Goal: Transaction & Acquisition: Subscribe to service/newsletter

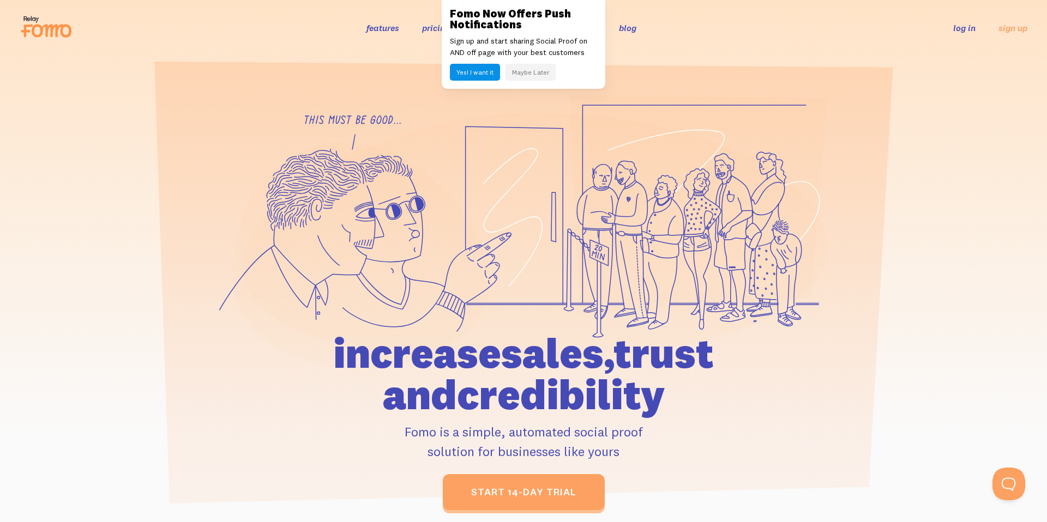
drag, startPoint x: 522, startPoint y: 75, endPoint x: 700, endPoint y: 32, distance: 182.2
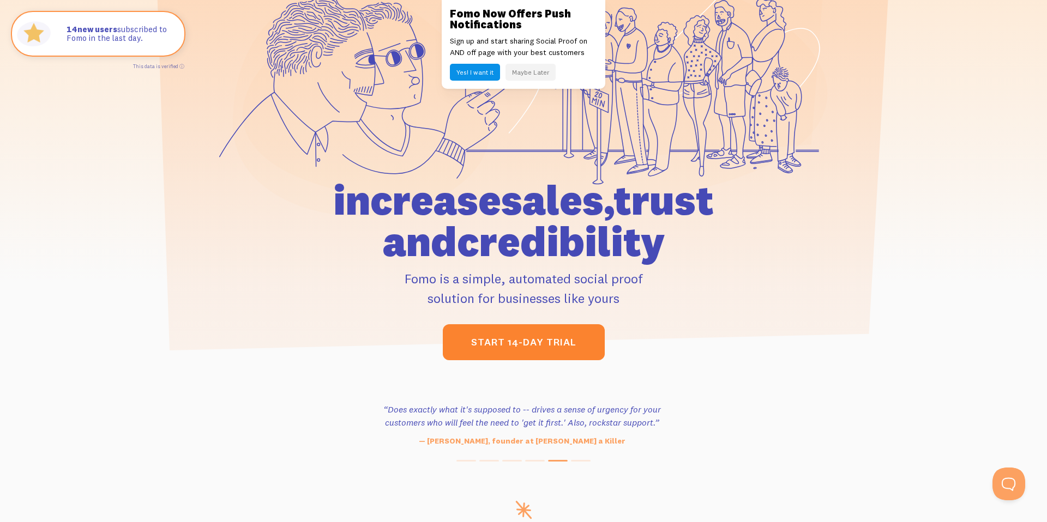
click at [526, 348] on link "start 14-day trial" at bounding box center [524, 342] width 162 height 36
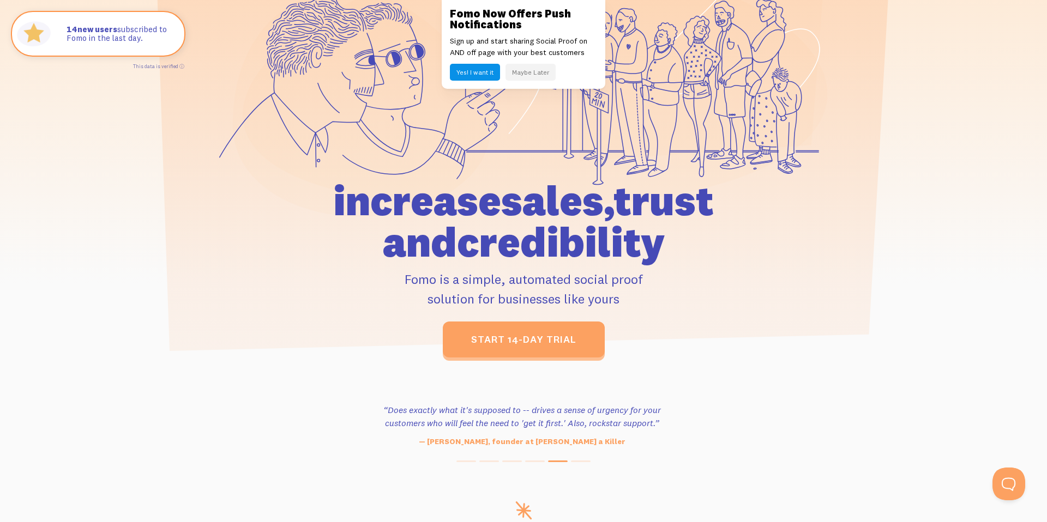
scroll to position [0, 0]
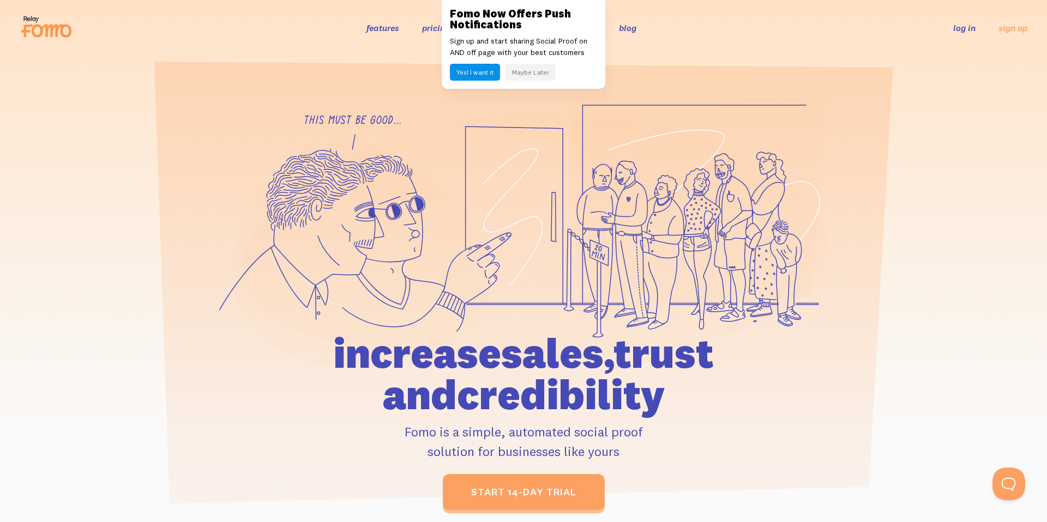
click at [430, 26] on link "pricing" at bounding box center [436, 27] width 28 height 11
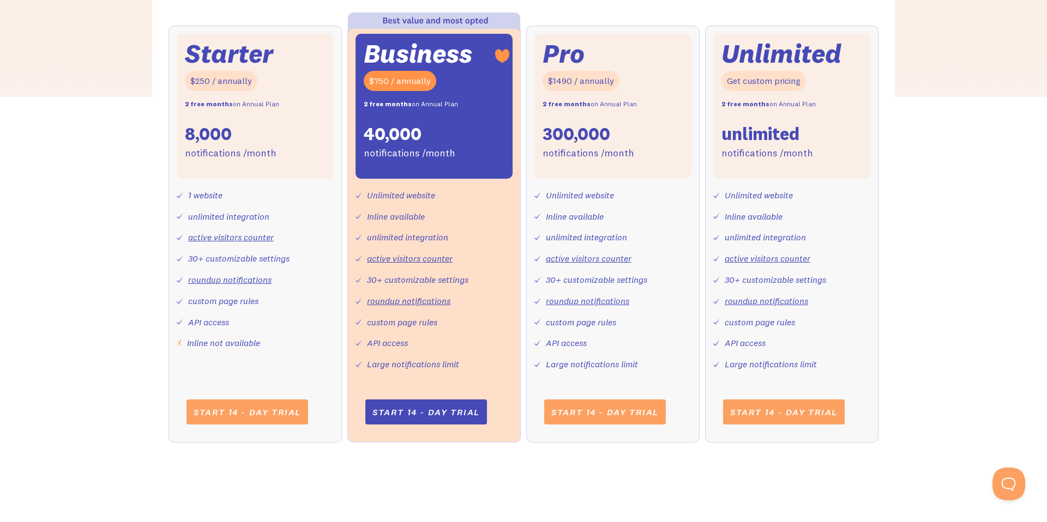
scroll to position [426, 0]
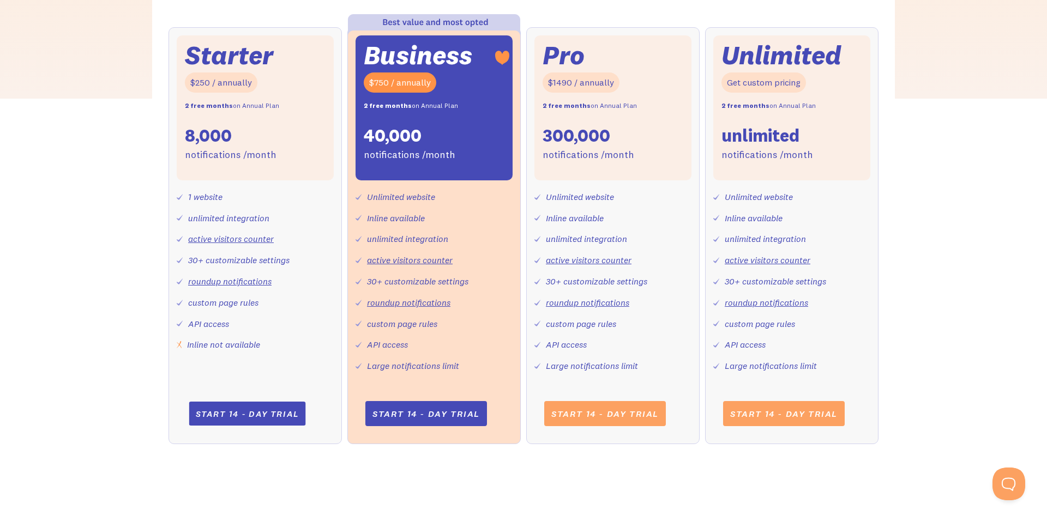
click at [256, 417] on link "Start 14 - day trial" at bounding box center [247, 414] width 117 height 24
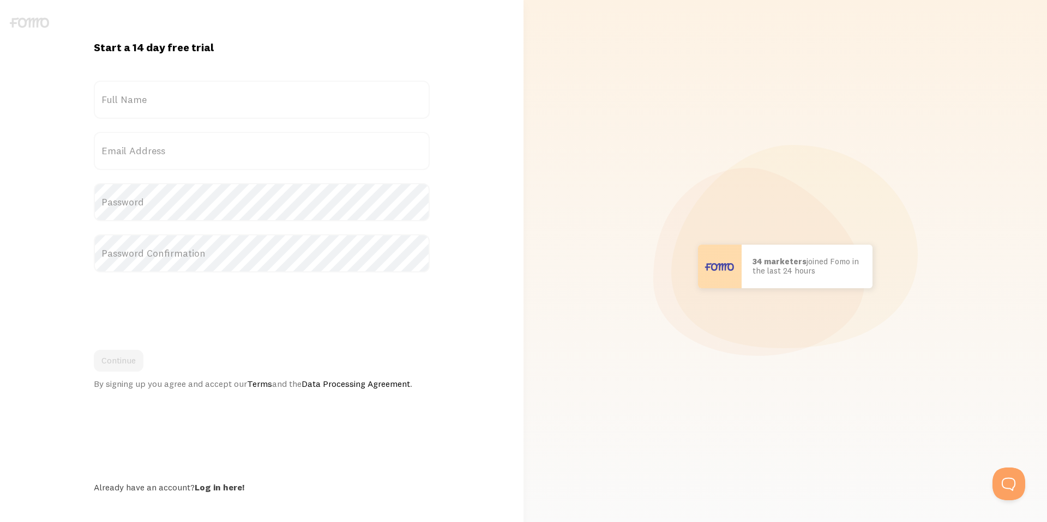
click at [167, 98] on label "Full Name" at bounding box center [262, 100] width 336 height 38
click at [167, 98] on input "Full Name" at bounding box center [262, 100] width 336 height 38
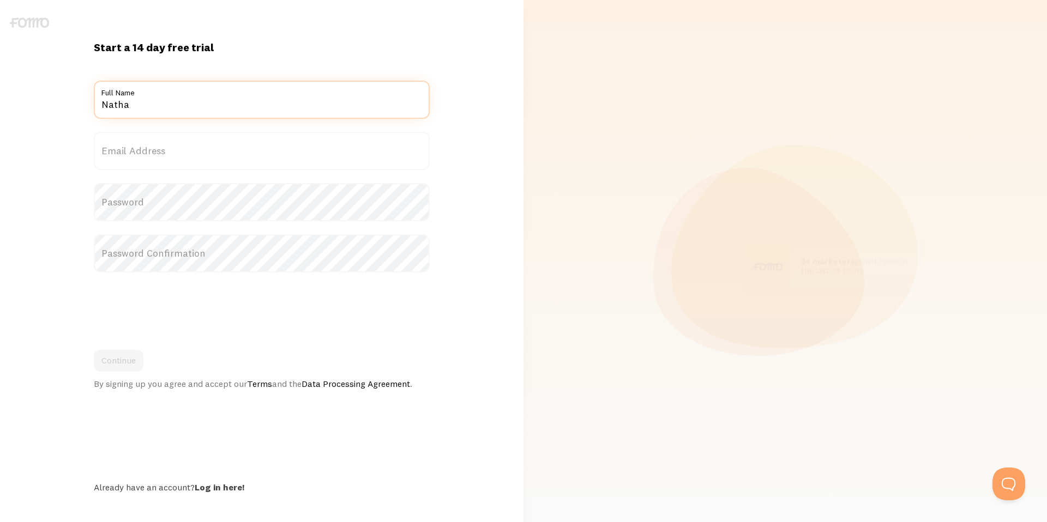
type input "Nathan Gardner"
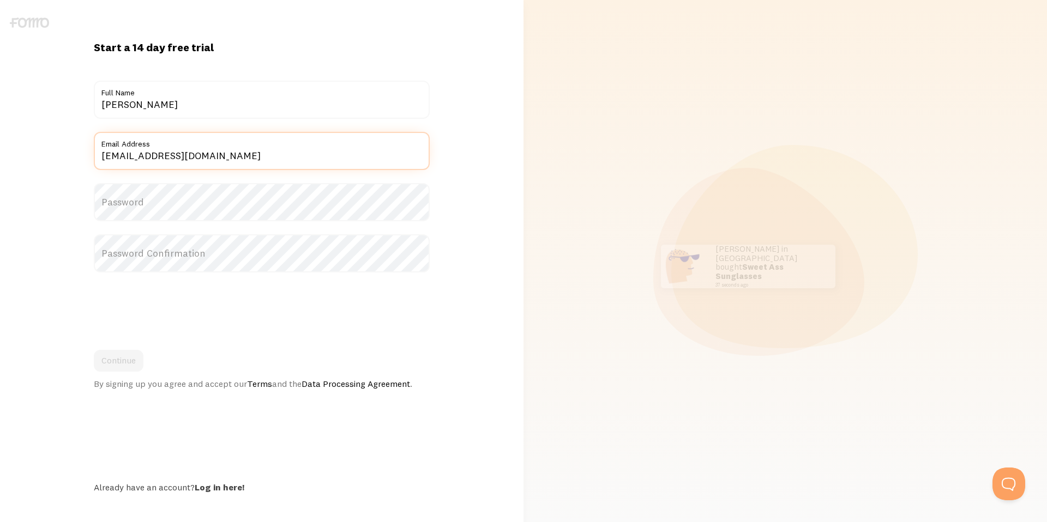
click at [175, 158] on input "xnathangardnerx@gmail.com" at bounding box center [262, 151] width 336 height 38
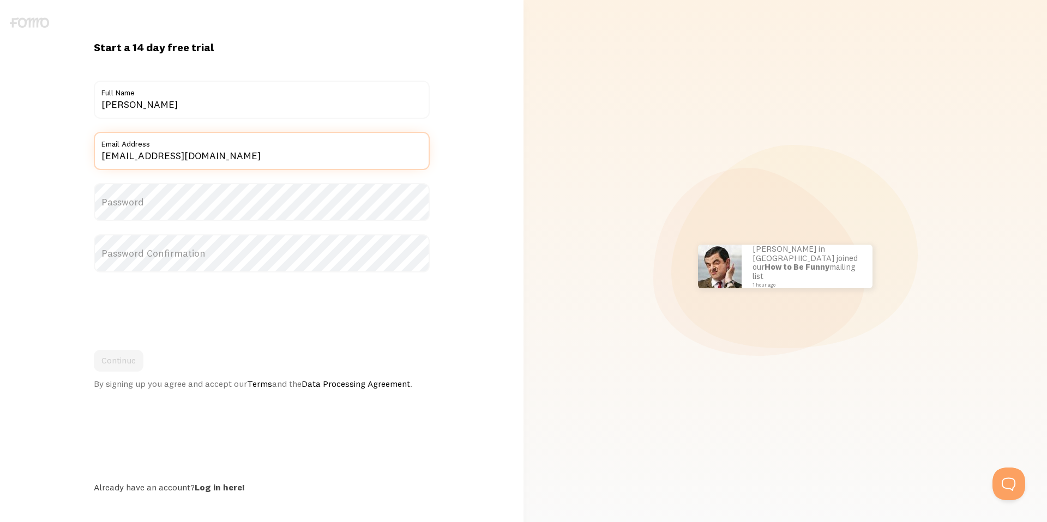
type input "[EMAIL_ADDRESS][DOMAIN_NAME]"
click at [155, 197] on label "Password" at bounding box center [262, 202] width 336 height 38
click at [138, 247] on label "Password Confirmation" at bounding box center [262, 253] width 336 height 38
click at [130, 360] on button "Continue" at bounding box center [119, 361] width 50 height 22
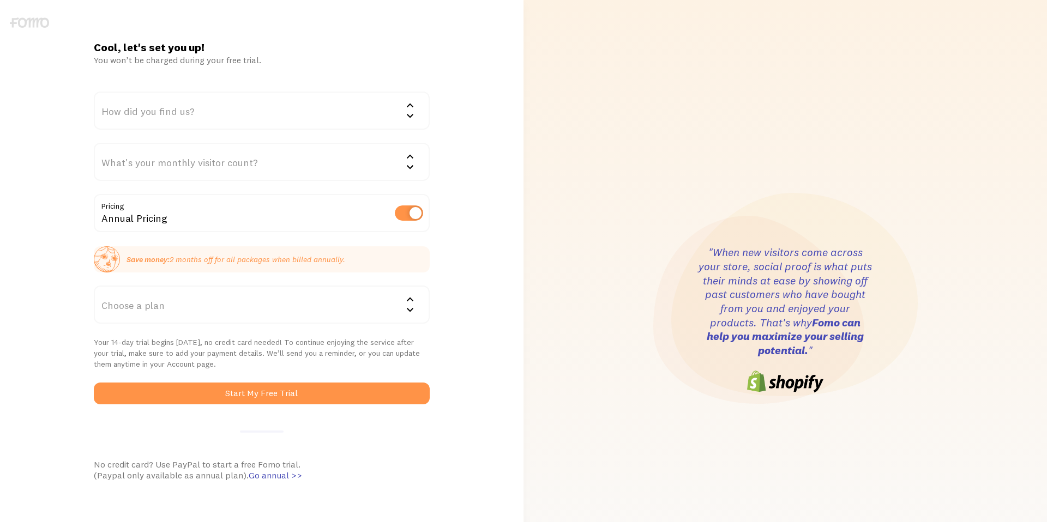
click at [174, 110] on div "How did you find us?" at bounding box center [262, 111] width 336 height 38
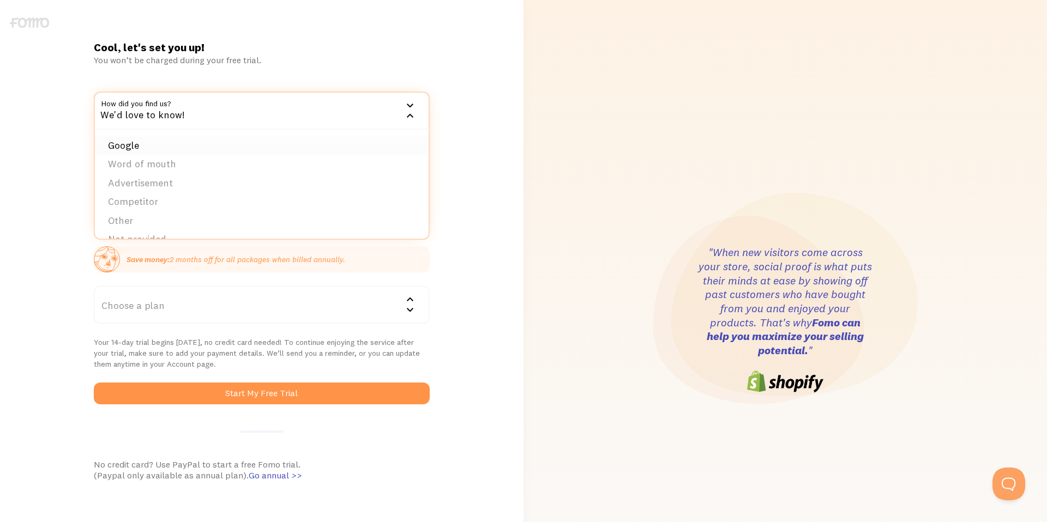
click at [150, 150] on li "Google" at bounding box center [262, 145] width 334 height 19
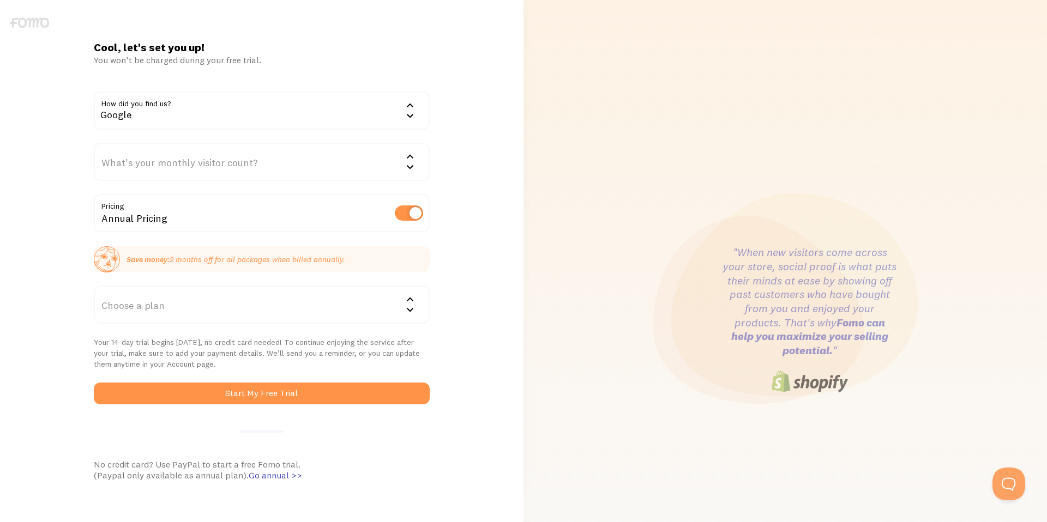
click at [164, 166] on div "What's your monthly visitor count?" at bounding box center [262, 162] width 336 height 38
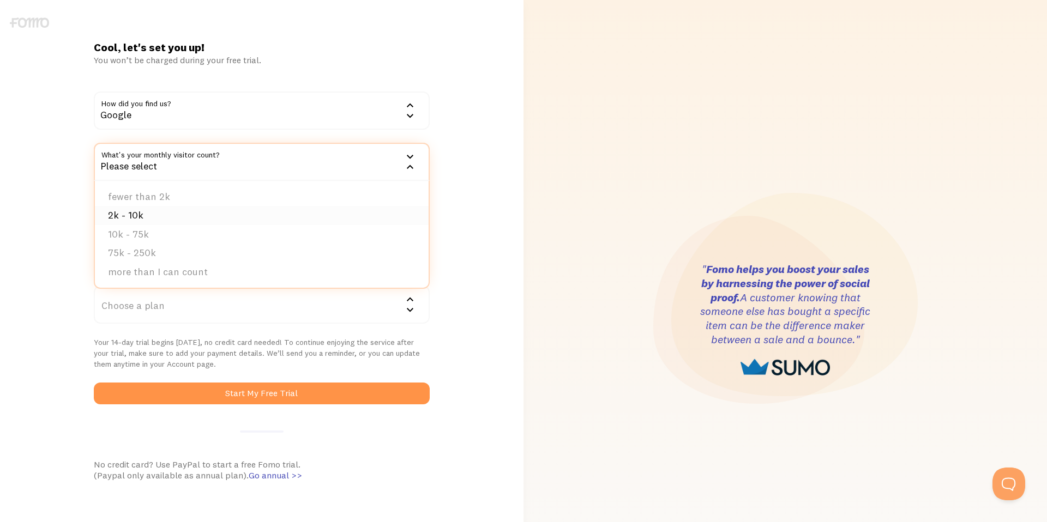
click at [150, 217] on li "2k - 10k" at bounding box center [262, 215] width 334 height 19
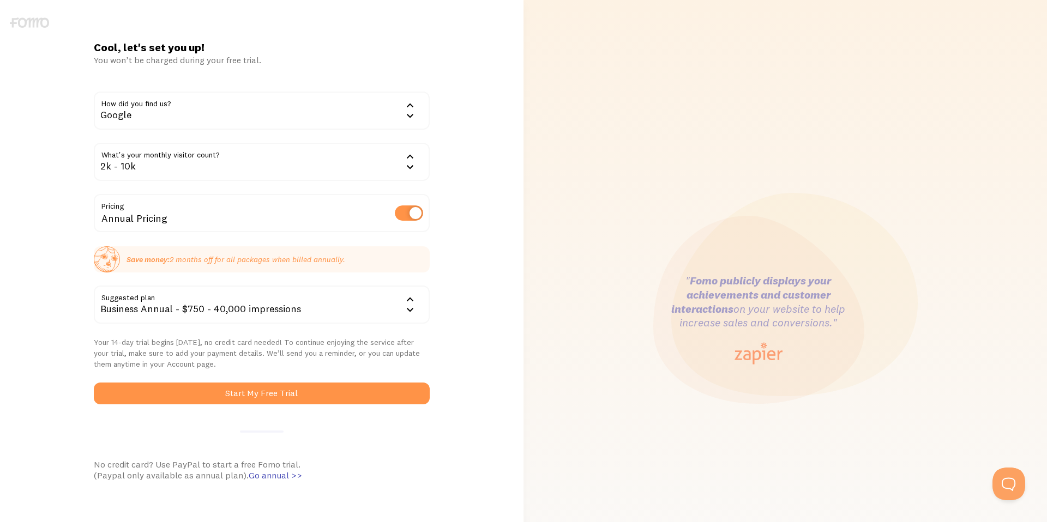
click at [230, 159] on div "2k - 10k" at bounding box center [262, 162] width 336 height 38
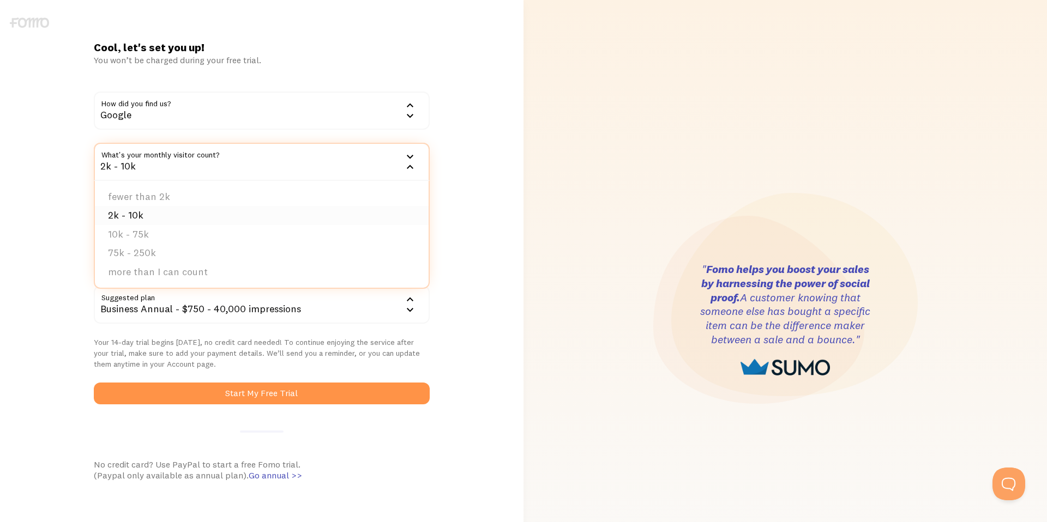
click at [141, 214] on li "2k - 10k" at bounding box center [262, 215] width 334 height 19
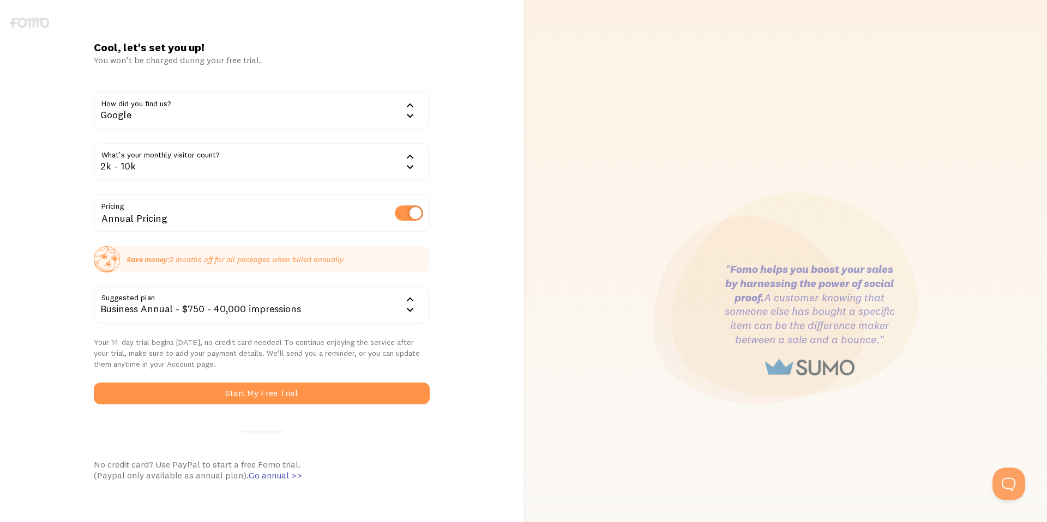
click at [414, 214] on label at bounding box center [409, 213] width 28 height 15
click at [414, 214] on input "checkbox" at bounding box center [409, 213] width 28 height 15
checkbox input "false"
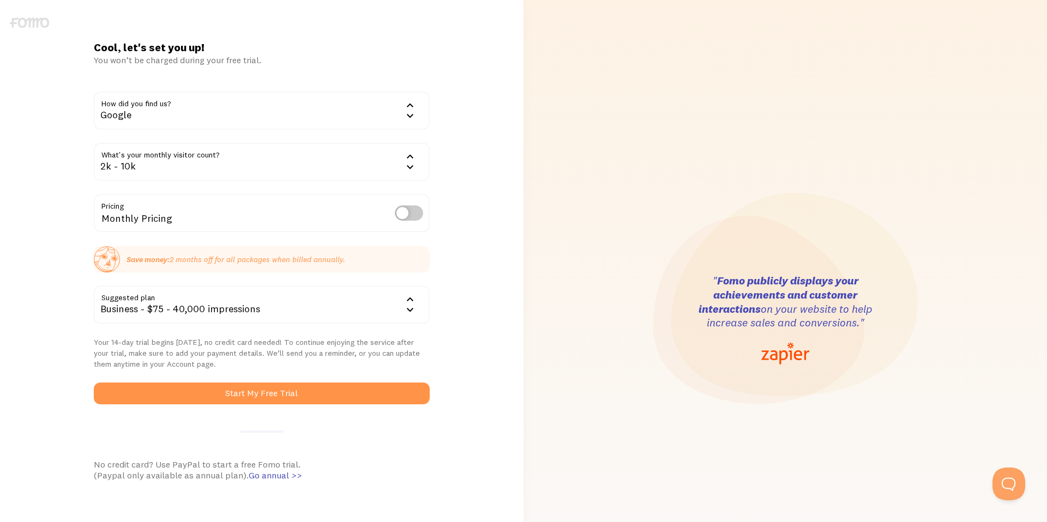
click at [203, 310] on div "Business - $75 - 40,000 impressions" at bounding box center [262, 305] width 336 height 38
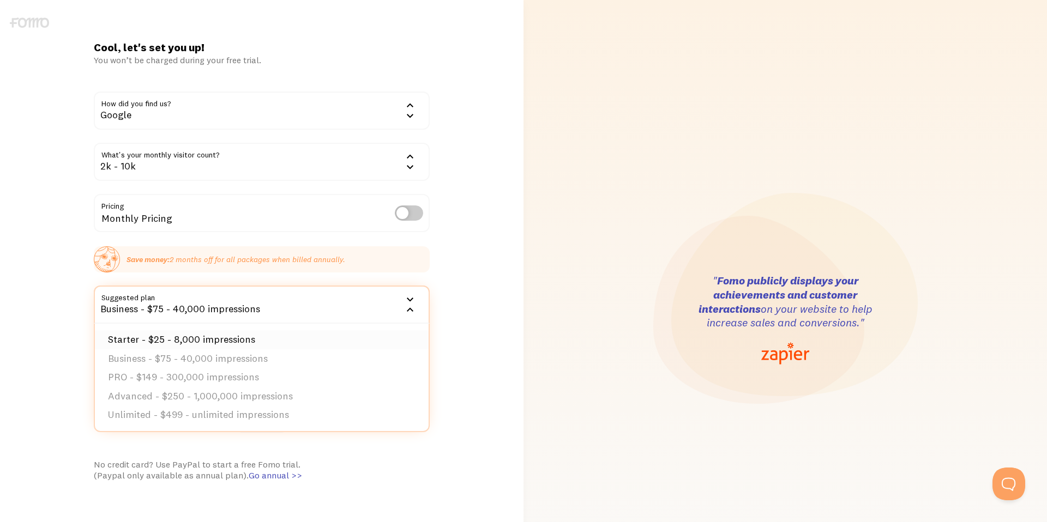
click at [194, 342] on li "Starter - $25 - 8,000 impressions" at bounding box center [262, 339] width 334 height 19
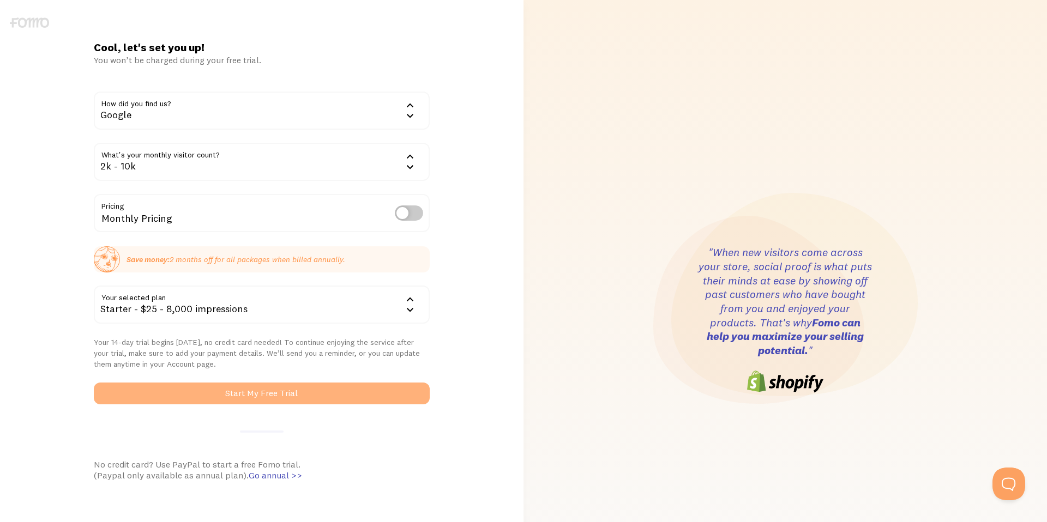
click at [256, 396] on button "Start My Free Trial" at bounding box center [262, 394] width 336 height 22
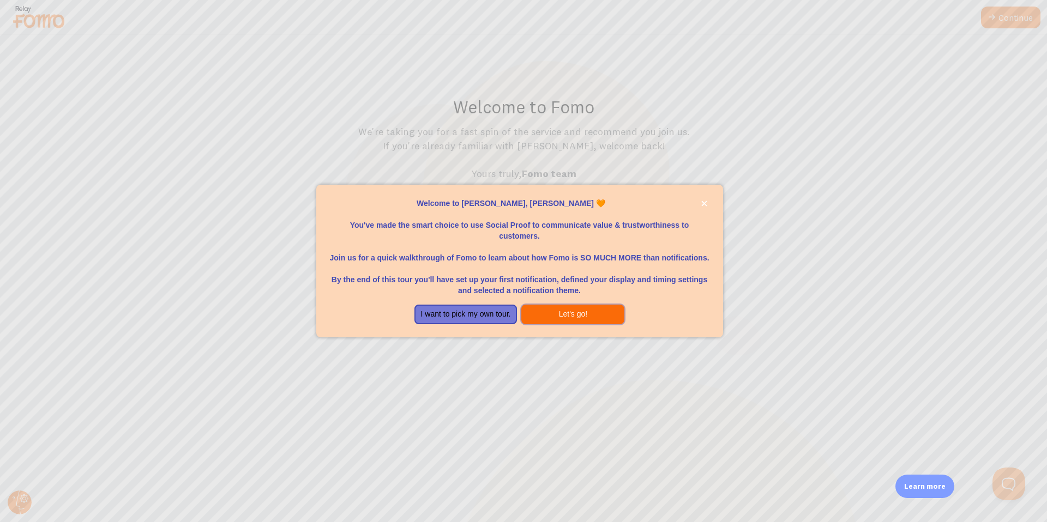
click at [573, 315] on button "Let's go!" at bounding box center [572, 315] width 103 height 20
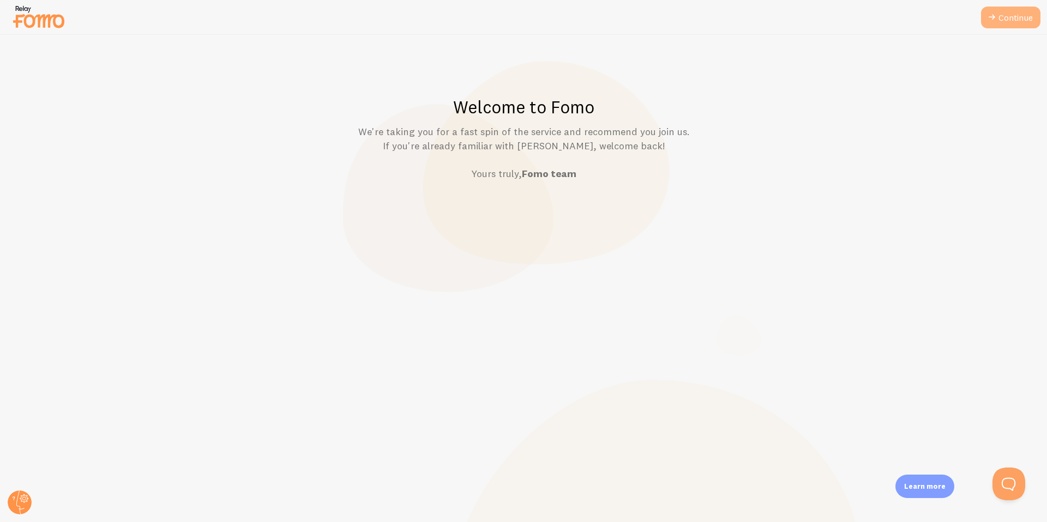
click at [1013, 17] on link "Continue" at bounding box center [1010, 18] width 59 height 22
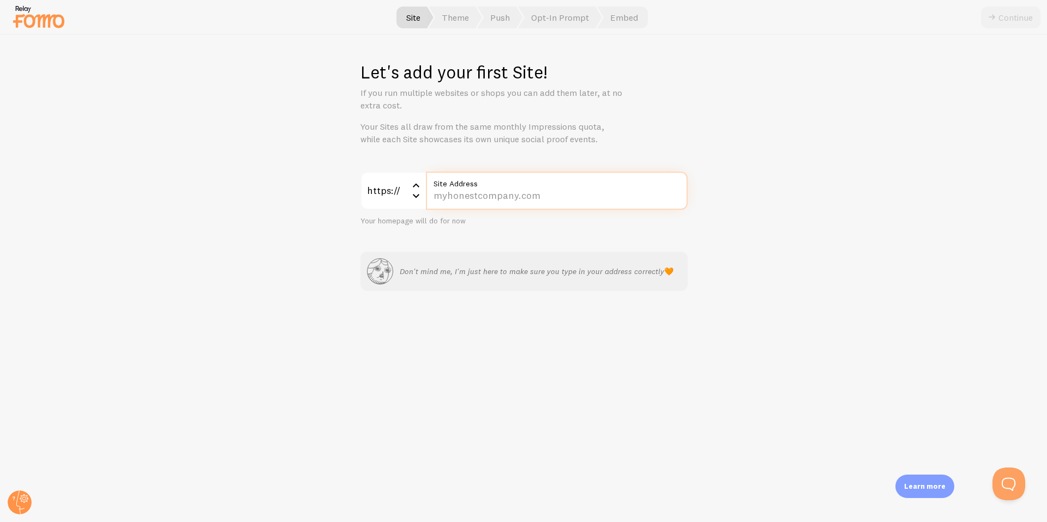
click at [454, 197] on input "Site Address" at bounding box center [557, 191] width 262 height 38
type input "[DOMAIN_NAME]"
click at [1006, 19] on button "Continue" at bounding box center [1010, 18] width 59 height 22
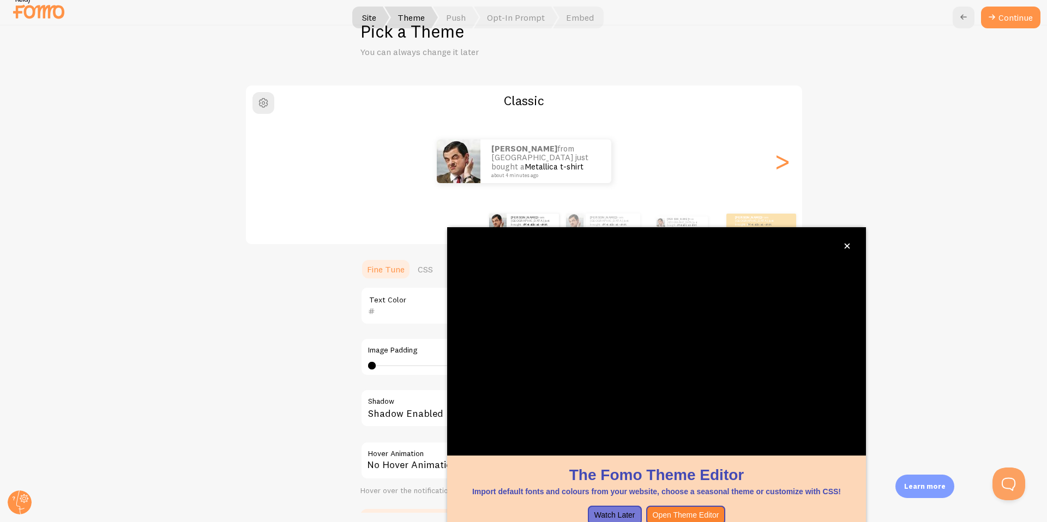
scroll to position [25, 0]
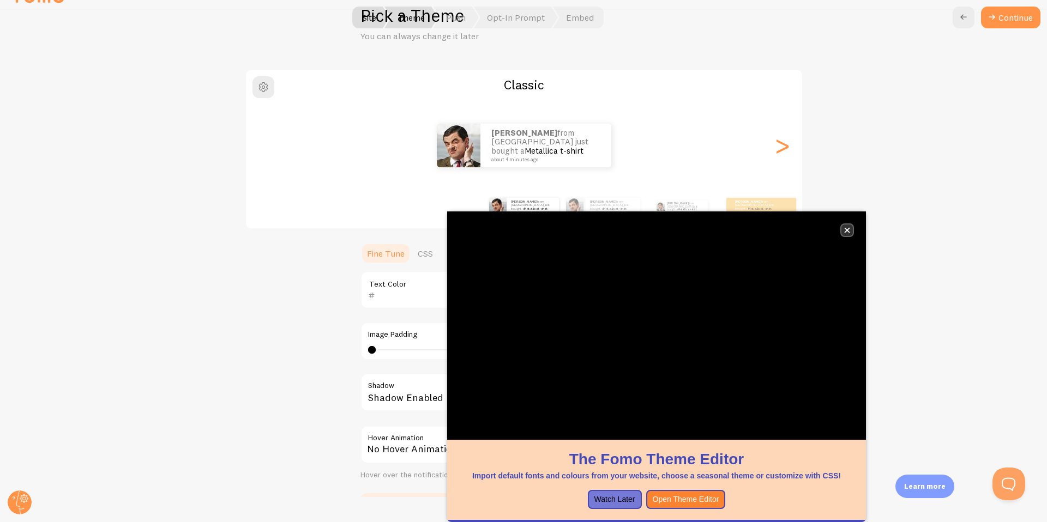
click at [846, 230] on icon "close," at bounding box center [847, 230] width 5 height 5
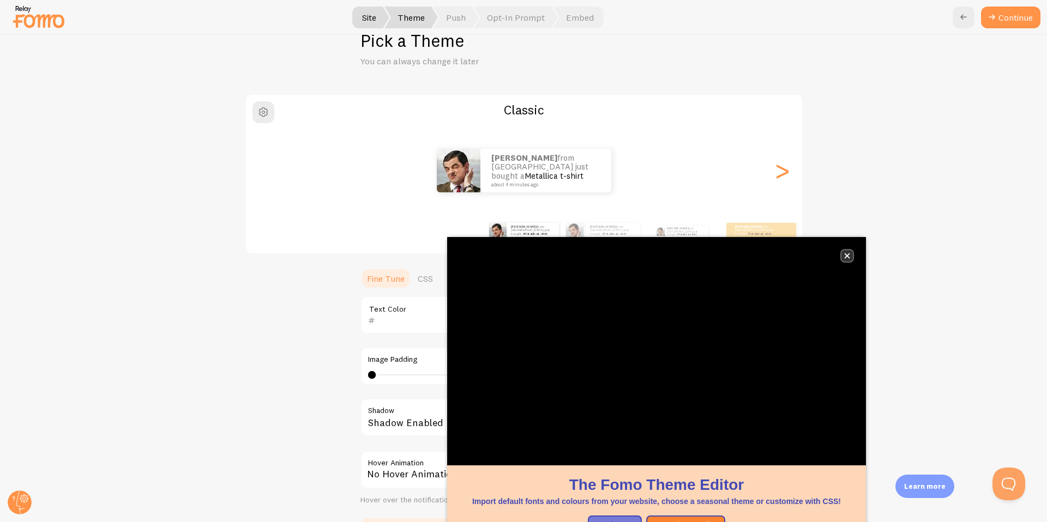
click at [845, 254] on icon "close," at bounding box center [847, 256] width 5 height 5
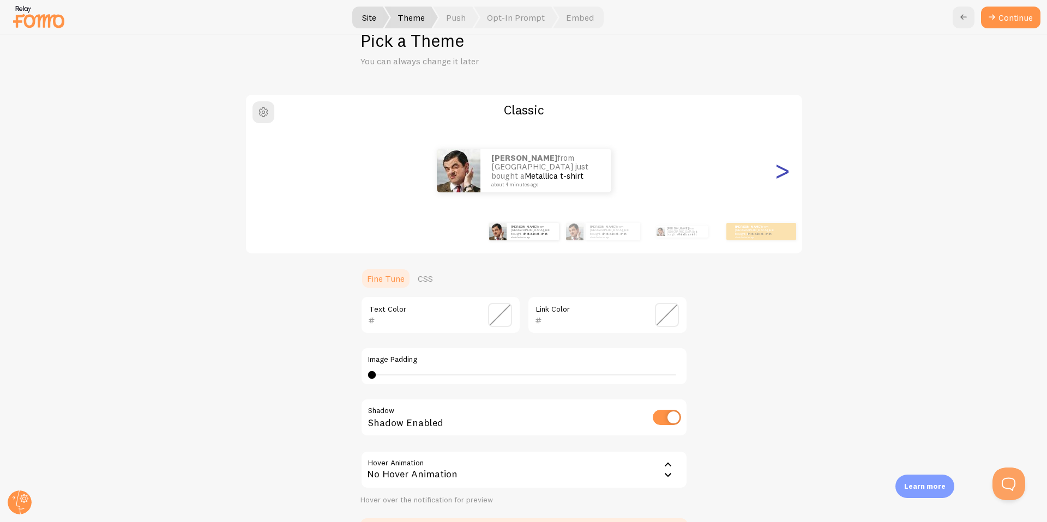
click at [781, 171] on div ">" at bounding box center [782, 170] width 13 height 79
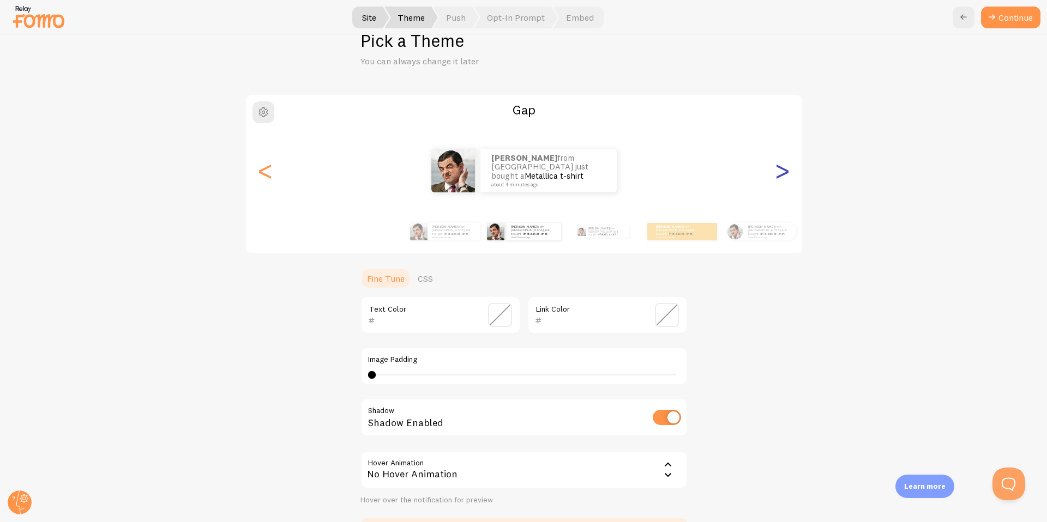
click at [781, 171] on div ">" at bounding box center [782, 170] width 13 height 79
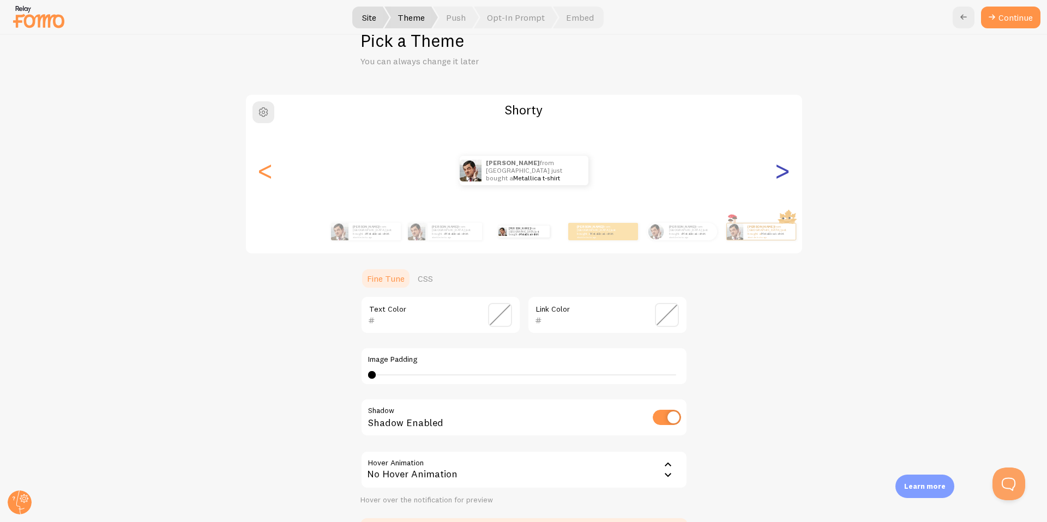
click at [781, 171] on div ">" at bounding box center [782, 170] width 13 height 79
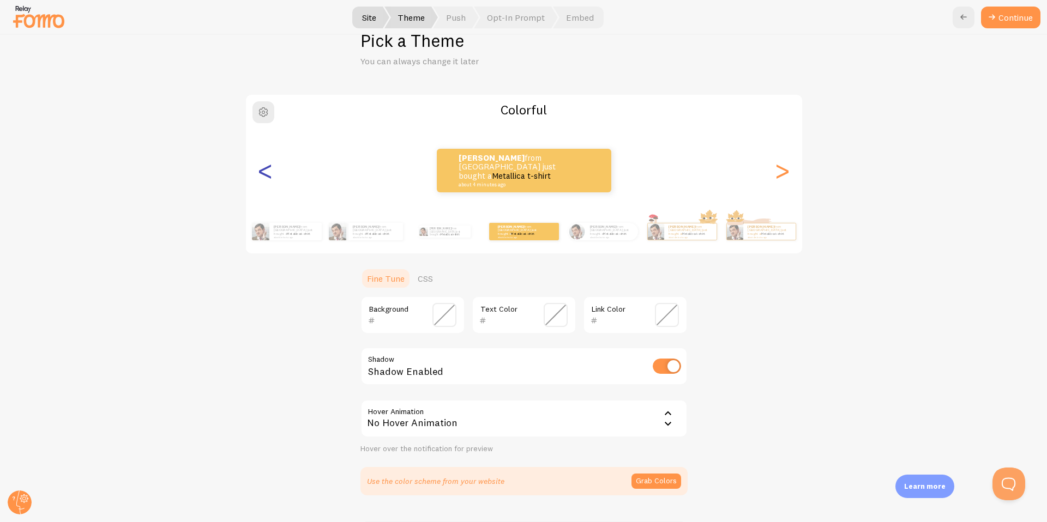
click at [268, 174] on div "<" at bounding box center [265, 170] width 13 height 79
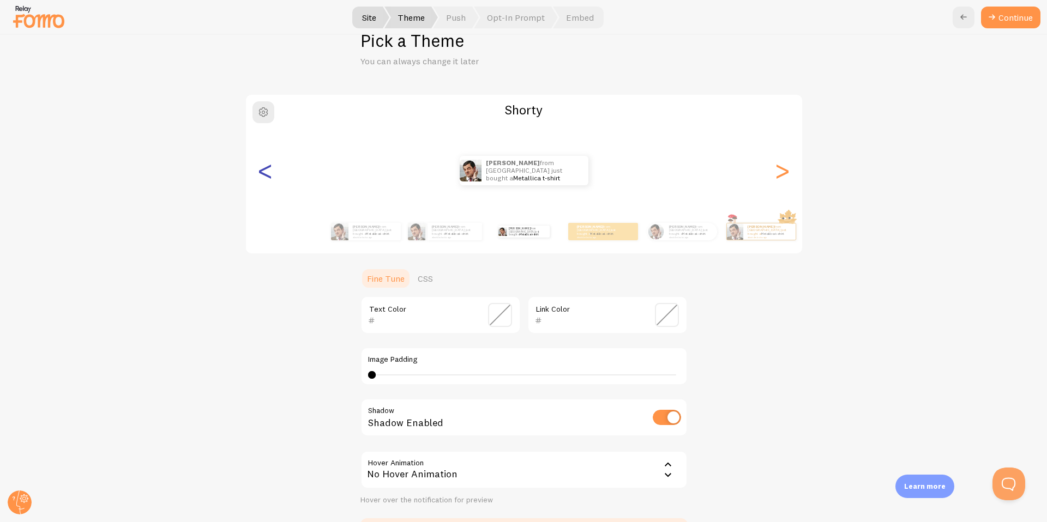
click at [268, 174] on div "<" at bounding box center [265, 170] width 13 height 79
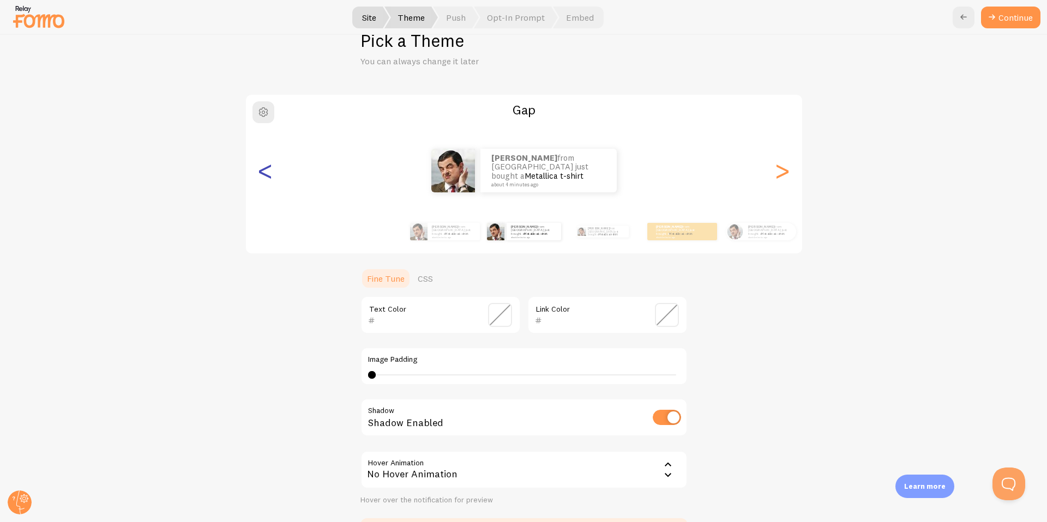
click at [268, 174] on div "<" at bounding box center [265, 170] width 13 height 79
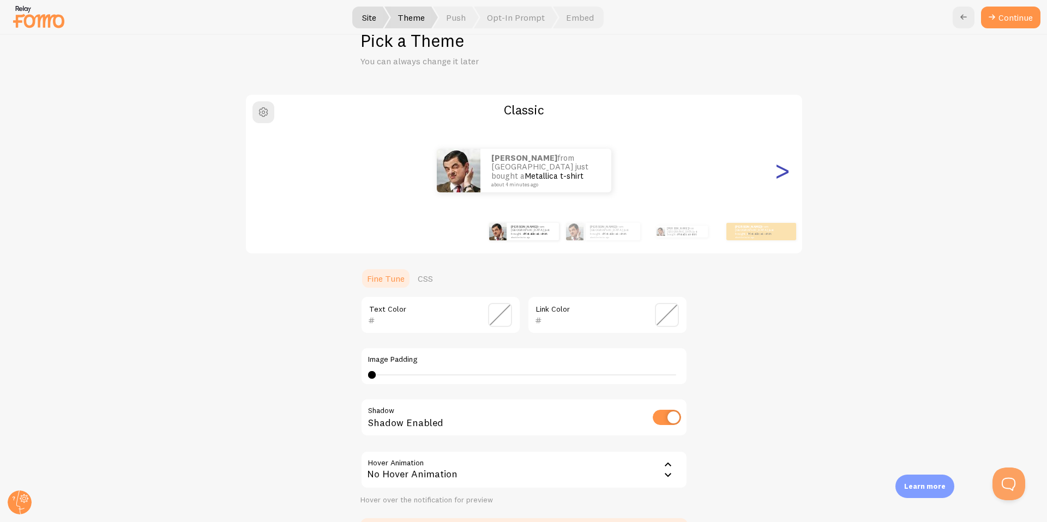
click at [780, 174] on div ">" at bounding box center [782, 170] width 13 height 79
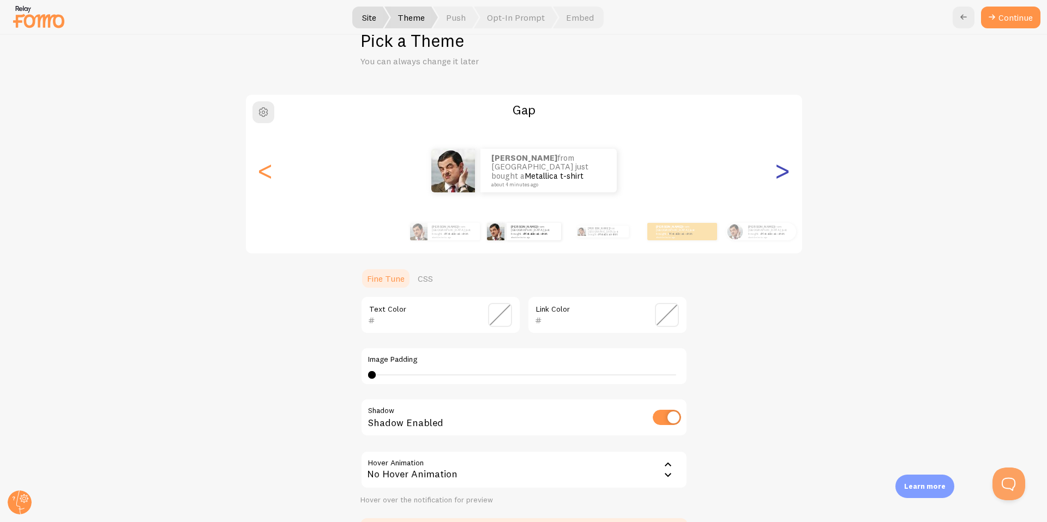
click at [780, 174] on div ">" at bounding box center [782, 170] width 13 height 79
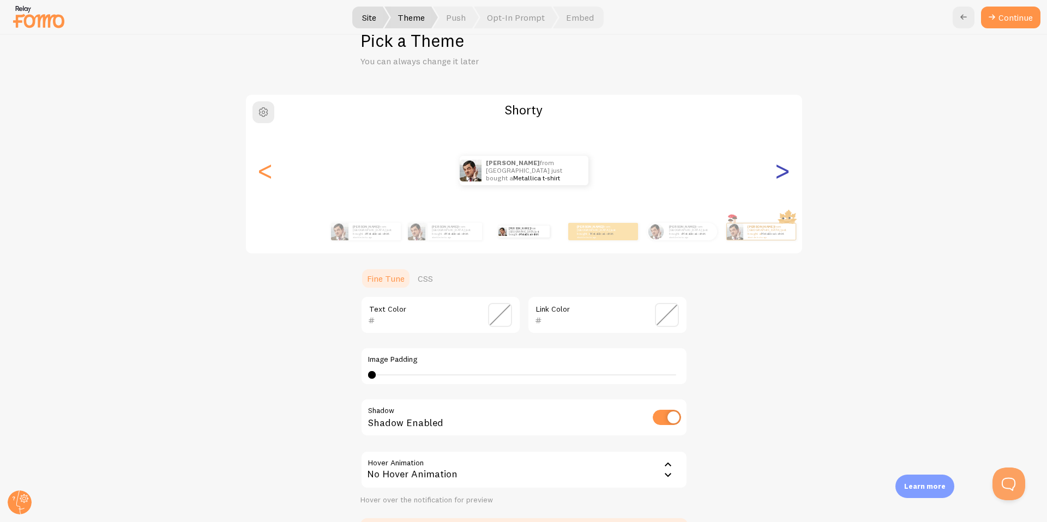
click at [780, 174] on div ">" at bounding box center [782, 170] width 13 height 79
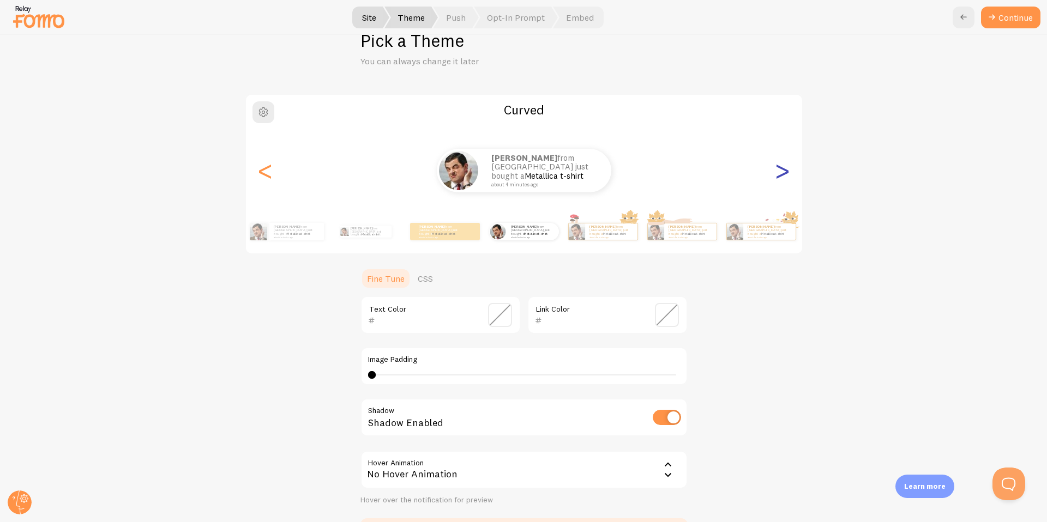
click at [785, 175] on div ">" at bounding box center [782, 170] width 13 height 79
type input "0"
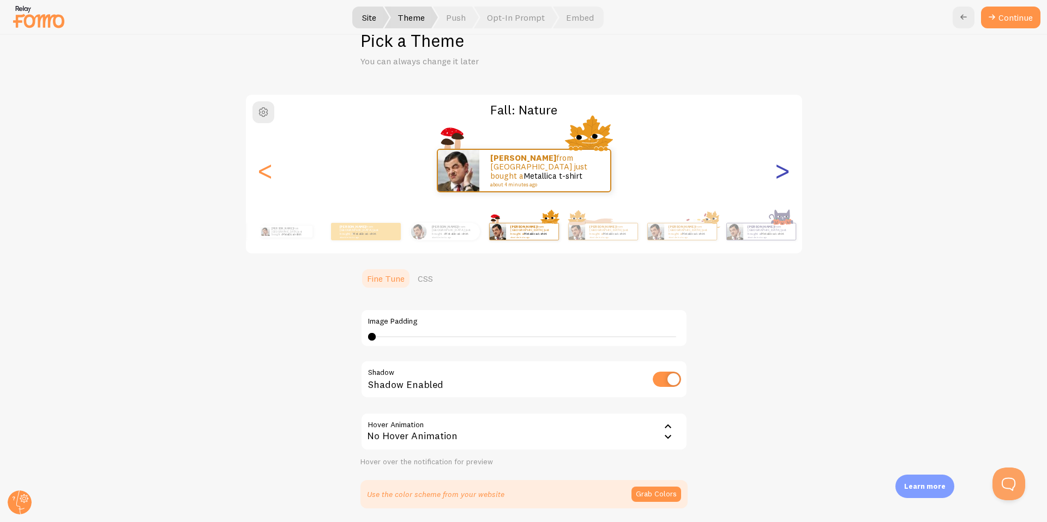
click at [782, 174] on div ">" at bounding box center [782, 170] width 13 height 79
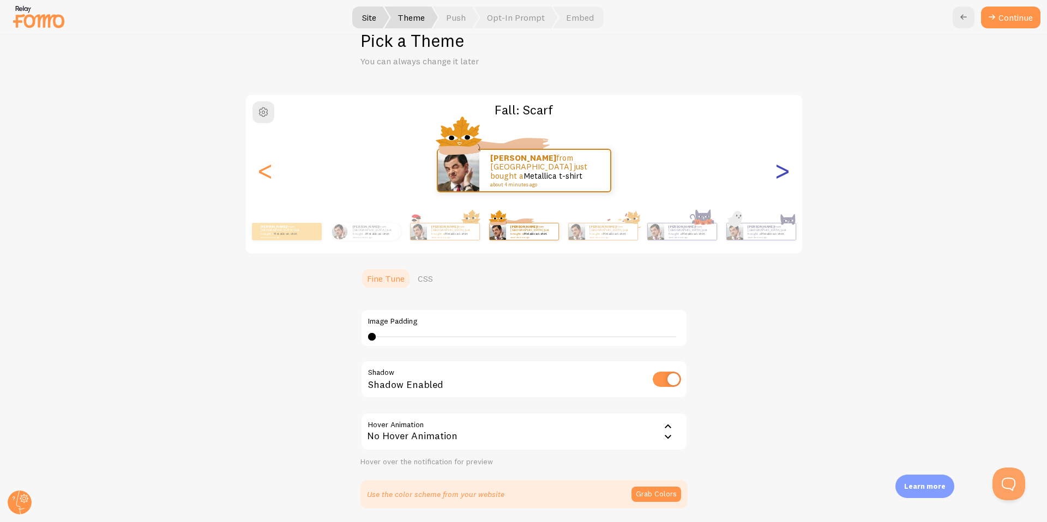
click at [782, 174] on div ">" at bounding box center [782, 170] width 13 height 79
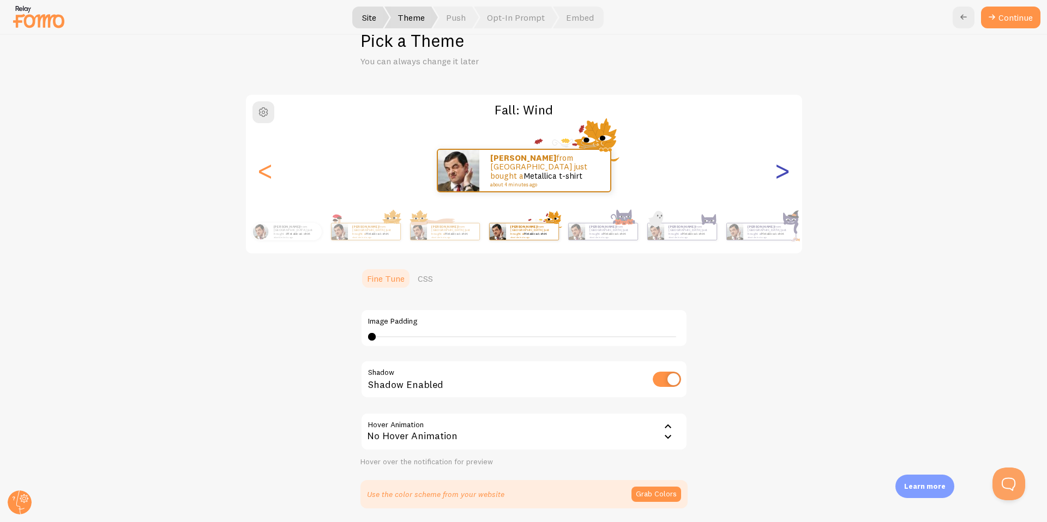
click at [782, 174] on div ">" at bounding box center [782, 170] width 13 height 79
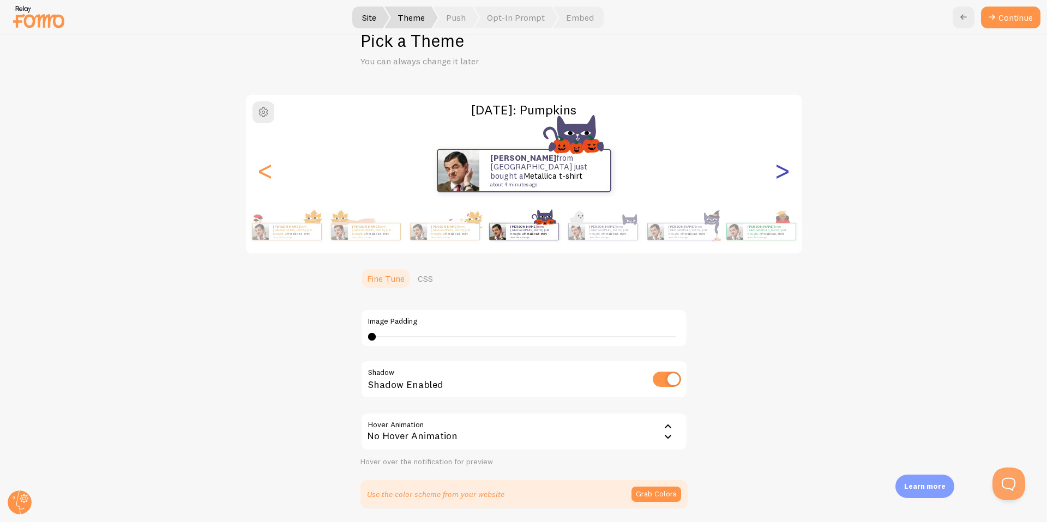
click at [782, 174] on div ">" at bounding box center [782, 170] width 13 height 79
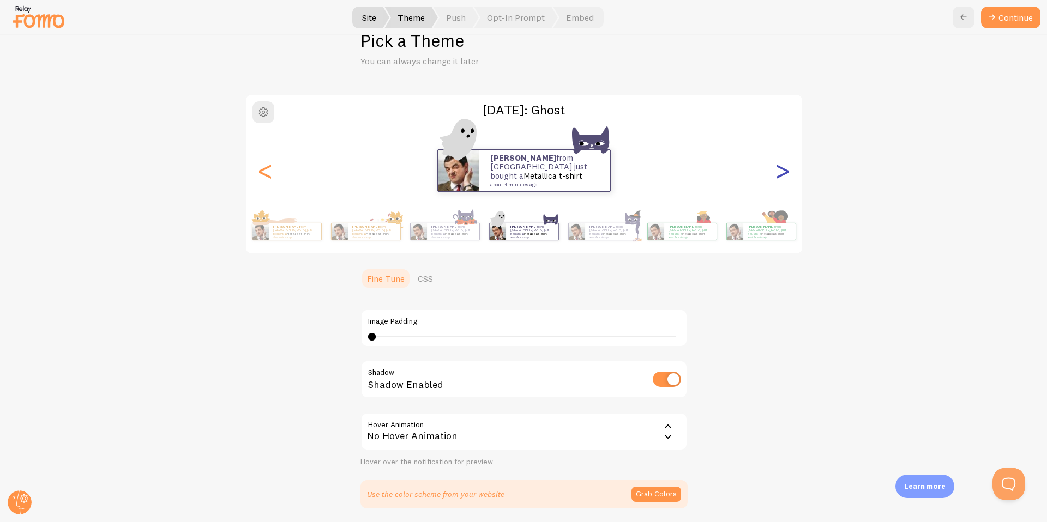
click at [782, 174] on div ">" at bounding box center [782, 170] width 13 height 79
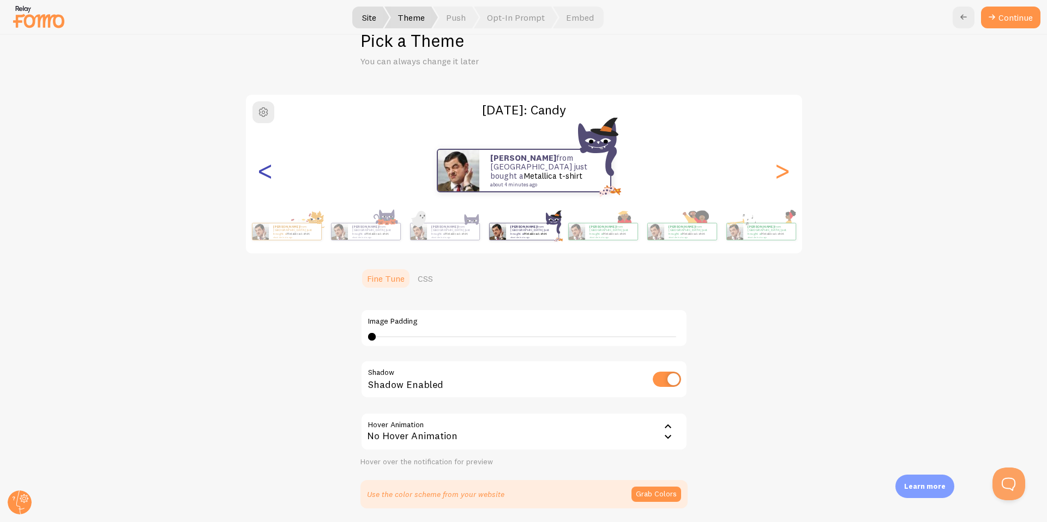
click at [263, 173] on div "<" at bounding box center [265, 170] width 13 height 79
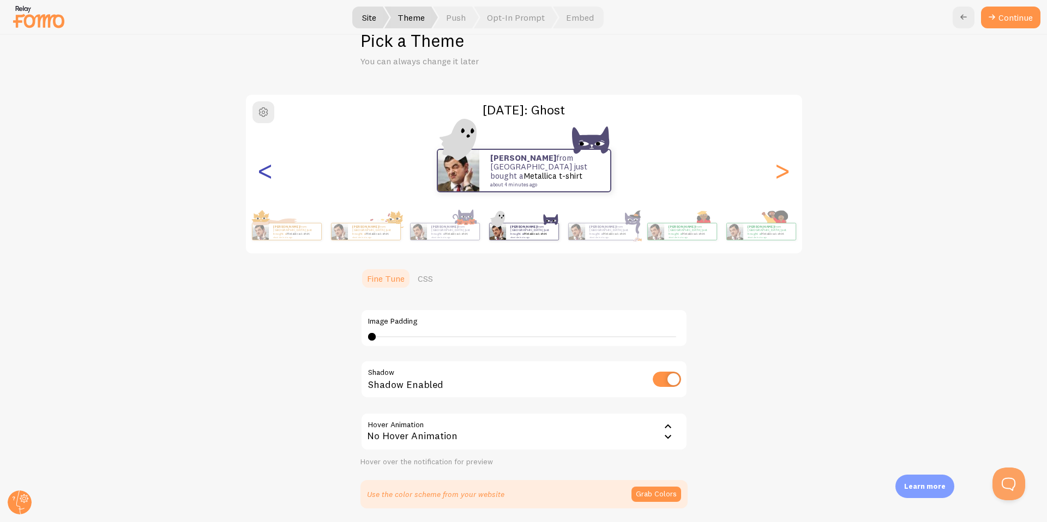
click at [263, 173] on div "<" at bounding box center [265, 170] width 13 height 79
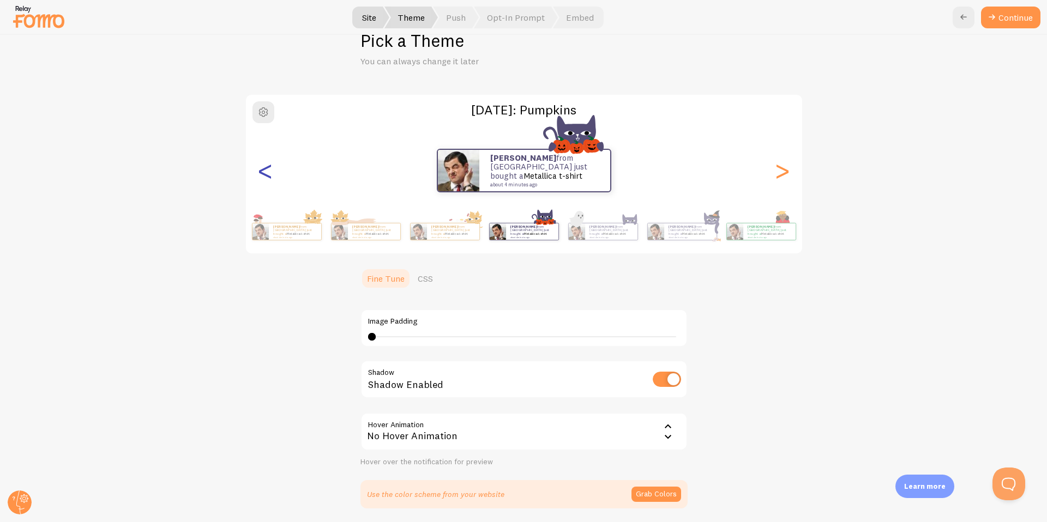
click at [263, 173] on div "<" at bounding box center [265, 170] width 13 height 79
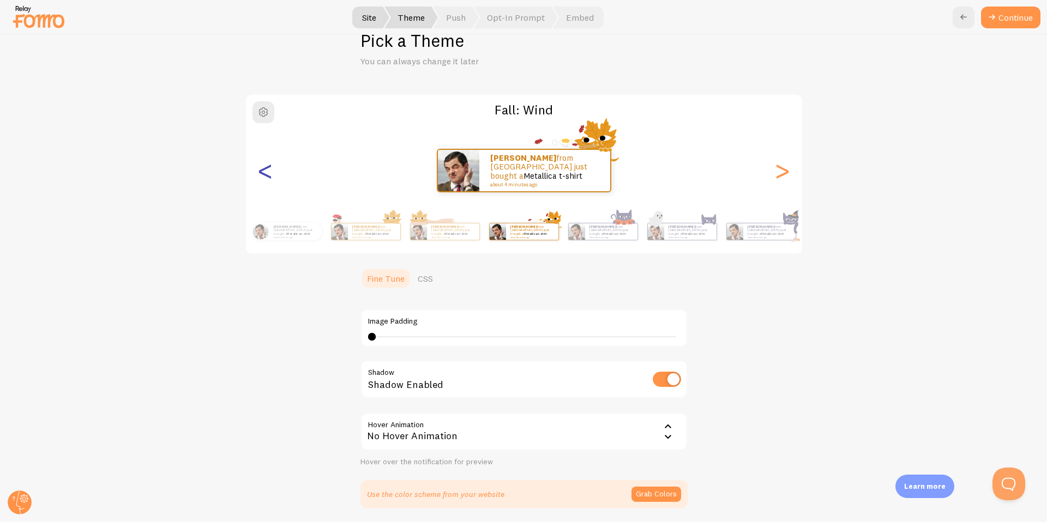
click at [263, 173] on div "<" at bounding box center [265, 170] width 13 height 79
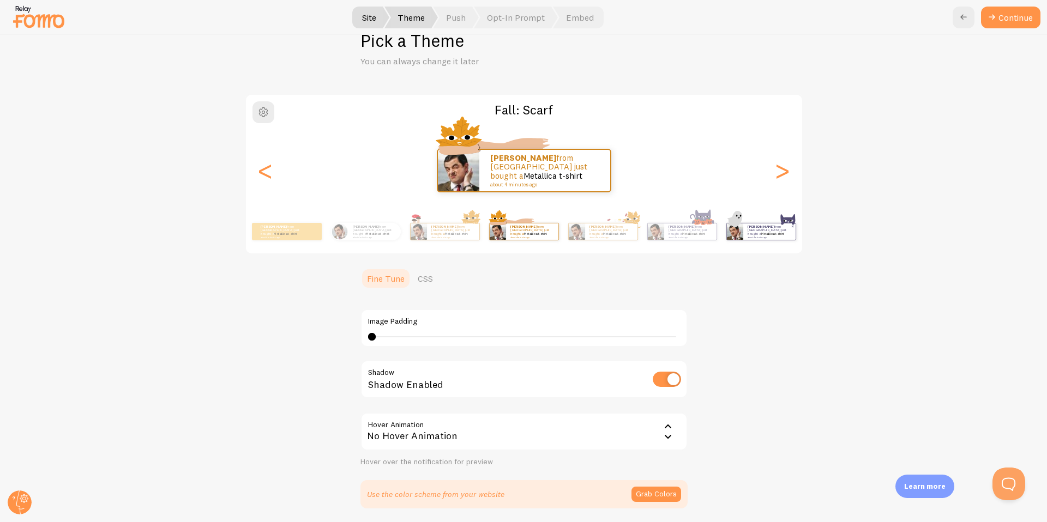
click at [759, 236] on small "about 4 minutes ago" at bounding box center [769, 237] width 43 height 2
click at [784, 176] on div ">" at bounding box center [782, 170] width 13 height 79
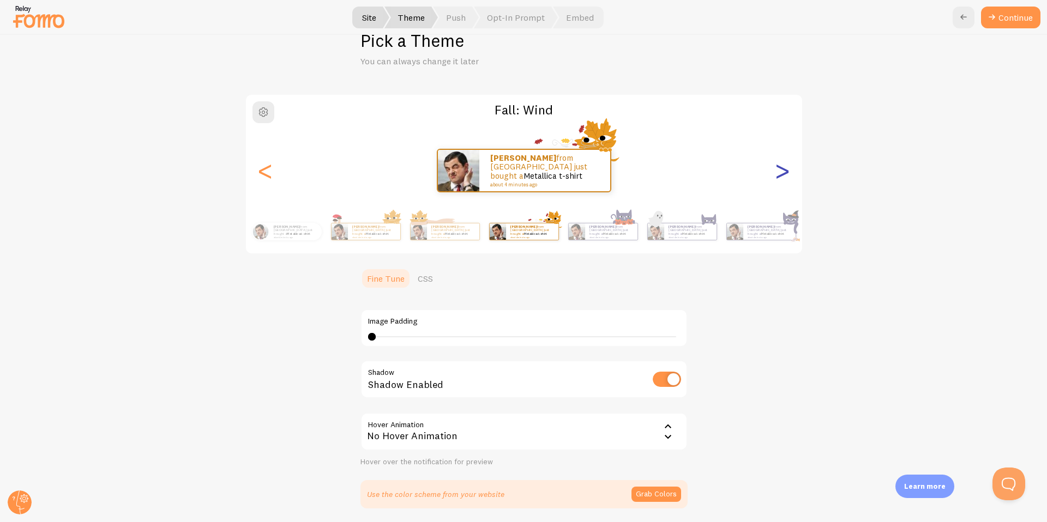
click at [784, 176] on div ">" at bounding box center [782, 170] width 13 height 79
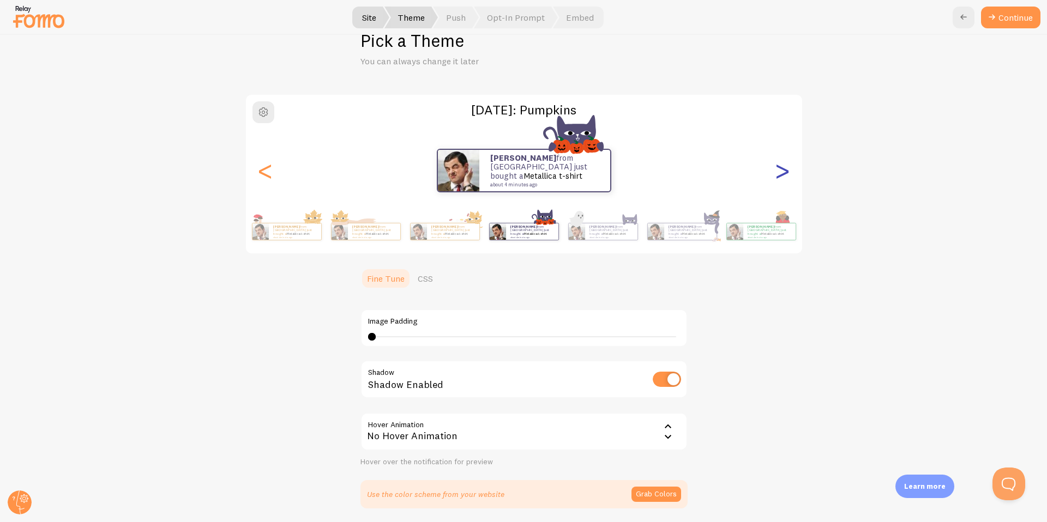
click at [784, 176] on div ">" at bounding box center [782, 170] width 13 height 79
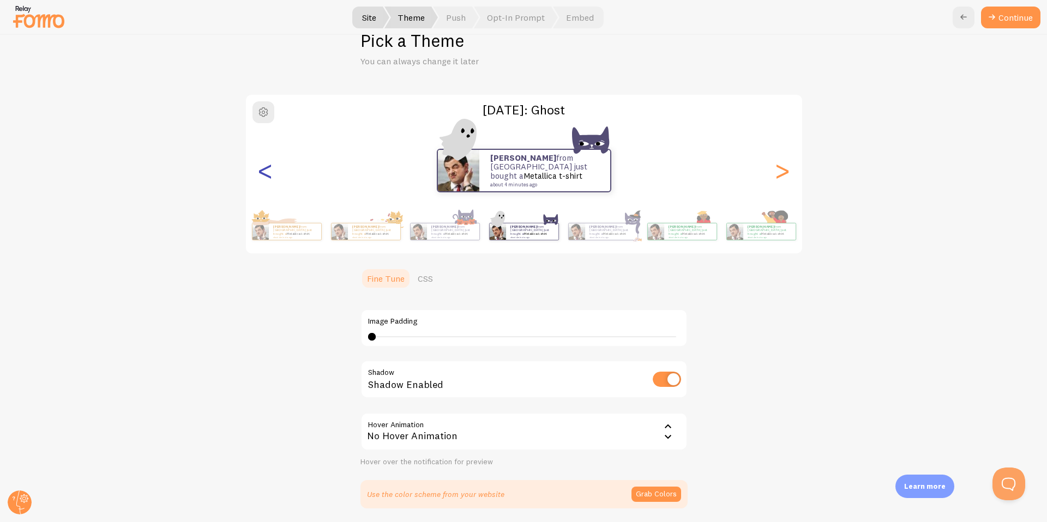
click at [263, 174] on div "<" at bounding box center [265, 170] width 13 height 79
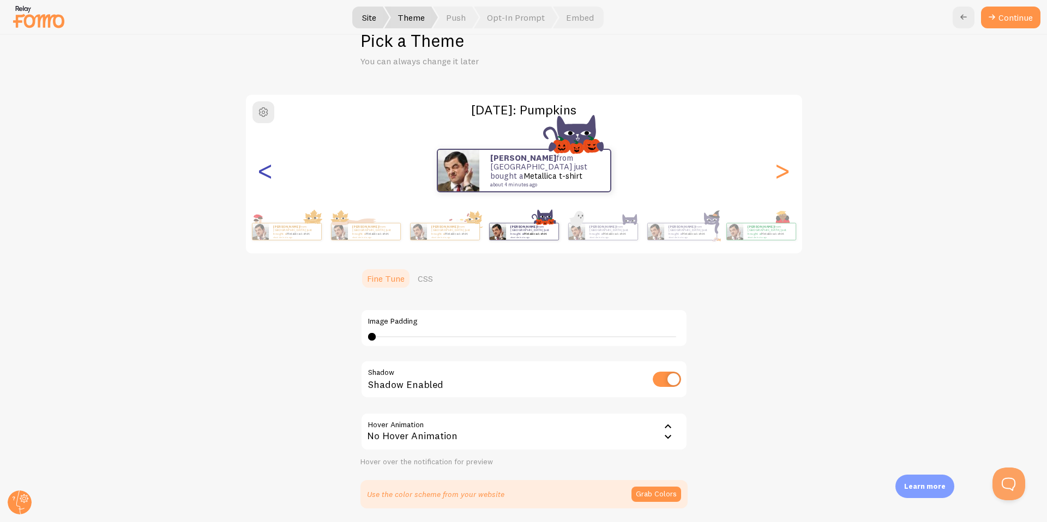
click at [263, 174] on div "<" at bounding box center [265, 170] width 13 height 79
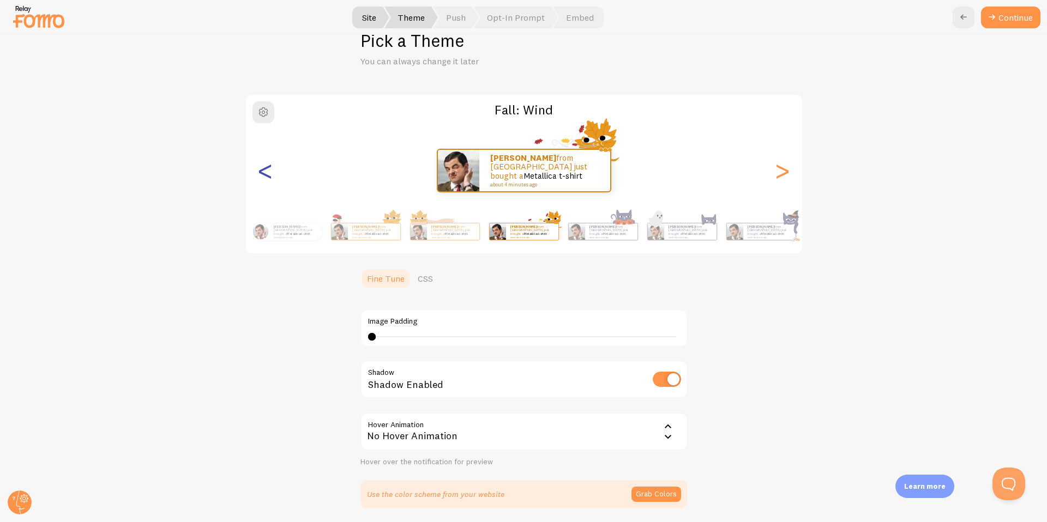
click at [263, 174] on div "<" at bounding box center [265, 170] width 13 height 79
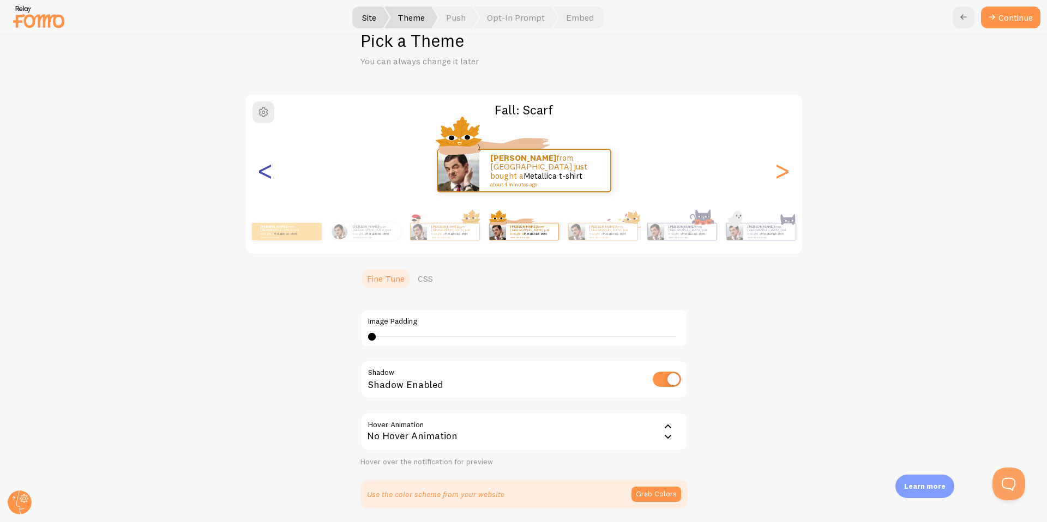
click at [263, 174] on div "<" at bounding box center [265, 170] width 13 height 79
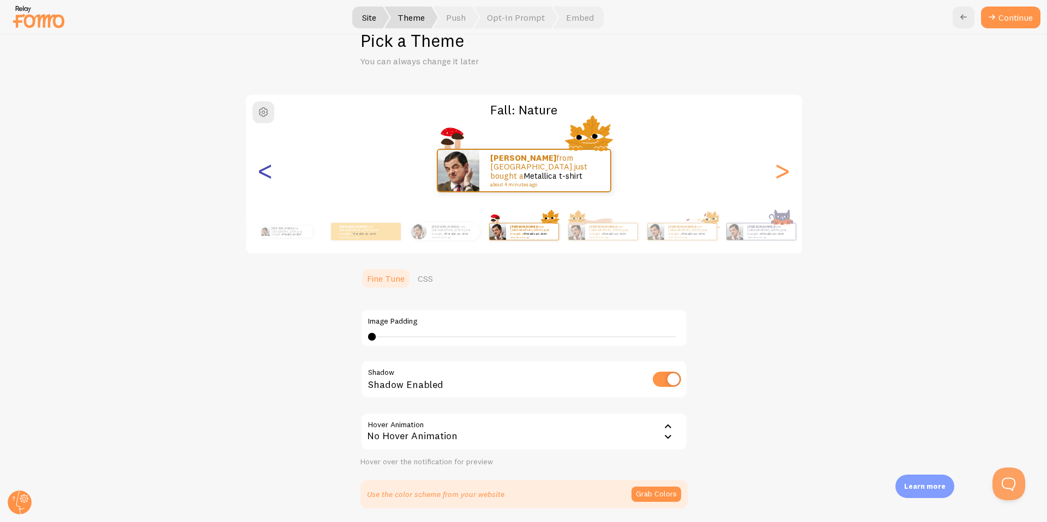
click at [263, 174] on div "<" at bounding box center [265, 170] width 13 height 79
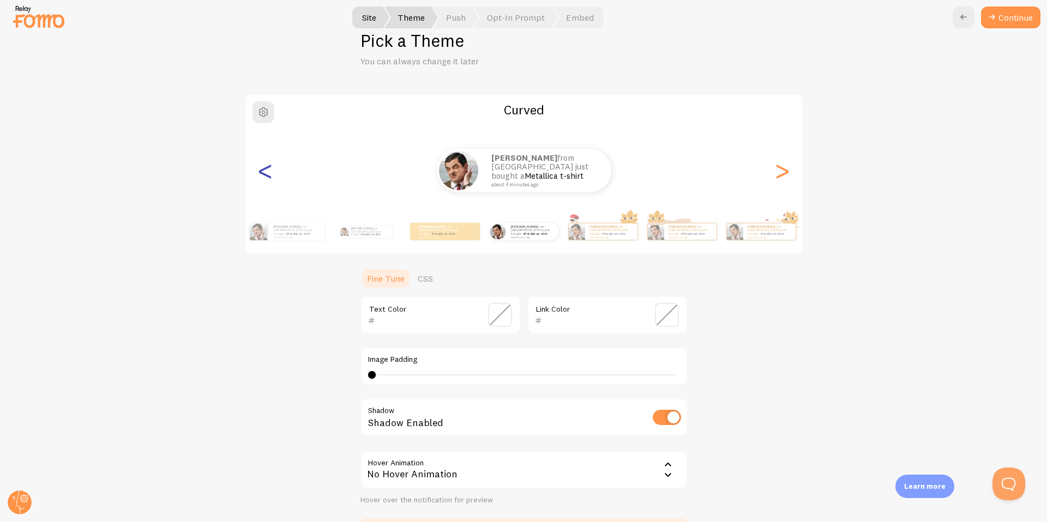
click at [263, 174] on div "<" at bounding box center [265, 170] width 13 height 79
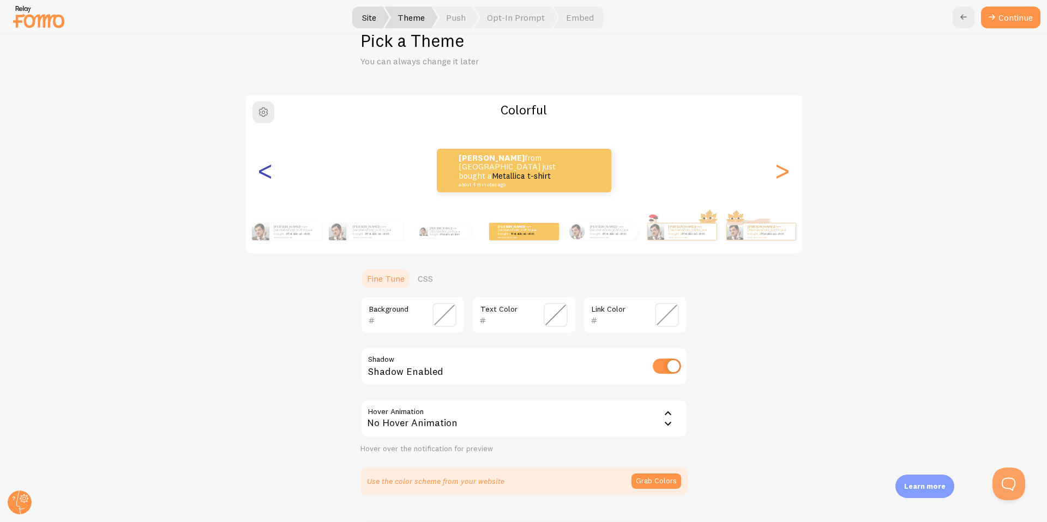
click at [263, 174] on div "<" at bounding box center [265, 170] width 13 height 79
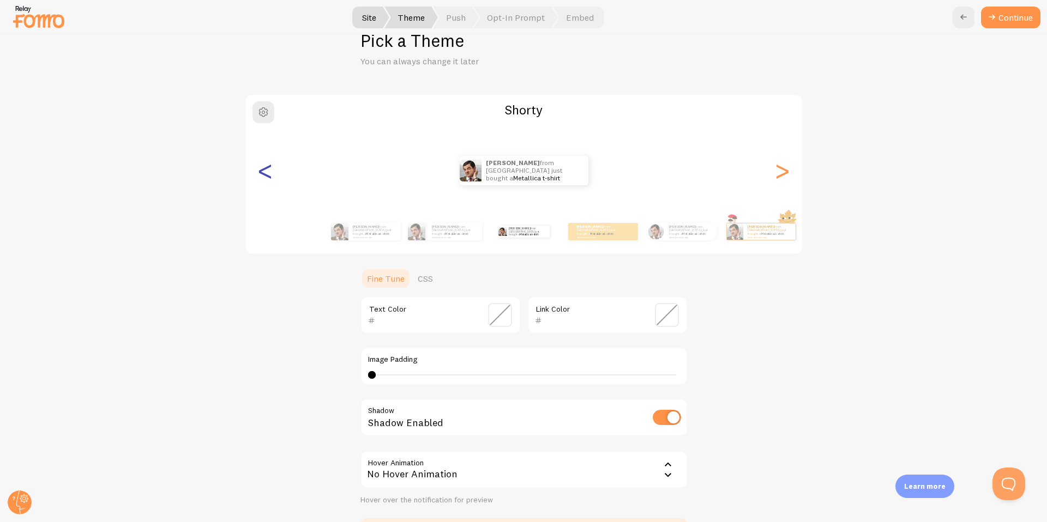
click at [263, 174] on div "<" at bounding box center [265, 170] width 13 height 79
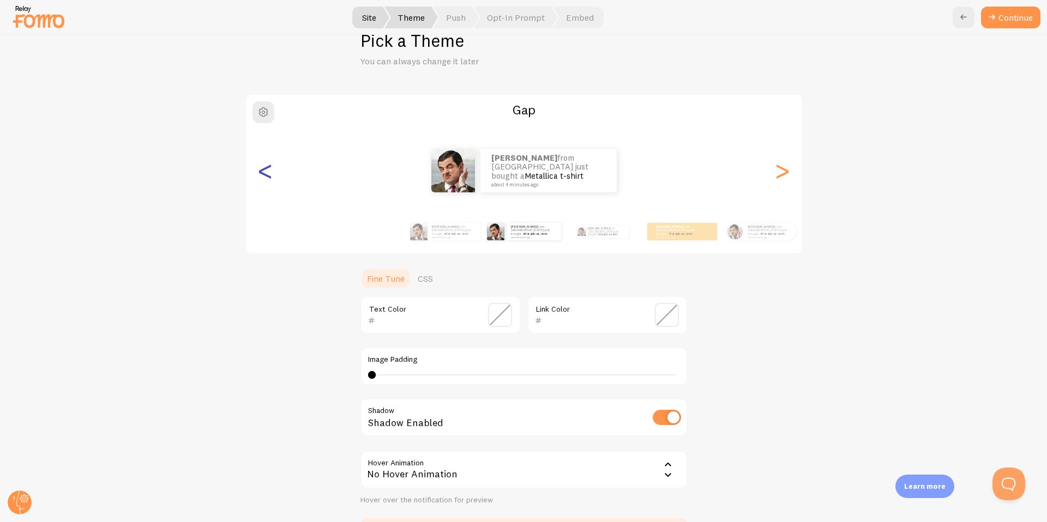
click at [263, 174] on div "<" at bounding box center [265, 170] width 13 height 79
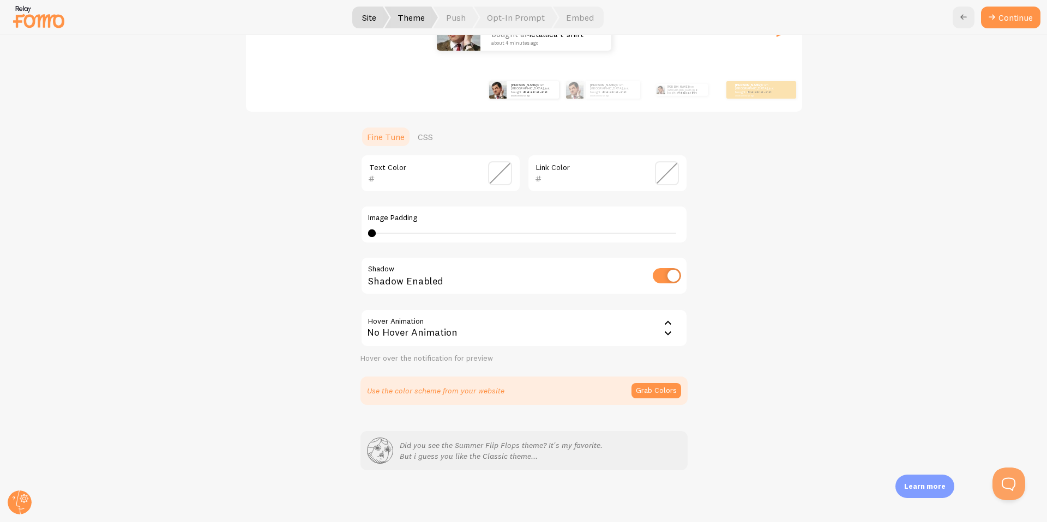
scroll to position [174, 0]
click at [652, 392] on button "Grab Colors" at bounding box center [656, 390] width 50 height 15
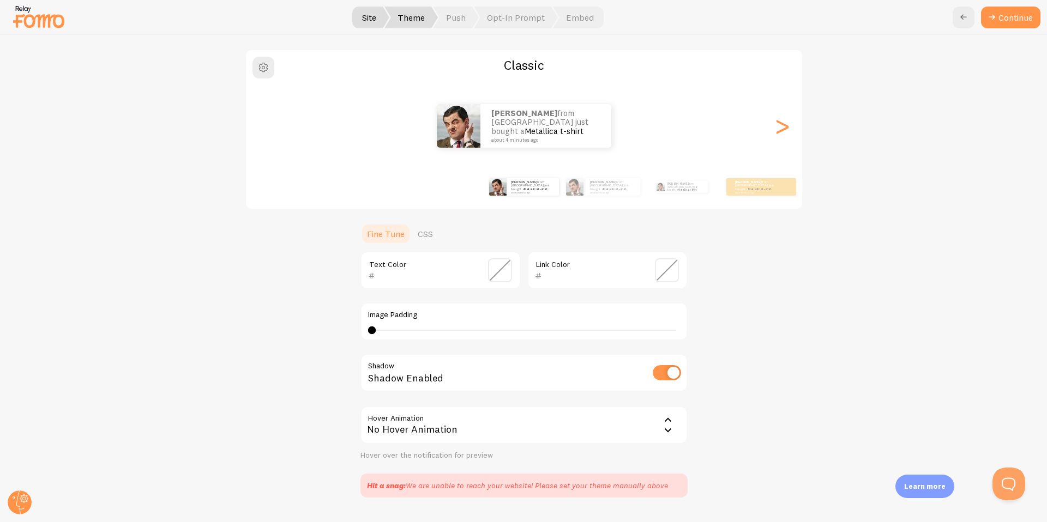
scroll to position [76, 0]
click at [497, 271] on span at bounding box center [500, 271] width 24 height 24
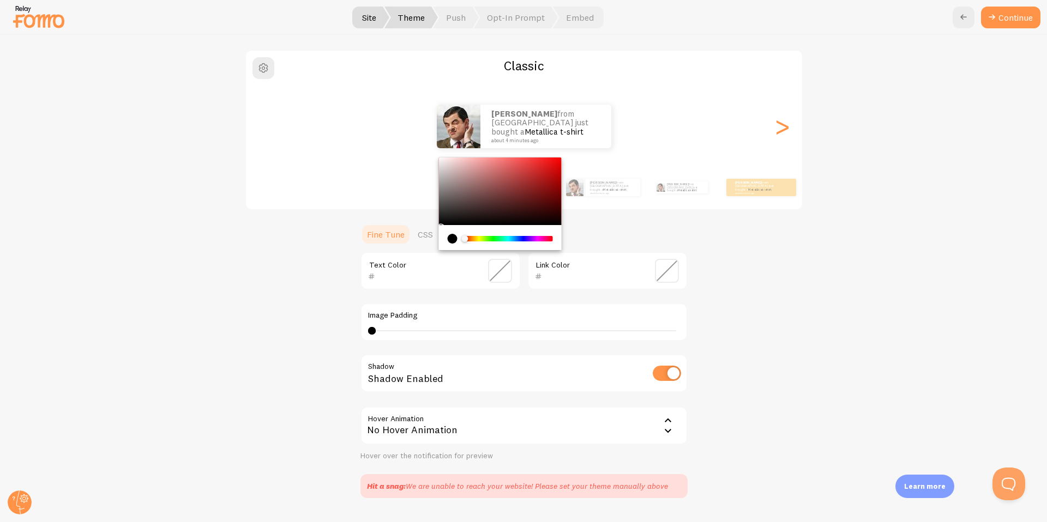
click at [413, 277] on input "text" at bounding box center [425, 276] width 100 height 13
paste input "302417"
type input "302417"
click at [777, 282] on div "Classic Nathan from Spain just bought a Metallica t-shirt about 4 minutes ago N…" at bounding box center [524, 274] width 994 height 449
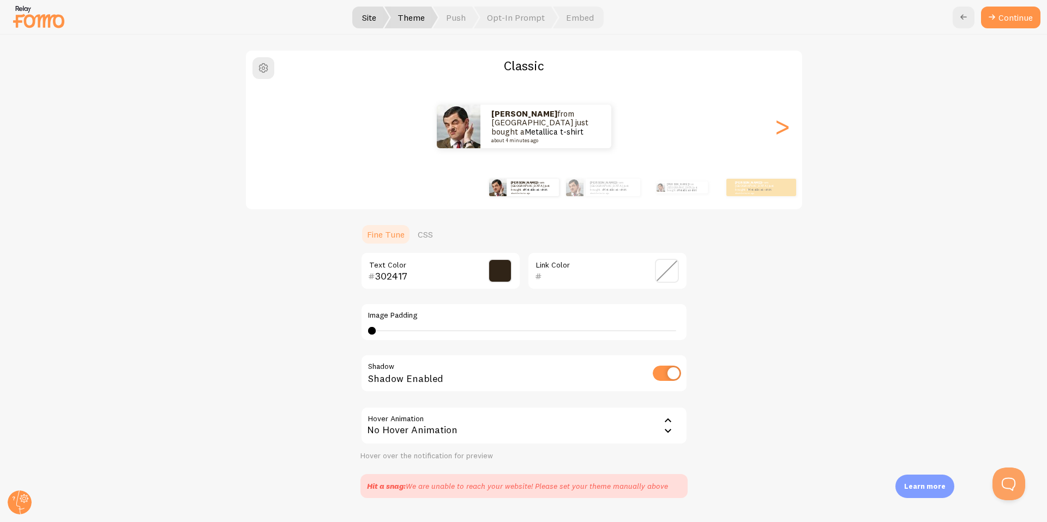
click at [667, 274] on span at bounding box center [667, 271] width 24 height 24
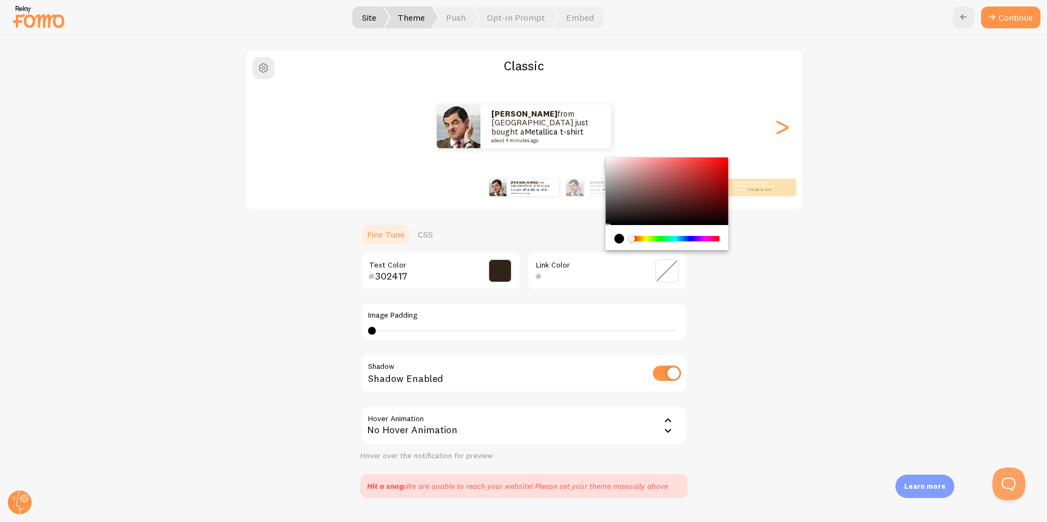
click at [571, 274] on input "text" at bounding box center [592, 276] width 100 height 13
paste input "302417"
type input "302417"
click at [735, 288] on div "Classic Nathan from Spain just bought a Metallica t-shirt about 4 minutes ago N…" at bounding box center [524, 274] width 994 height 449
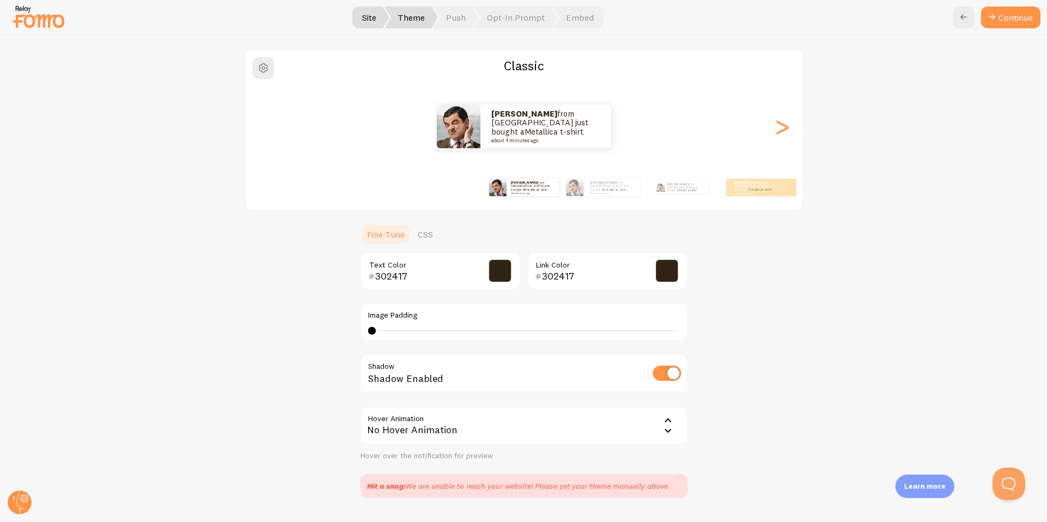
drag, startPoint x: 374, startPoint y: 330, endPoint x: 401, endPoint y: 328, distance: 26.9
click at [376, 330] on div at bounding box center [372, 331] width 8 height 8
drag, startPoint x: 396, startPoint y: 332, endPoint x: 422, endPoint y: 334, distance: 25.7
click at [421, 334] on div at bounding box center [422, 331] width 8 height 8
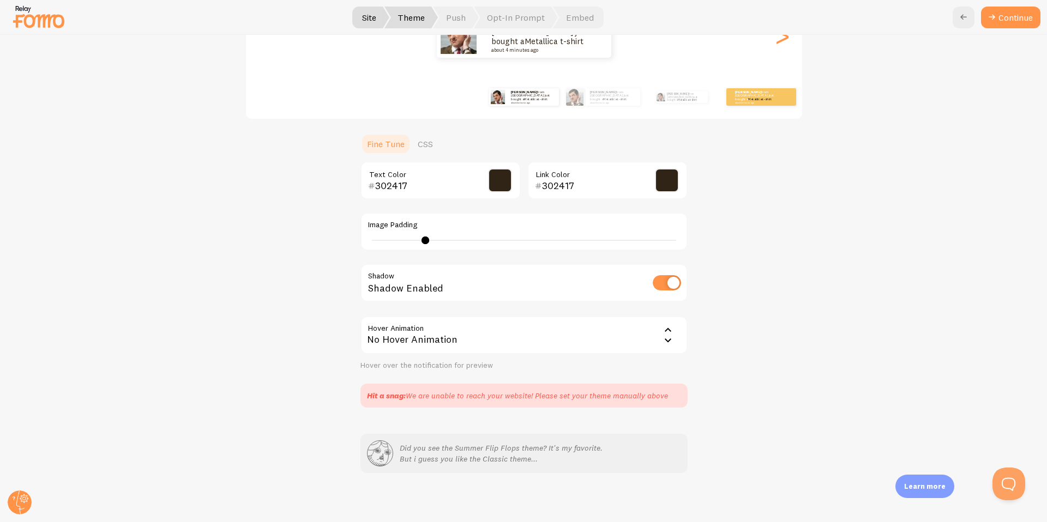
scroll to position [170, 0]
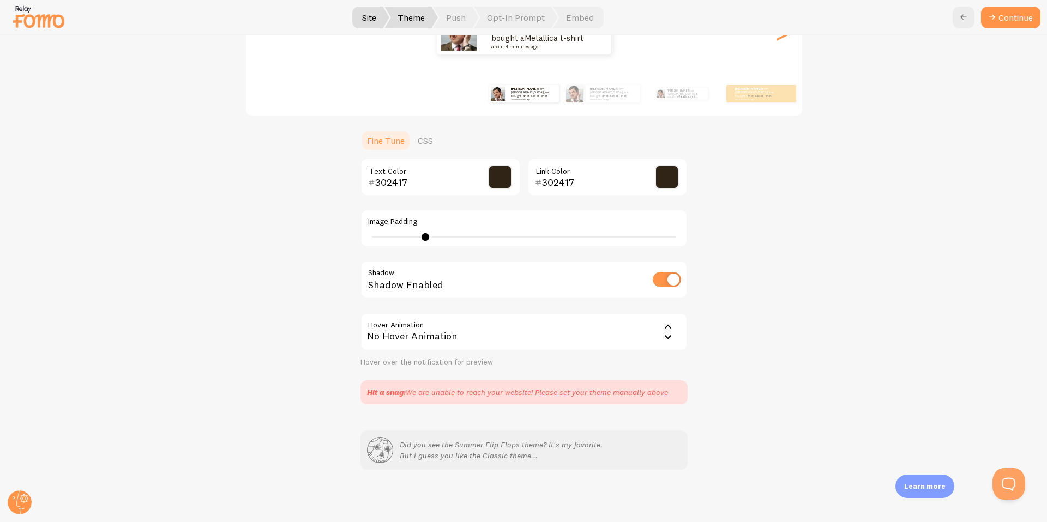
click at [445, 335] on div "No Hover Animation" at bounding box center [523, 332] width 327 height 38
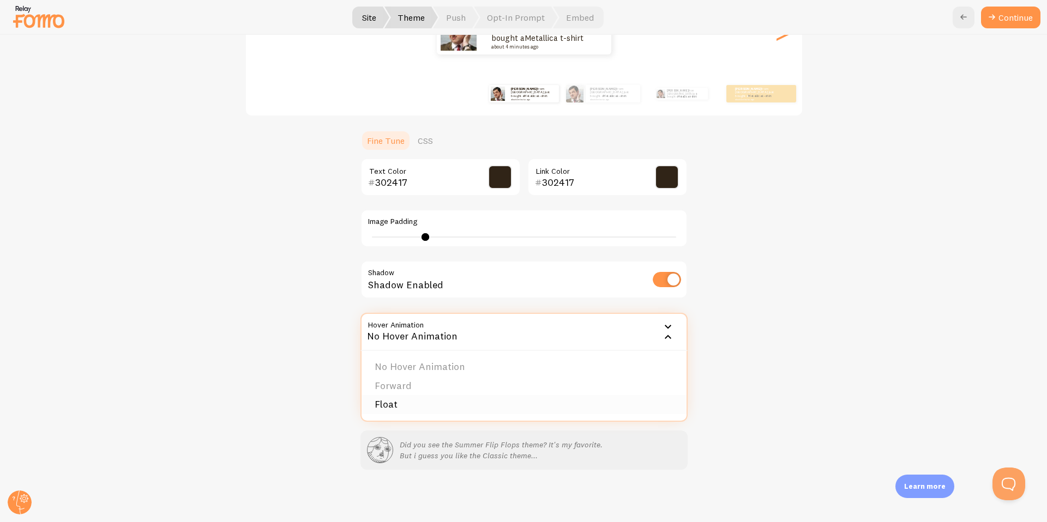
click at [394, 405] on li "Float" at bounding box center [524, 404] width 325 height 19
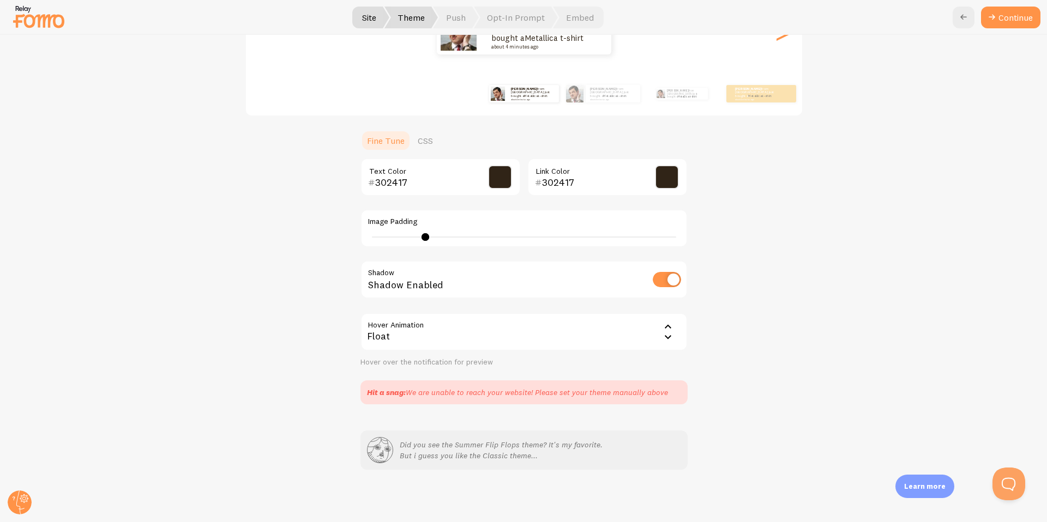
click at [427, 341] on div "Float" at bounding box center [523, 332] width 327 height 38
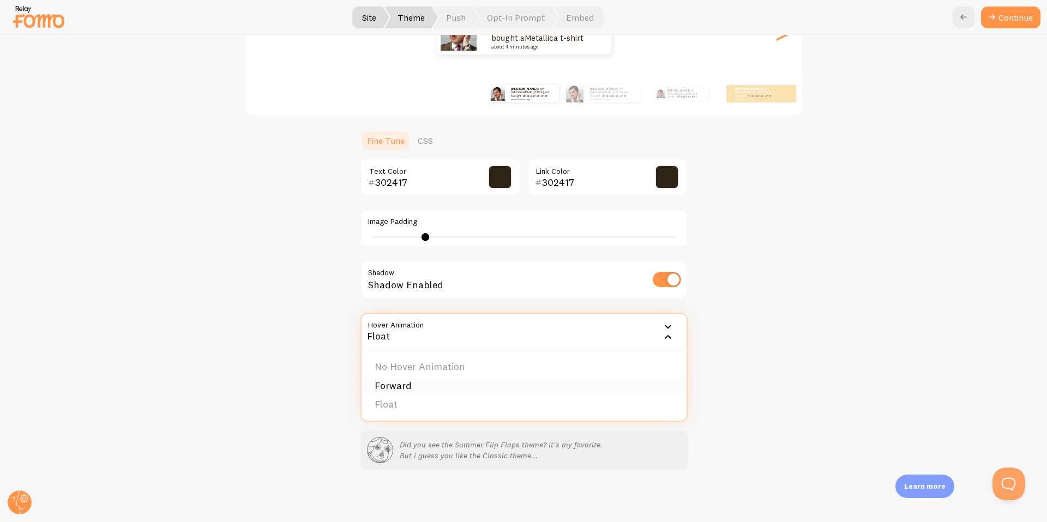
click at [411, 389] on li "Forward" at bounding box center [524, 386] width 325 height 19
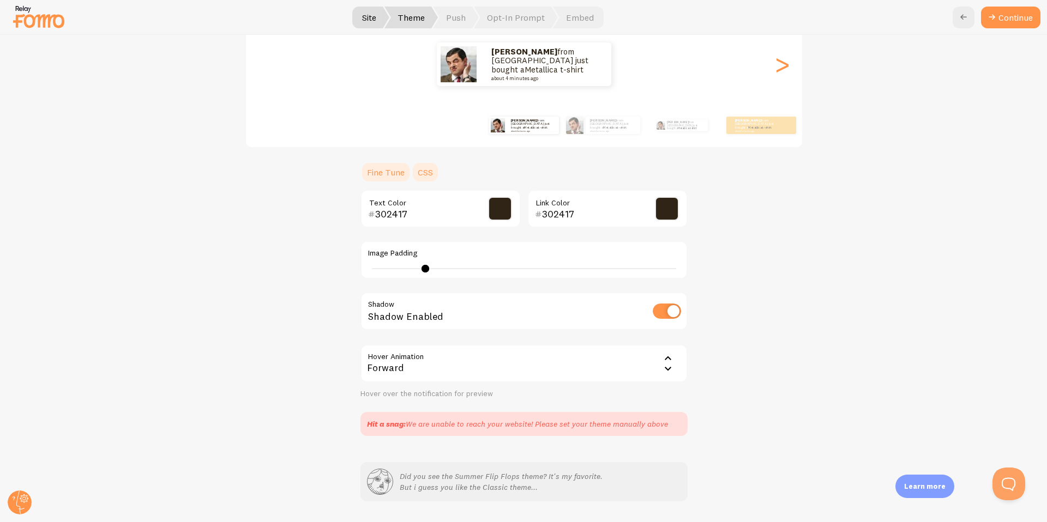
click at [427, 172] on link "CSS" at bounding box center [425, 172] width 28 height 22
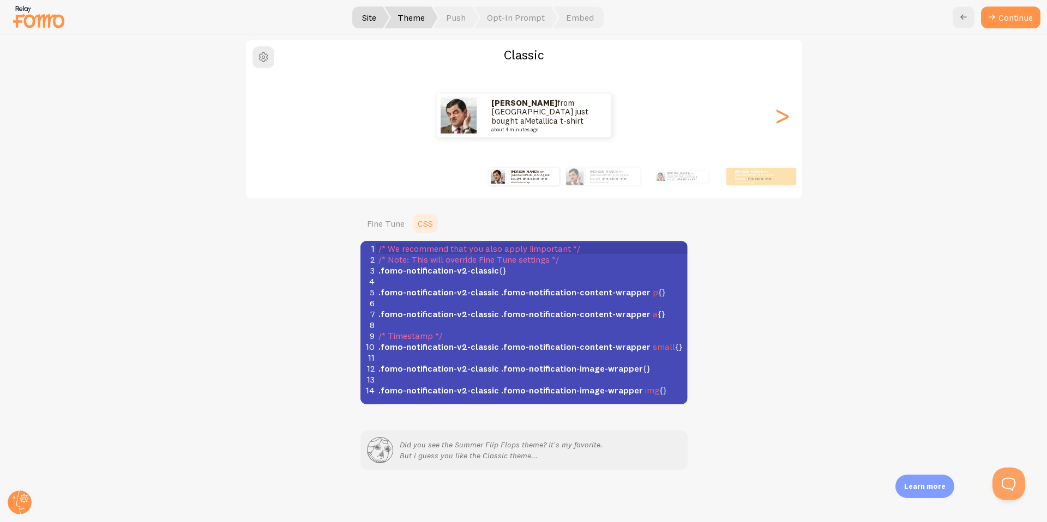
scroll to position [87, 0]
click at [389, 222] on link "Fine Tune" at bounding box center [385, 224] width 51 height 22
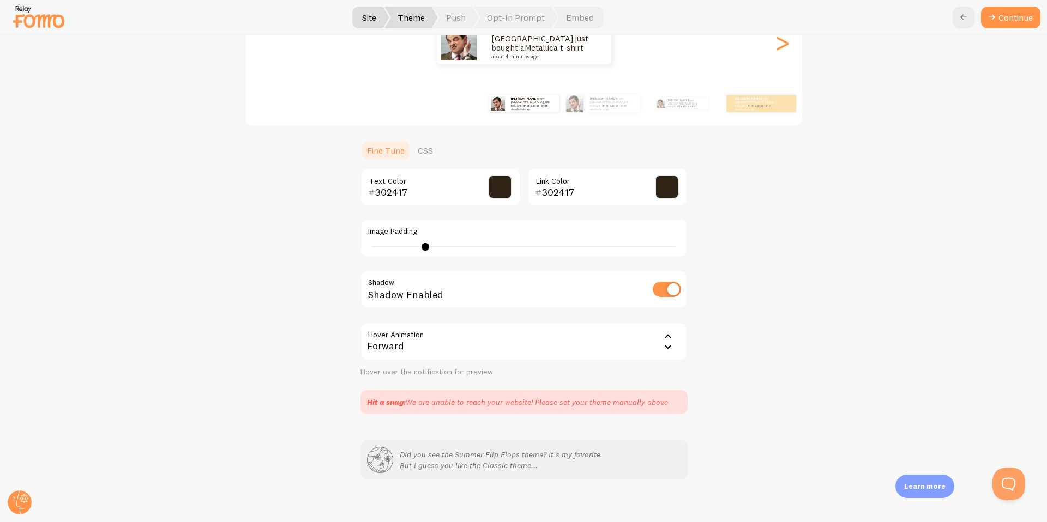
scroll to position [170, 0]
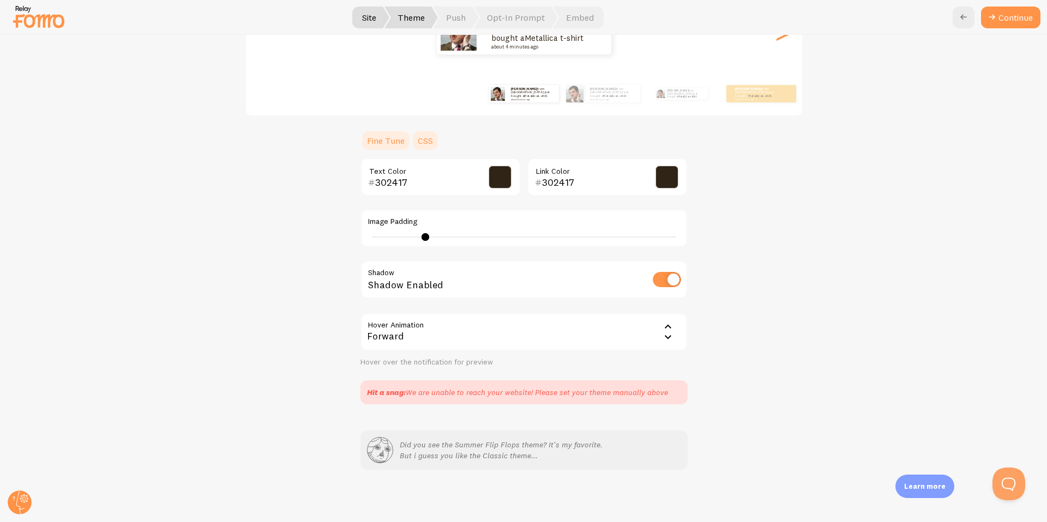
click at [424, 144] on link "CSS" at bounding box center [425, 141] width 28 height 22
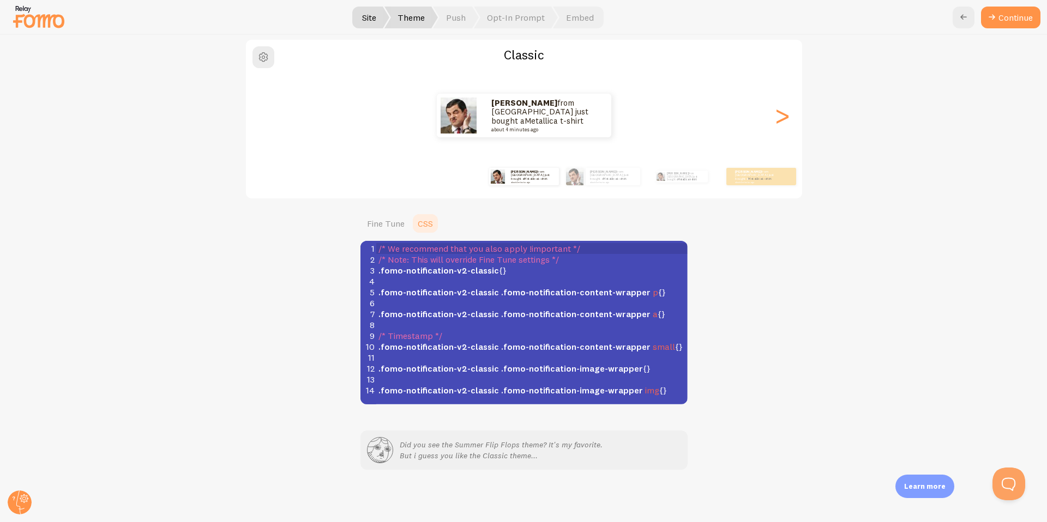
scroll to position [87, 0]
click at [399, 220] on link "Fine Tune" at bounding box center [385, 224] width 51 height 22
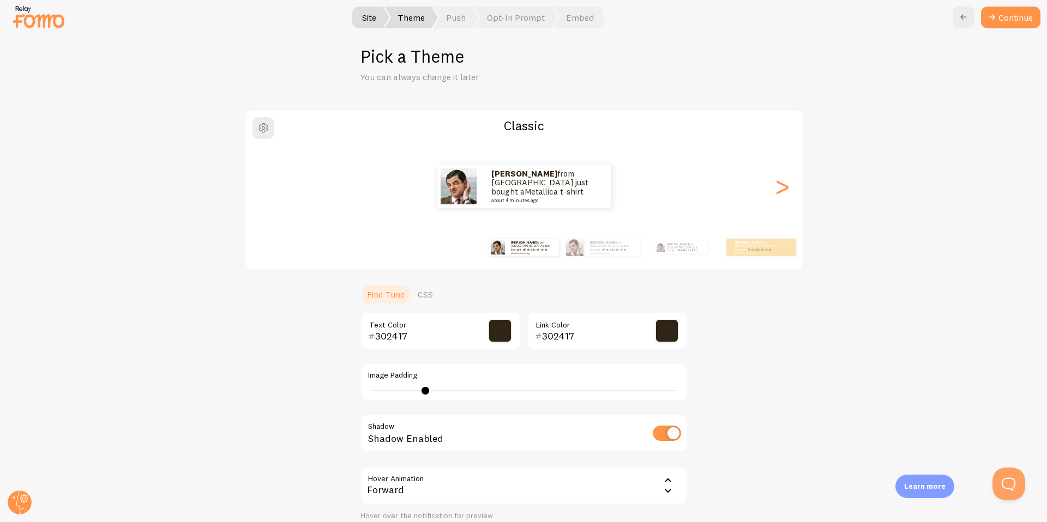
scroll to position [104, 0]
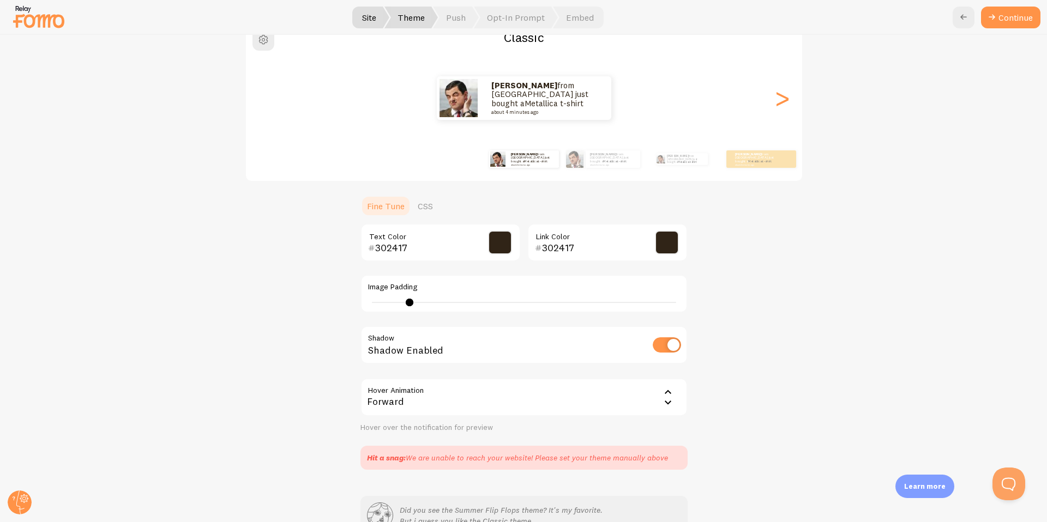
drag, startPoint x: 426, startPoint y: 303, endPoint x: 409, endPoint y: 302, distance: 17.5
click at [409, 302] on div at bounding box center [410, 303] width 8 height 8
type input "5"
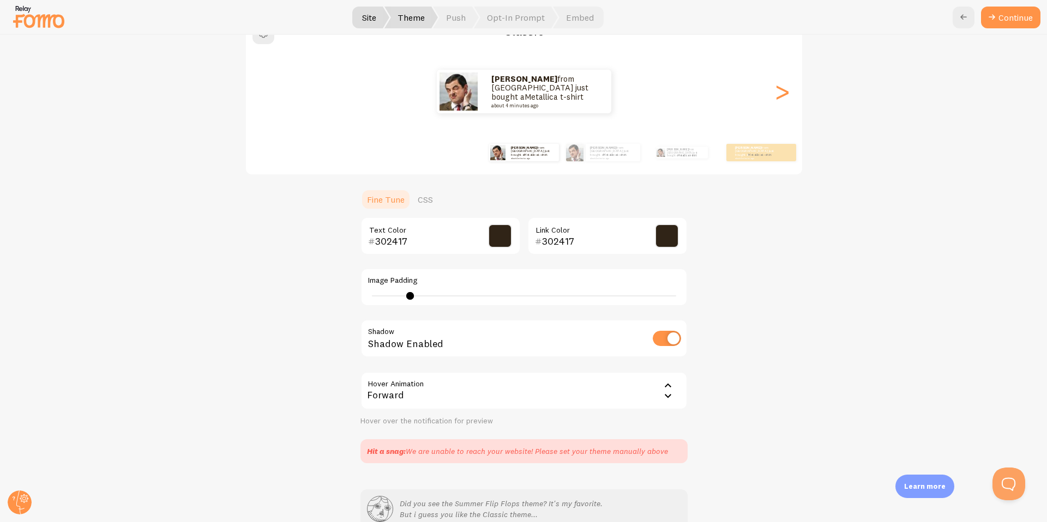
scroll to position [0, 0]
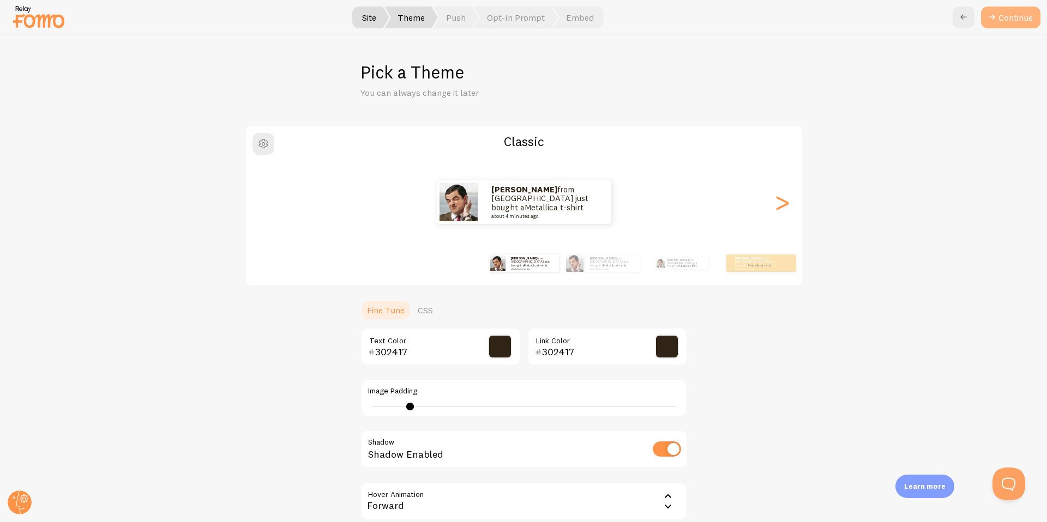
click at [1004, 20] on button "Continue" at bounding box center [1010, 18] width 59 height 22
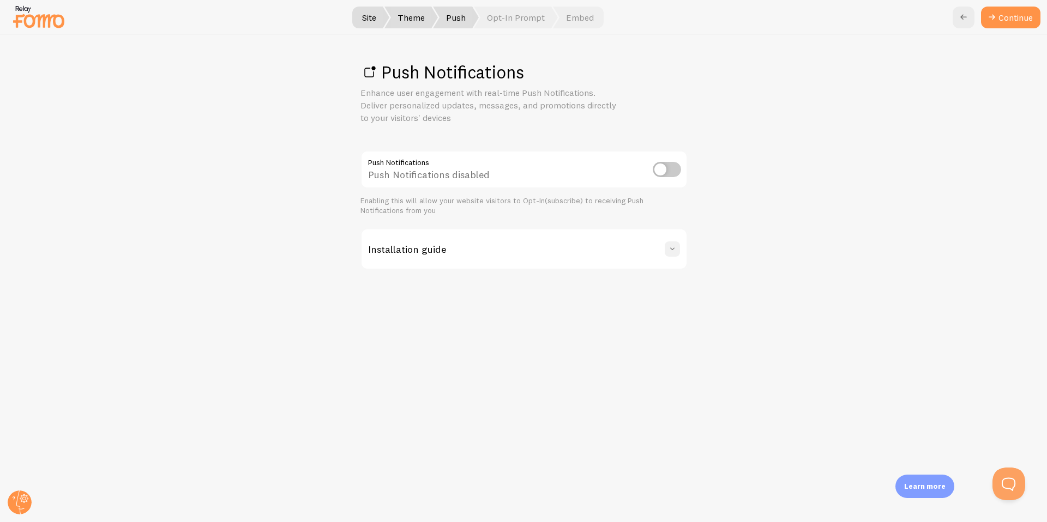
click at [670, 252] on span at bounding box center [672, 249] width 11 height 11
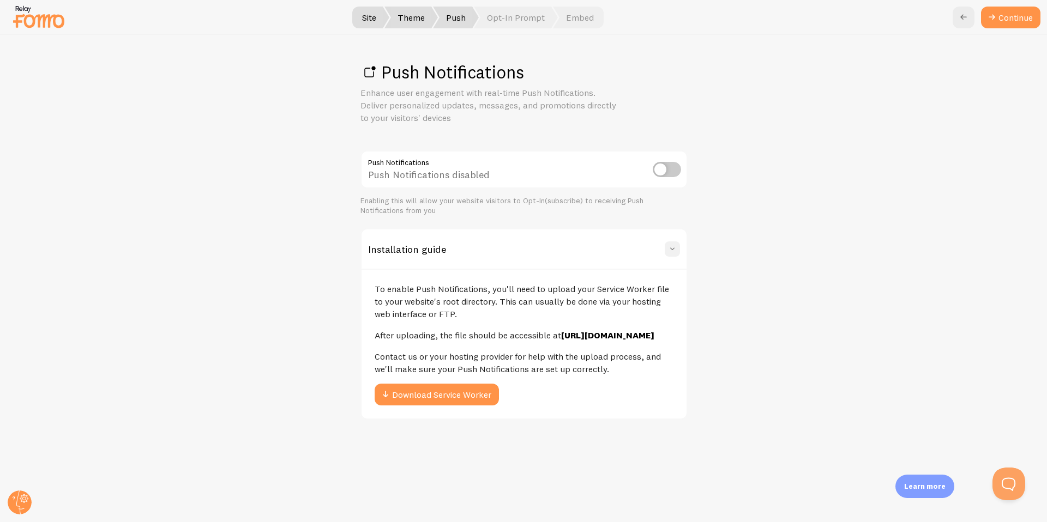
click at [669, 251] on span at bounding box center [672, 249] width 11 height 11
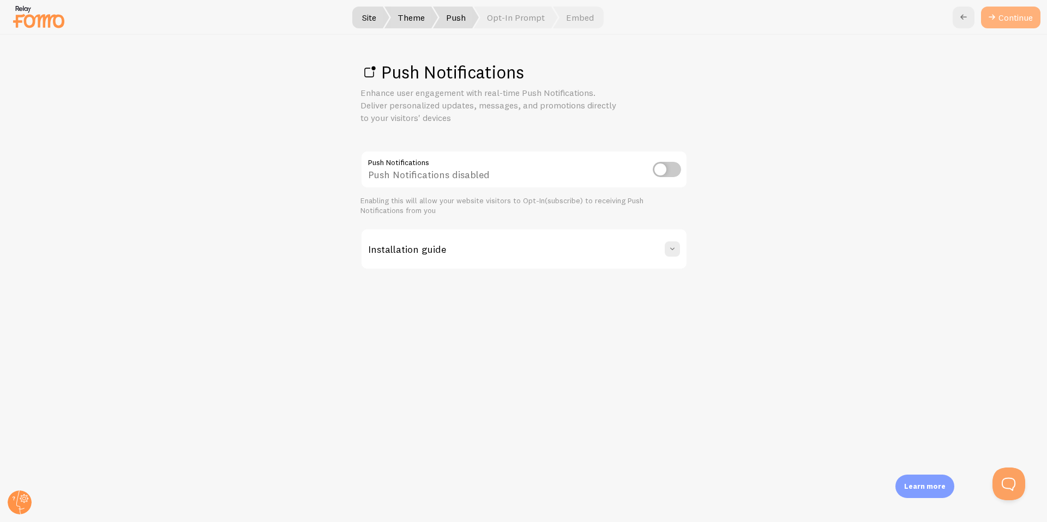
click at [1001, 19] on link "Continue" at bounding box center [1010, 18] width 59 height 22
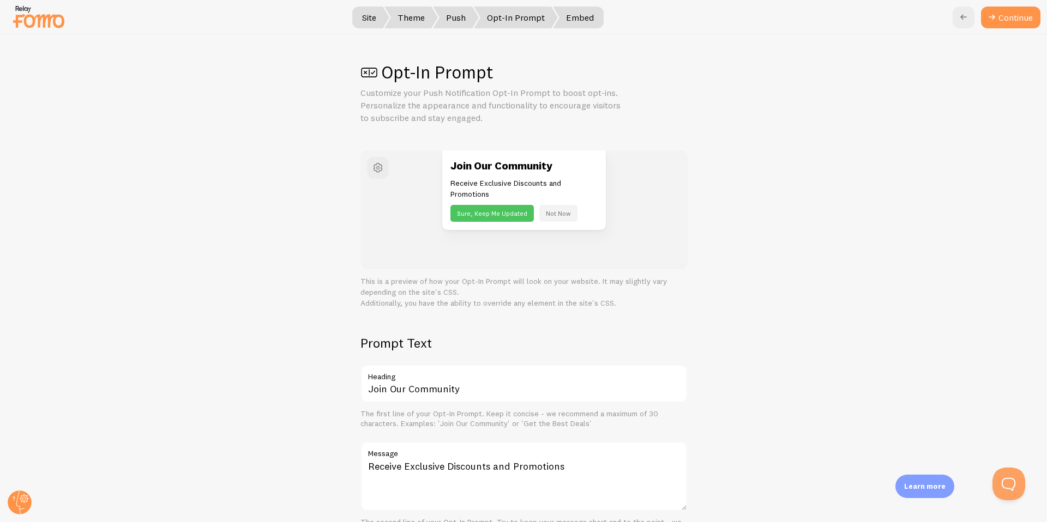
click at [586, 19] on span "Embed" at bounding box center [578, 18] width 51 height 22
click at [1019, 17] on button "Continue" at bounding box center [1010, 18] width 59 height 22
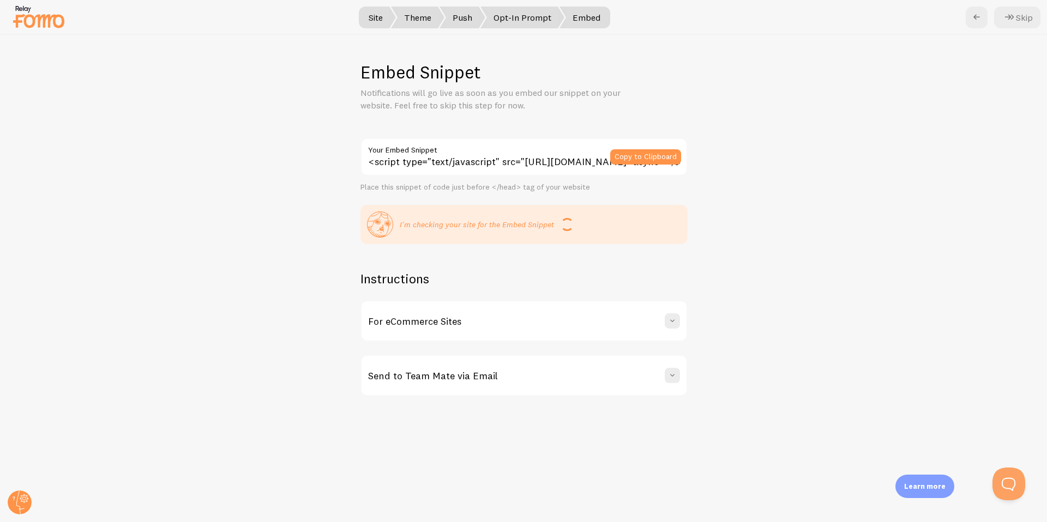
click at [543, 321] on div "For eCommerce Sites" at bounding box center [524, 321] width 325 height 39
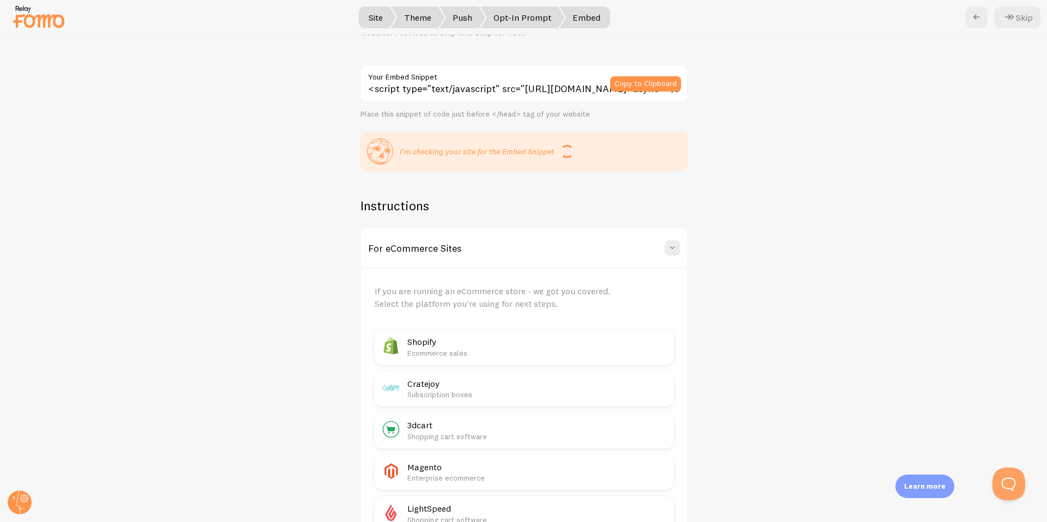
scroll to position [22, 0]
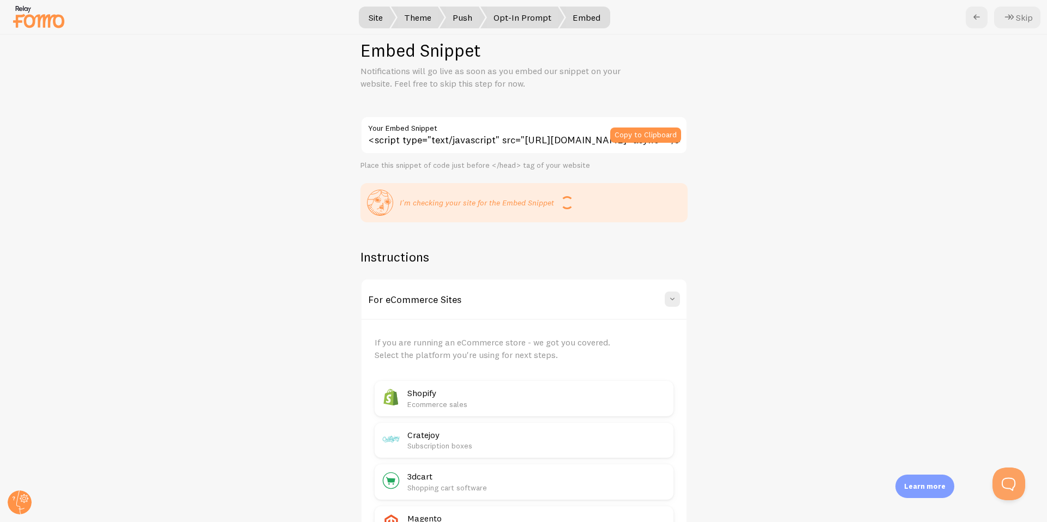
click at [478, 300] on div "For eCommerce Sites" at bounding box center [524, 299] width 325 height 39
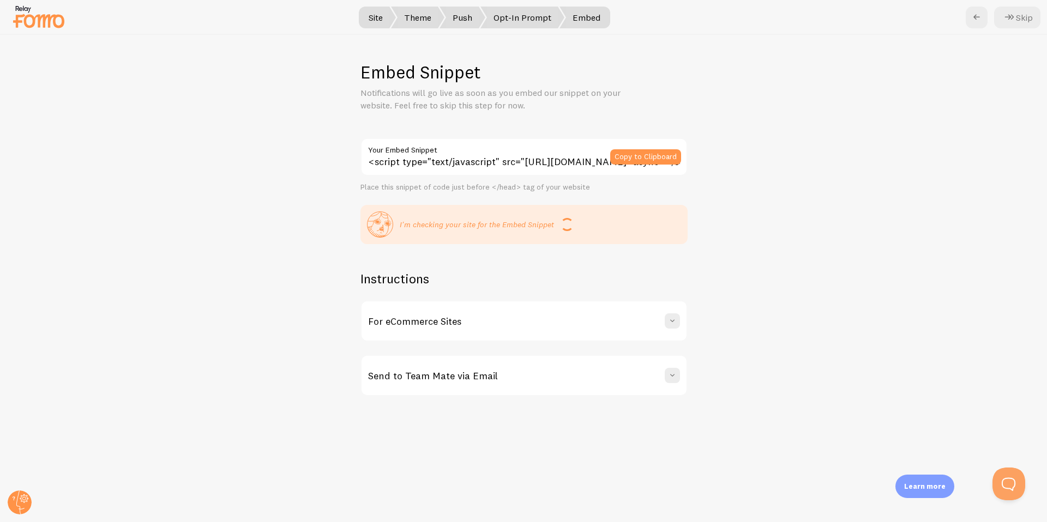
scroll to position [0, 0]
click at [465, 381] on h3 "Send to Team Mate via Email" at bounding box center [433, 376] width 130 height 13
click at [463, 379] on h3 "Send to Team Mate via Email" at bounding box center [433, 376] width 130 height 13
click at [636, 156] on button "Copy to Clipboard" at bounding box center [645, 156] width 71 height 15
click at [632, 159] on button "Copy to Clipboard" at bounding box center [645, 156] width 71 height 15
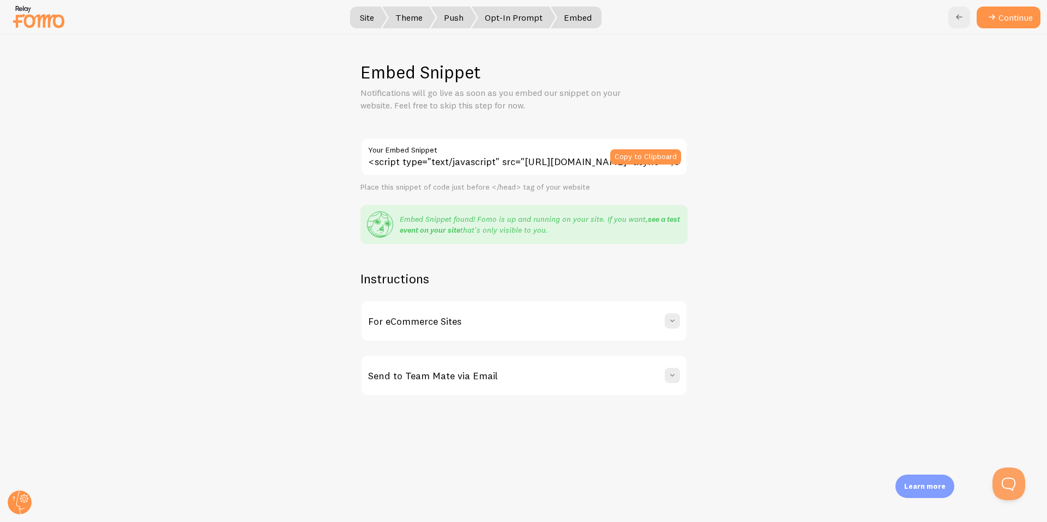
click at [443, 231] on link "see a test event on your site" at bounding box center [540, 224] width 280 height 21
click at [992, 16] on icon at bounding box center [991, 17] width 13 height 13
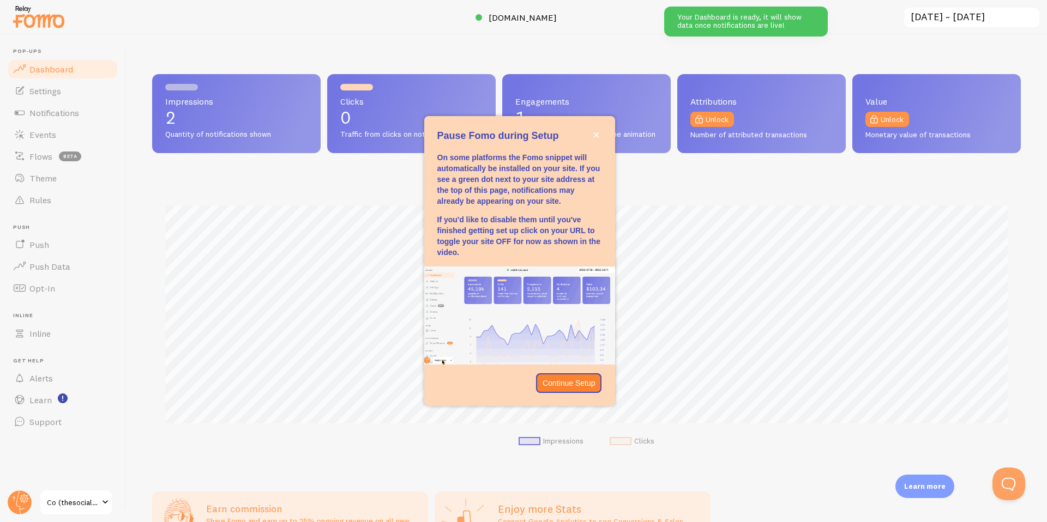
scroll to position [286, 869]
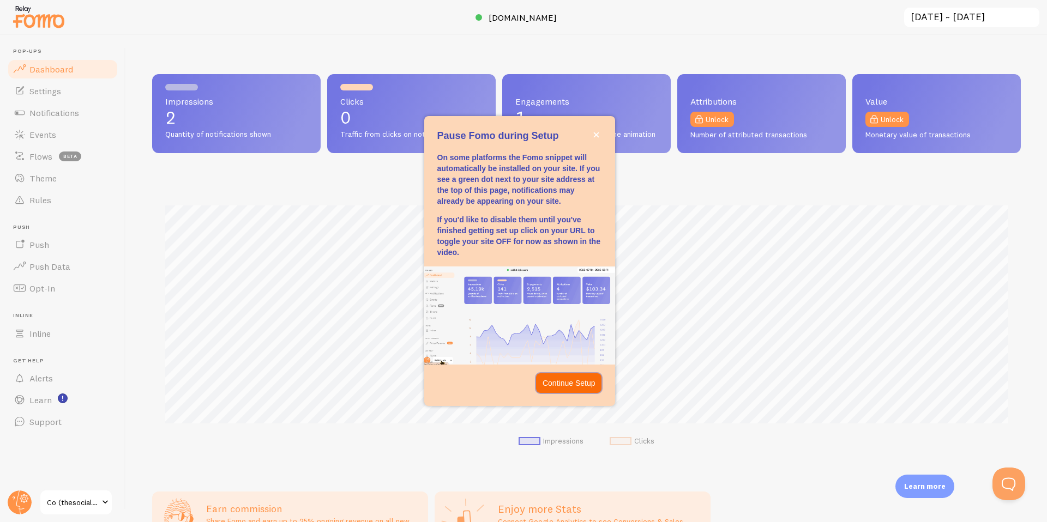
click at [577, 381] on p "Continue Setup" at bounding box center [569, 383] width 53 height 11
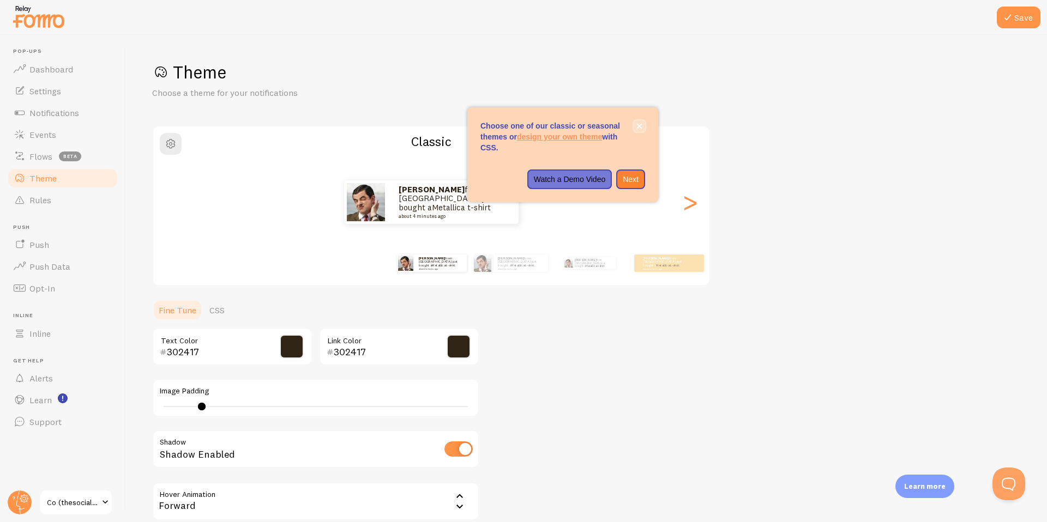
click at [640, 130] on button "close," at bounding box center [639, 126] width 11 height 11
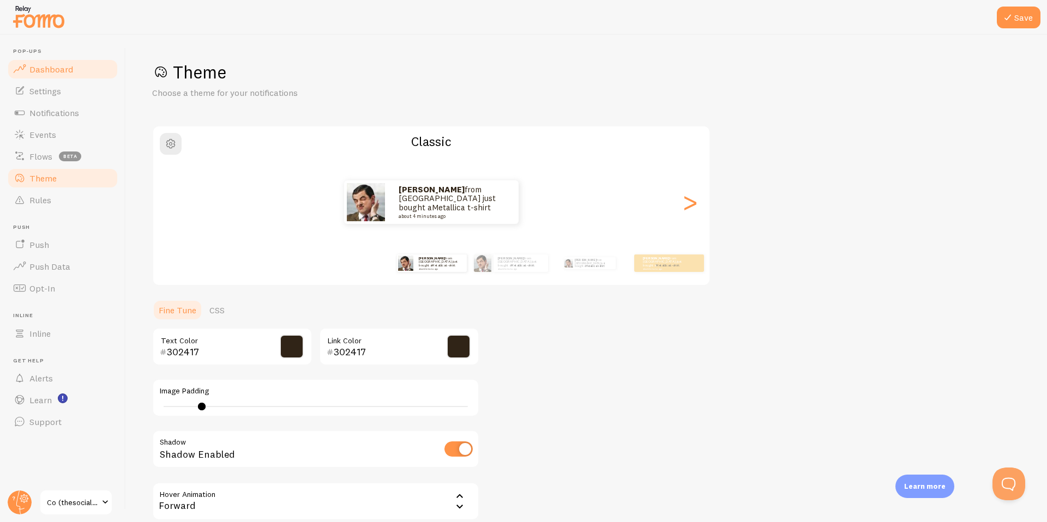
click at [45, 72] on span "Dashboard" at bounding box center [51, 69] width 44 height 11
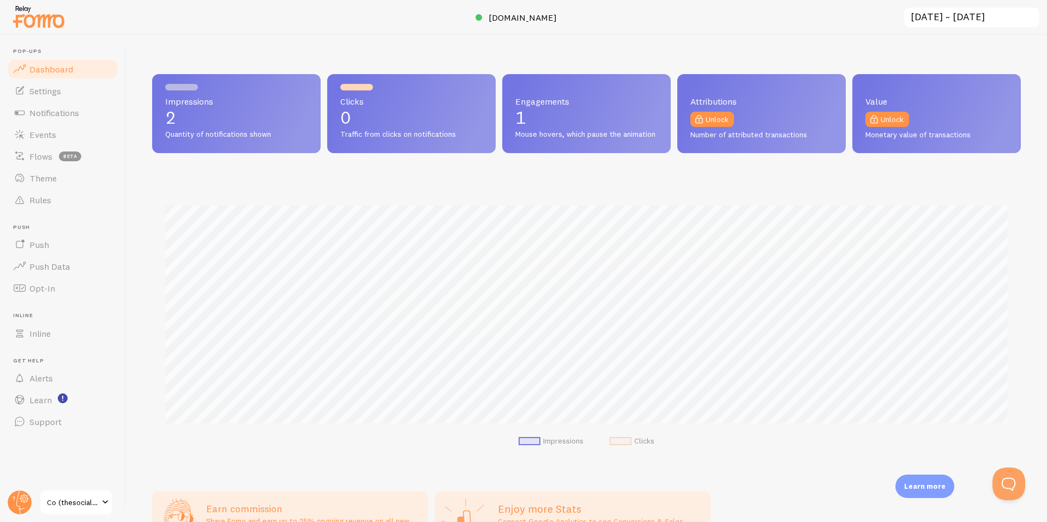
scroll to position [286, 869]
click at [501, 22] on span "[DOMAIN_NAME]" at bounding box center [523, 17] width 68 height 11
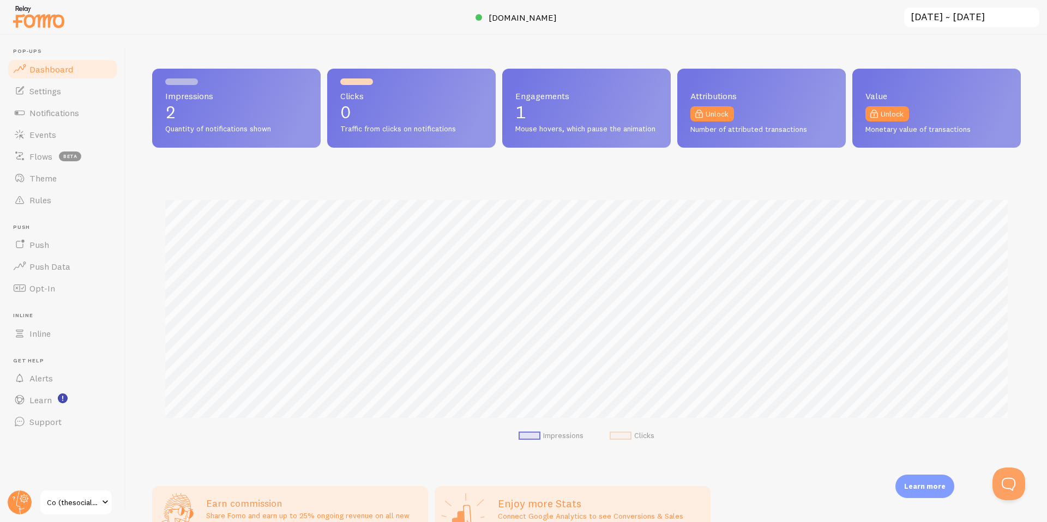
scroll to position [0, 0]
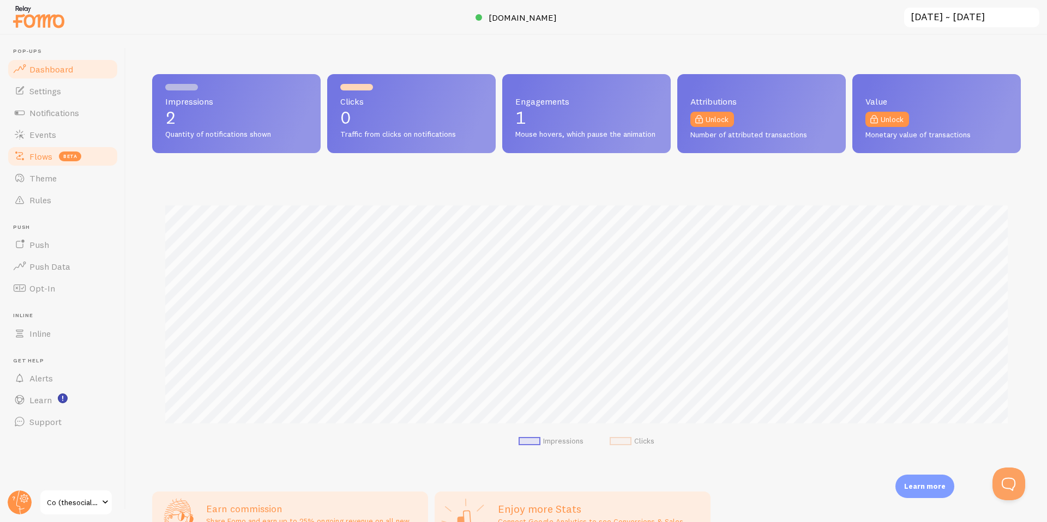
click at [59, 156] on span "beta" at bounding box center [70, 157] width 22 height 10
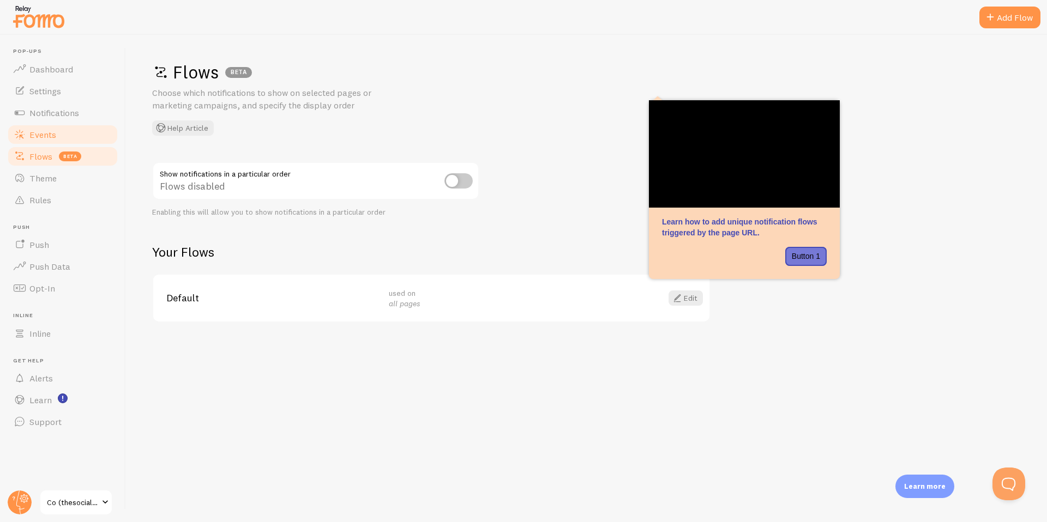
click at [56, 140] on link "Events" at bounding box center [63, 135] width 112 height 22
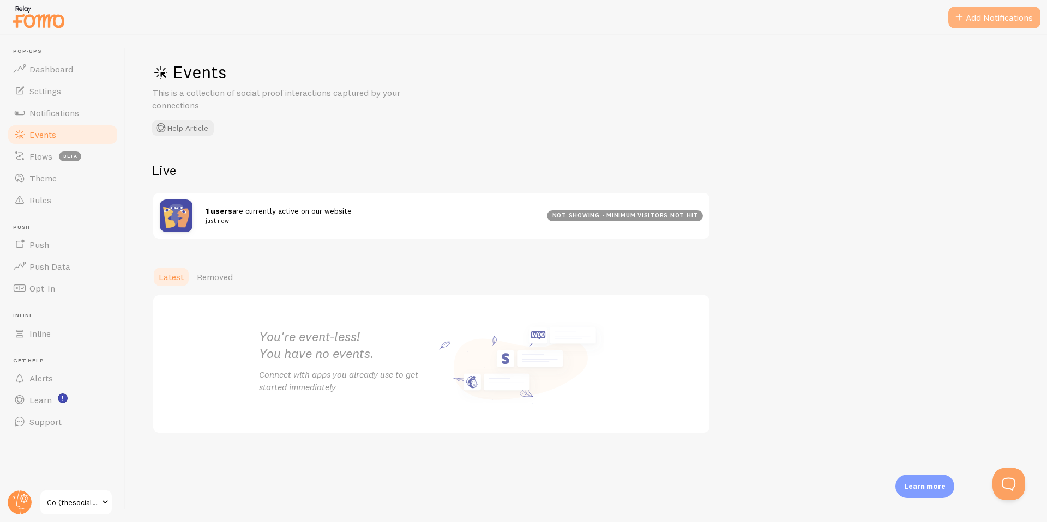
click at [972, 16] on button "Add Notifications" at bounding box center [994, 18] width 92 height 22
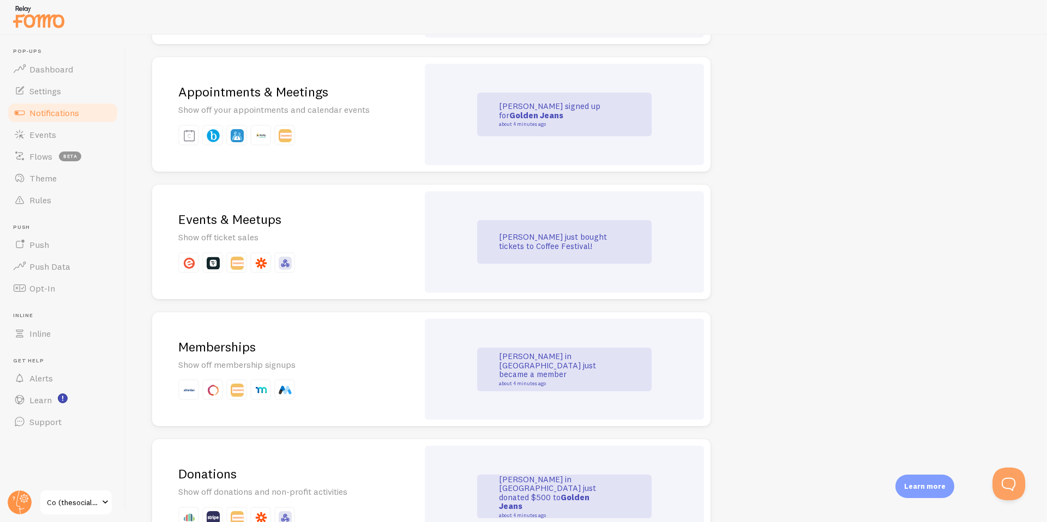
scroll to position [1924, 0]
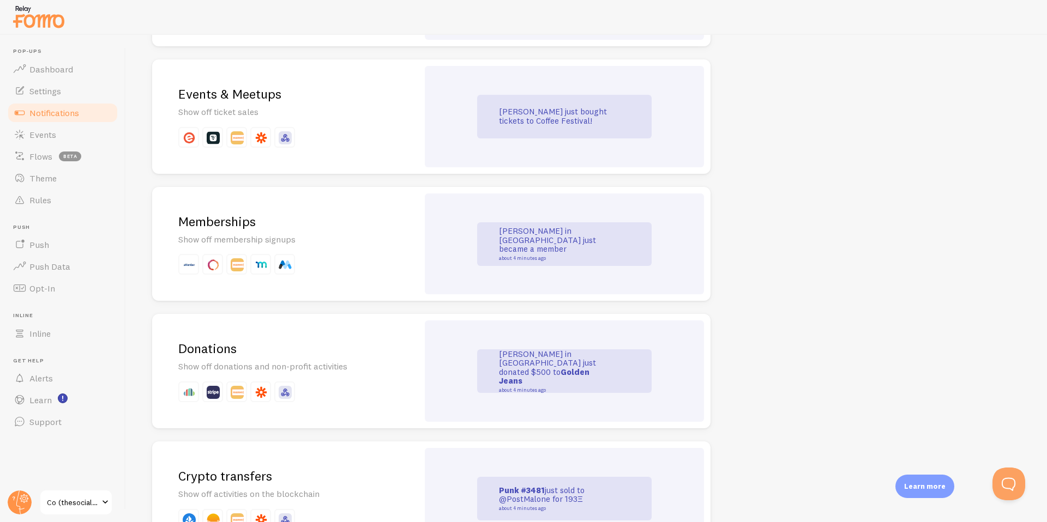
click at [280, 234] on p "Show off membership signups" at bounding box center [285, 239] width 214 height 13
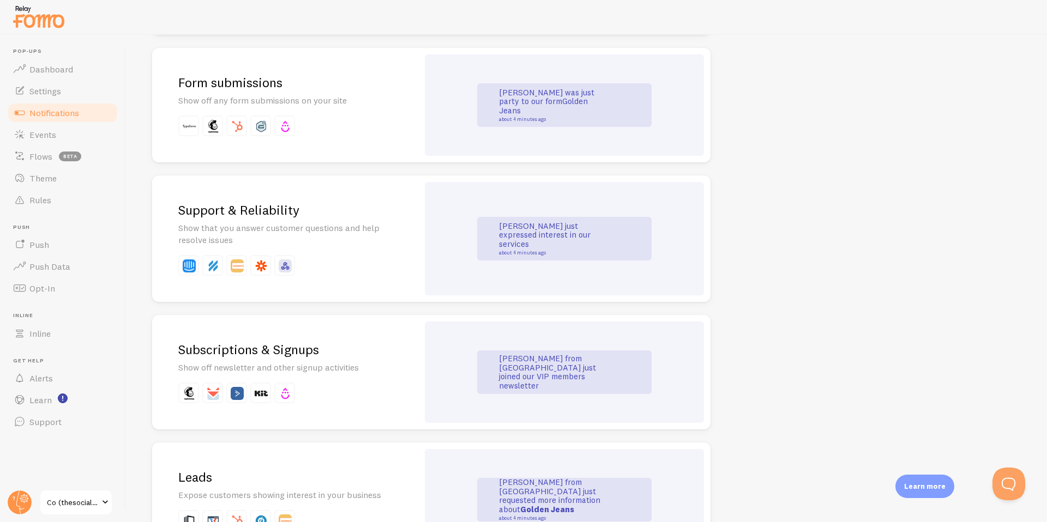
scroll to position [1095, 0]
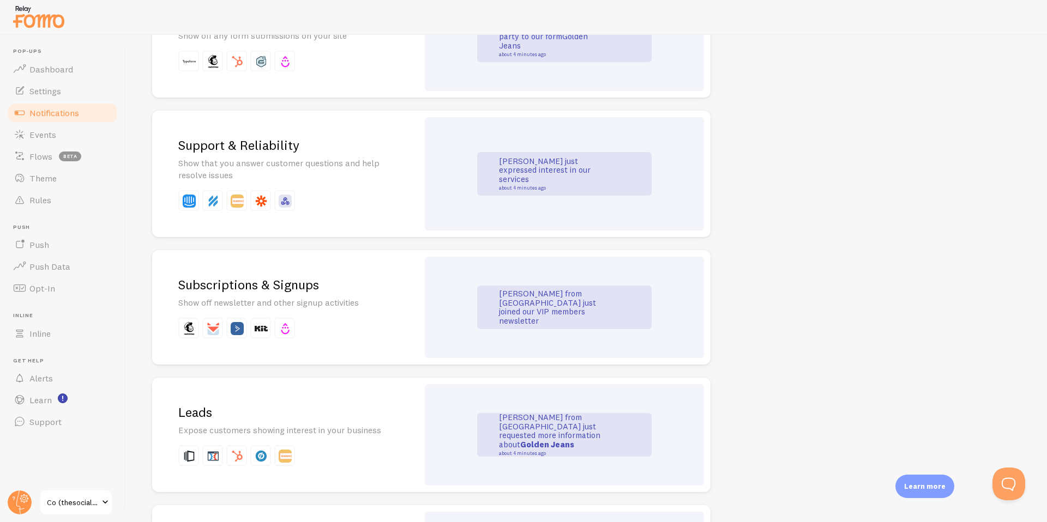
click at [344, 291] on h2 "Subscriptions & Signups" at bounding box center [285, 284] width 214 height 17
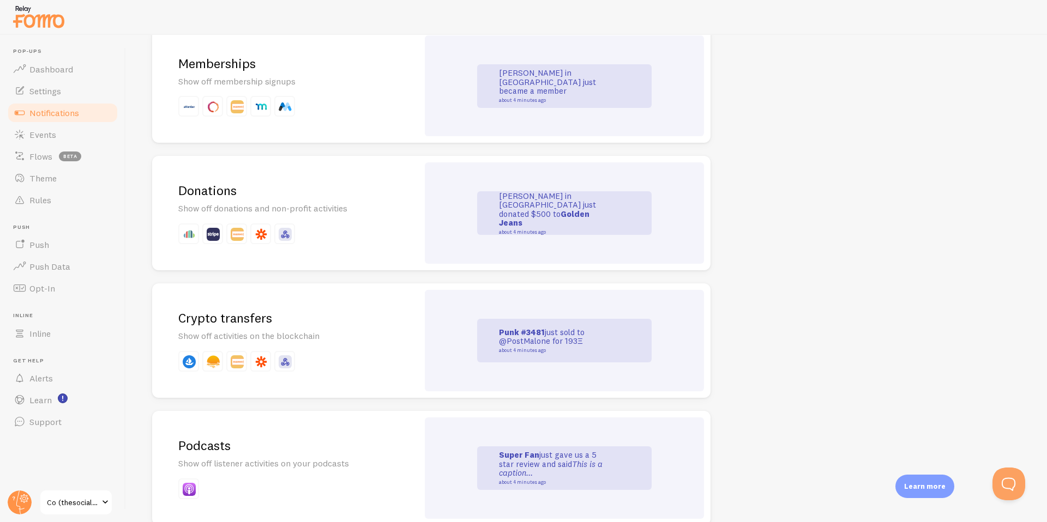
scroll to position [2078, 0]
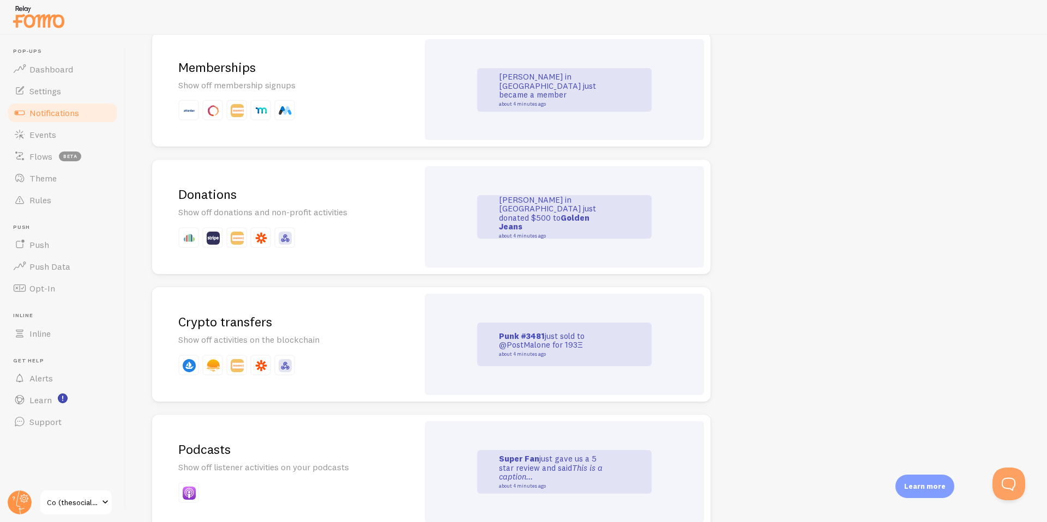
click at [316, 110] on p at bounding box center [285, 110] width 214 height 21
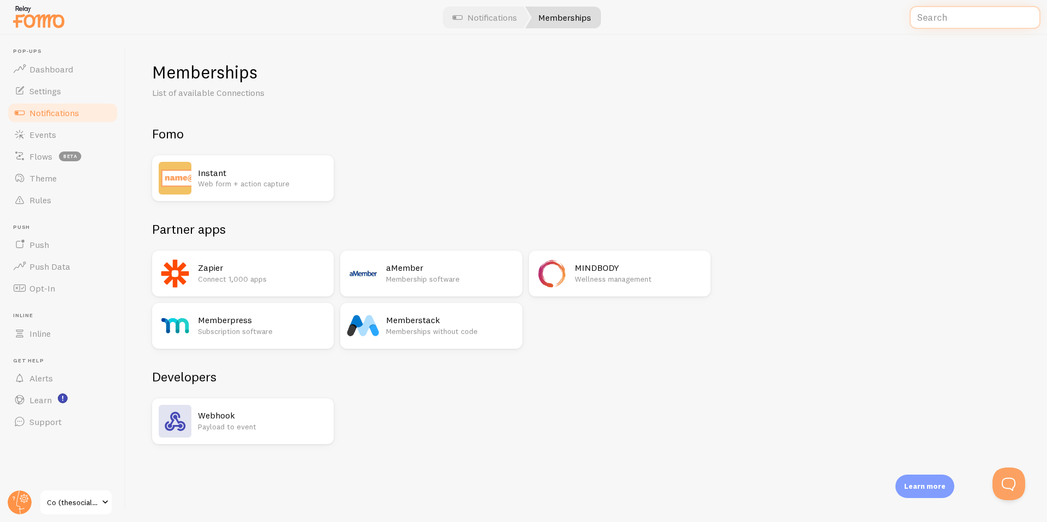
click at [972, 17] on input "text" at bounding box center [974, 17] width 131 height 23
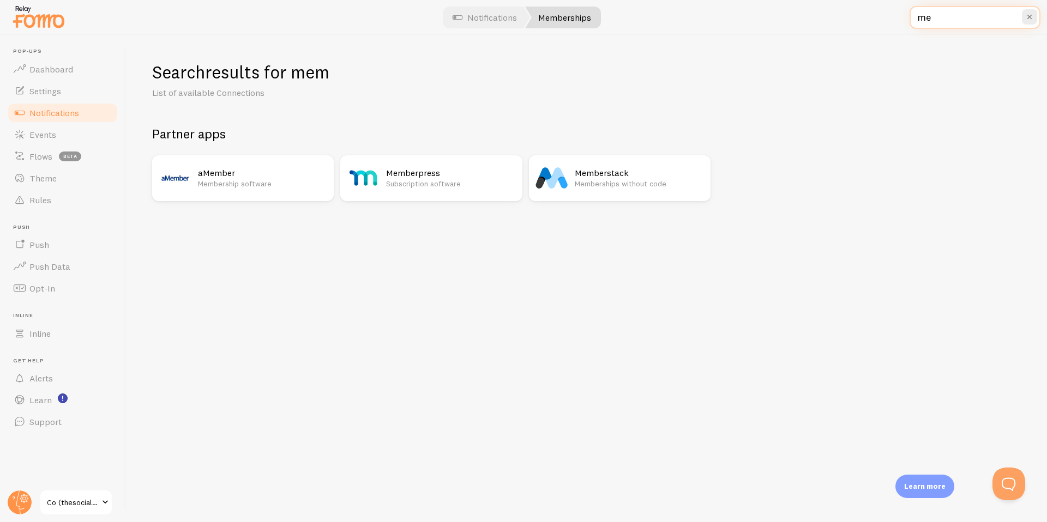
type input "m"
type input "strip"
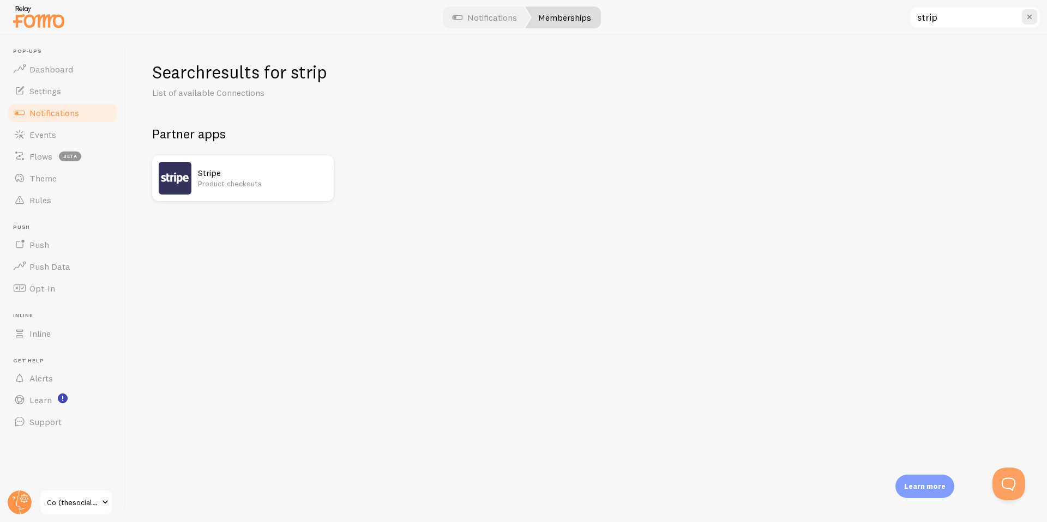
click at [240, 182] on p "Product checkouts" at bounding box center [262, 183] width 129 height 11
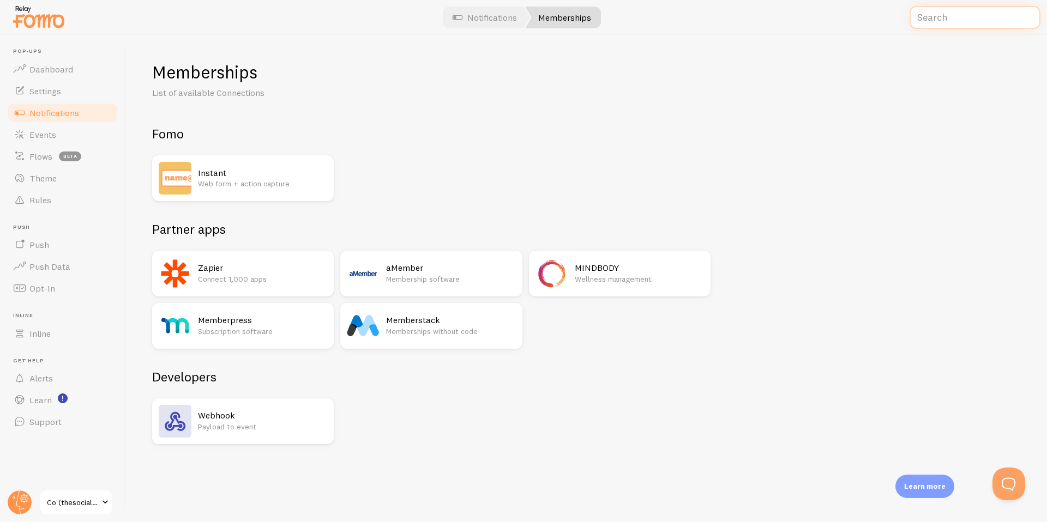
click at [951, 17] on input "text" at bounding box center [974, 17] width 131 height 23
click at [259, 270] on h2 "Zapier" at bounding box center [262, 267] width 129 height 11
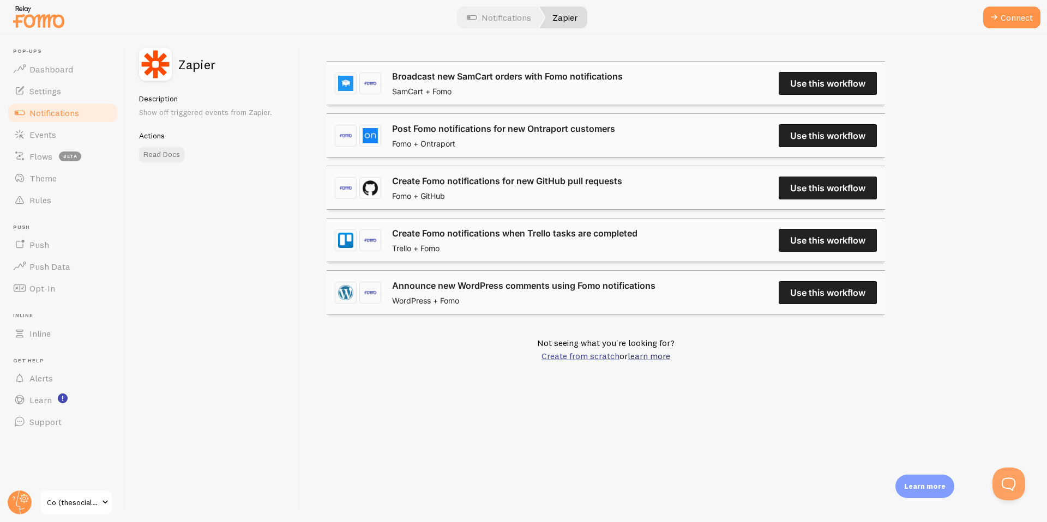
click at [579, 356] on link "Create from scratch" at bounding box center [580, 356] width 78 height 11
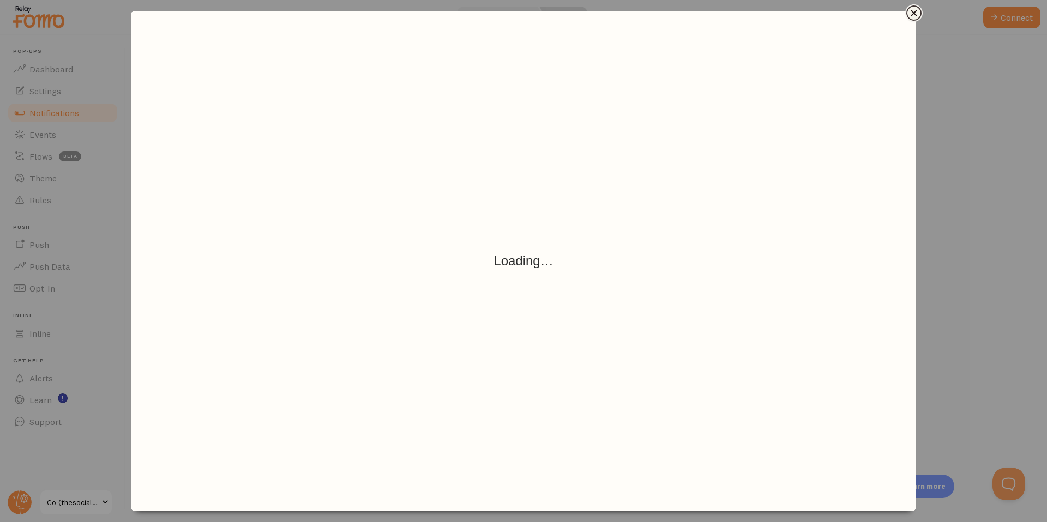
click at [916, 15] on icon "Close" at bounding box center [914, 13] width 6 height 6
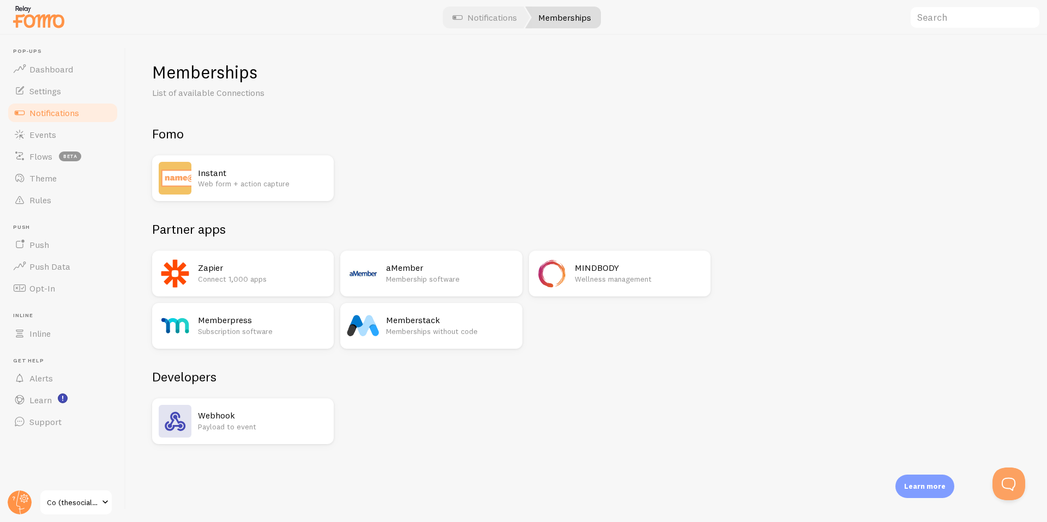
click at [430, 338] on div "Memberstack Memberships without code" at bounding box center [450, 326] width 129 height 33
click at [980, 19] on input "text" at bounding box center [974, 17] width 131 height 23
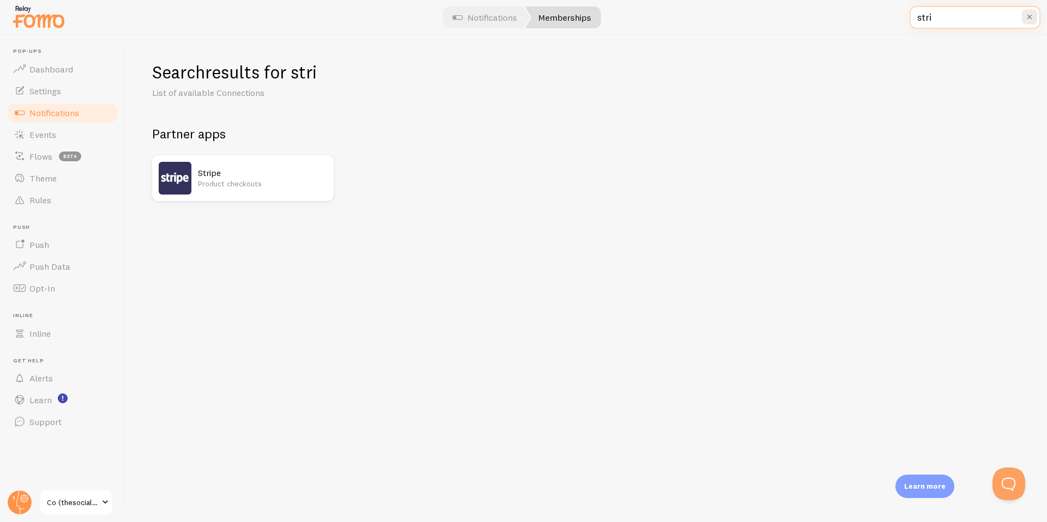
type input "stri"
click at [235, 189] on div "Stripe Product checkouts" at bounding box center [262, 178] width 129 height 33
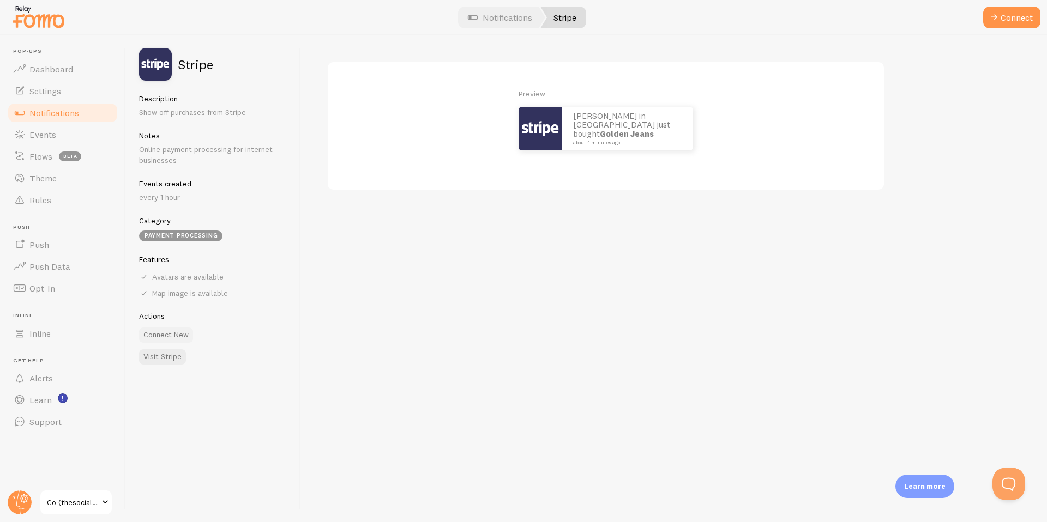
click at [171, 335] on button "Connect New" at bounding box center [166, 335] width 54 height 15
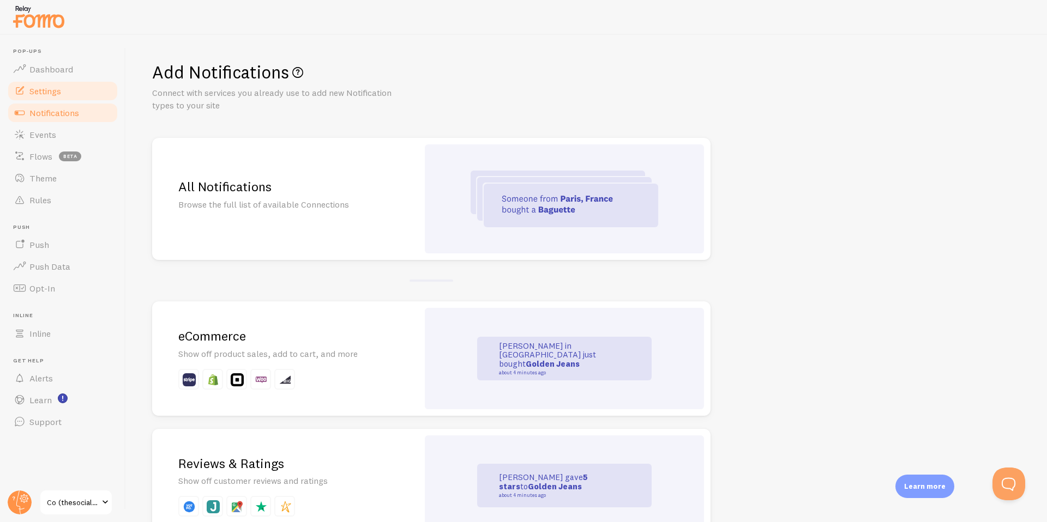
click at [55, 95] on span "Settings" at bounding box center [45, 91] width 32 height 11
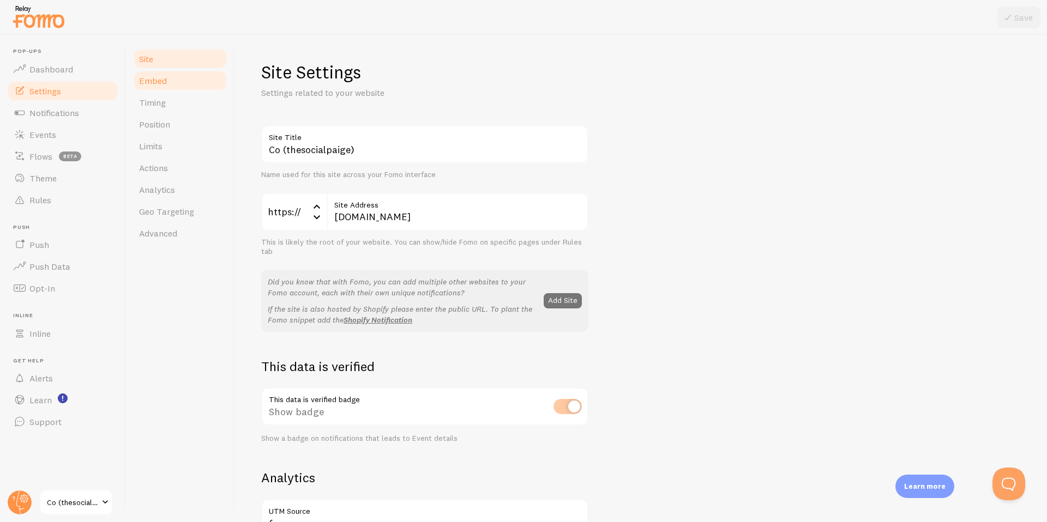
click at [171, 86] on link "Embed" at bounding box center [179, 81] width 95 height 22
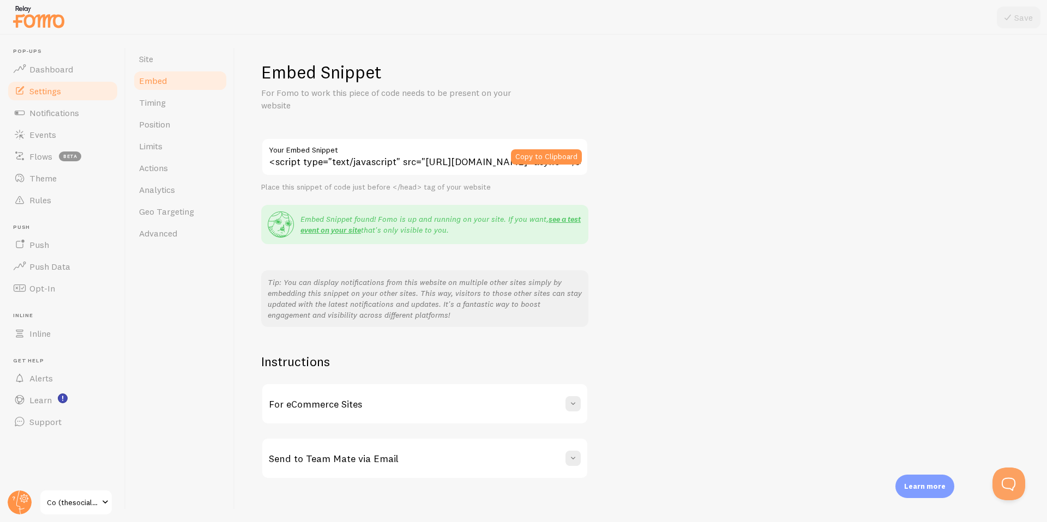
click at [165, 72] on link "Embed" at bounding box center [179, 81] width 95 height 22
click at [164, 67] on link "Site" at bounding box center [179, 59] width 95 height 22
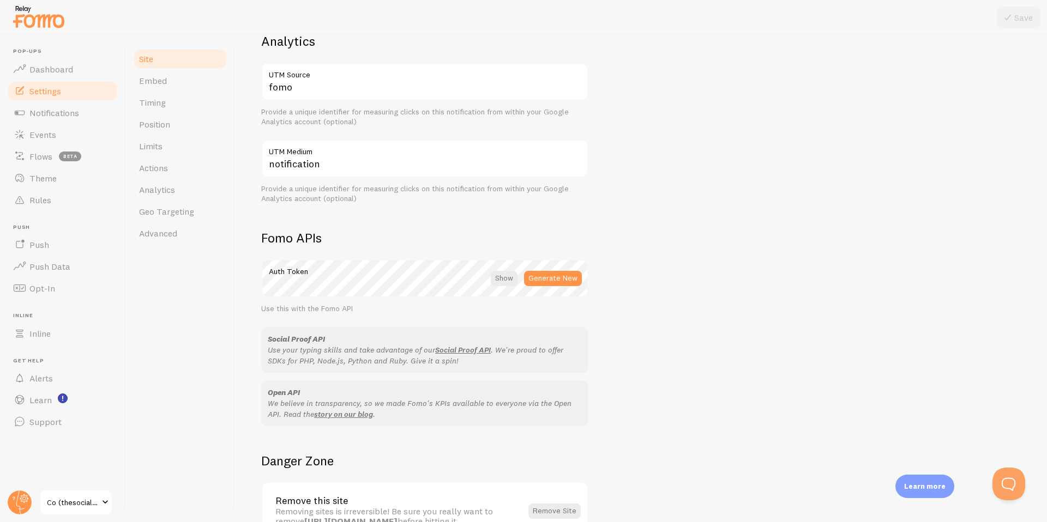
scroll to position [445, 0]
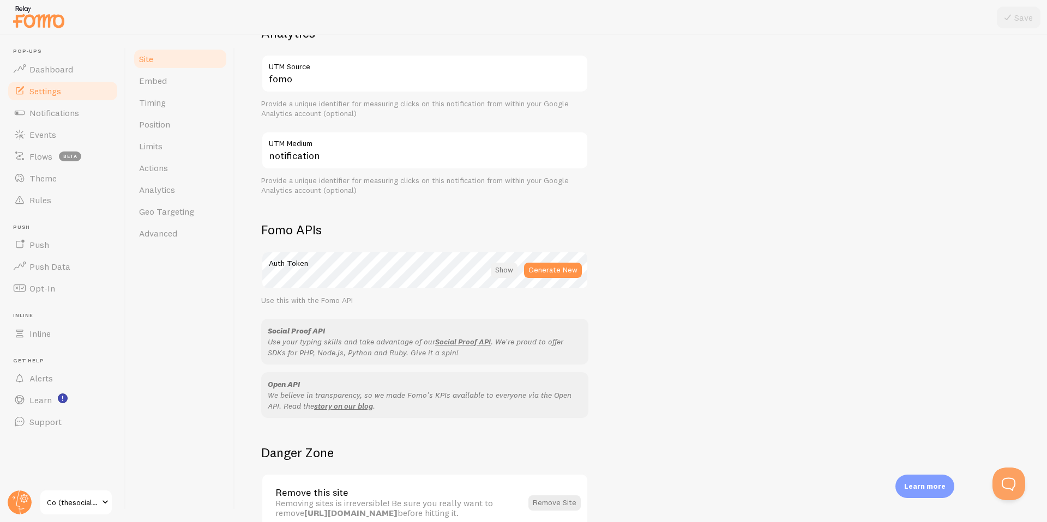
click at [505, 272] on div at bounding box center [504, 270] width 27 height 15
click at [463, 226] on h2 "Fomo APIs" at bounding box center [424, 229] width 327 height 17
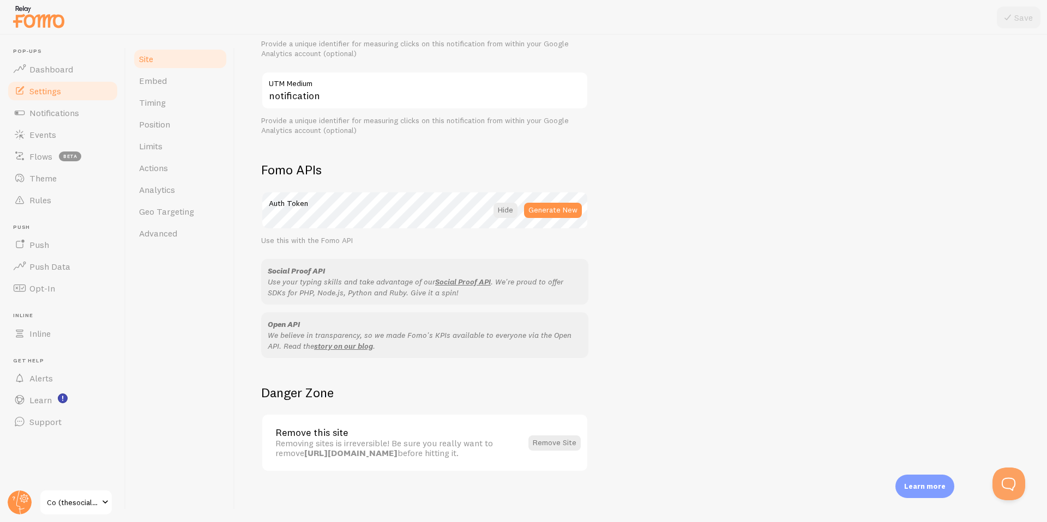
scroll to position [507, 0]
click at [549, 208] on button "Generate New" at bounding box center [553, 208] width 58 height 15
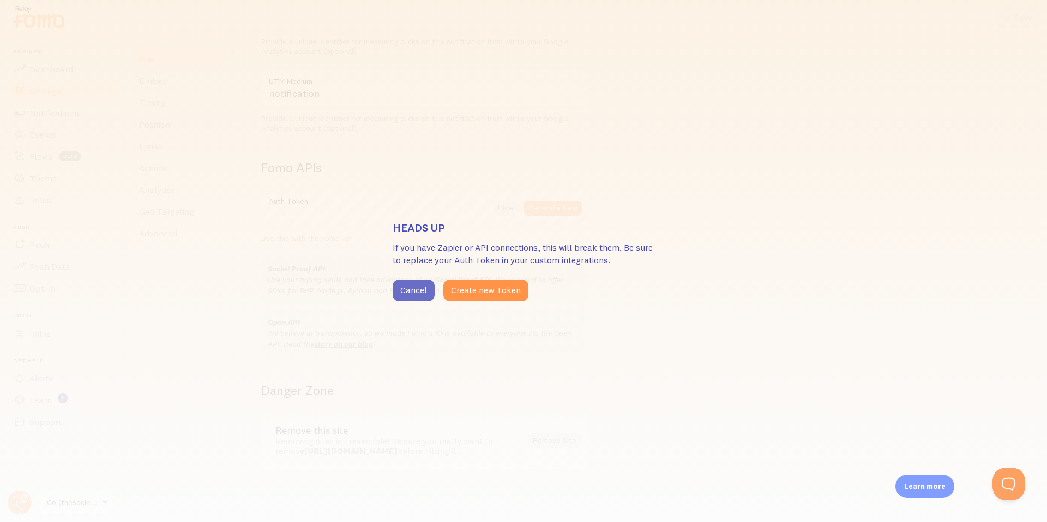
click at [410, 292] on button "Cancel" at bounding box center [414, 291] width 42 height 22
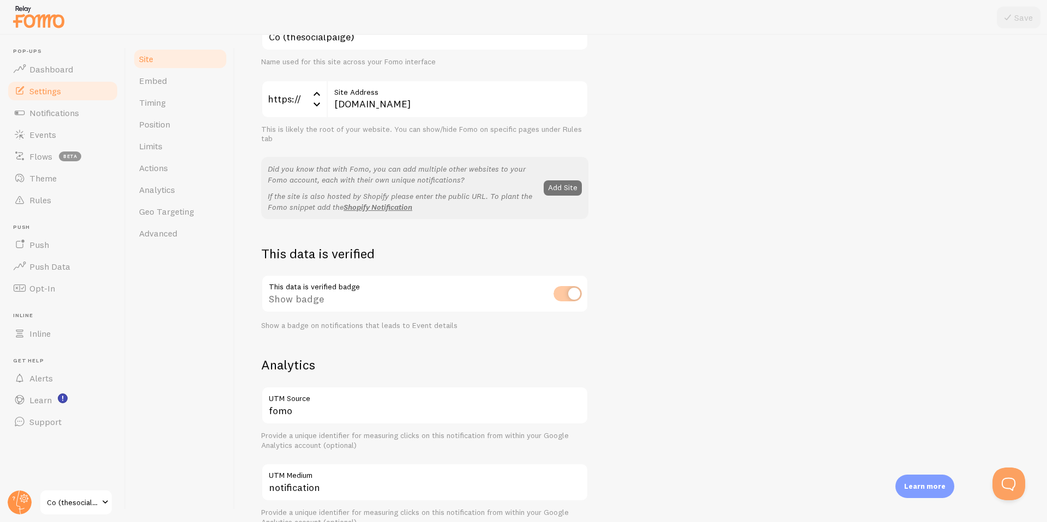
scroll to position [0, 0]
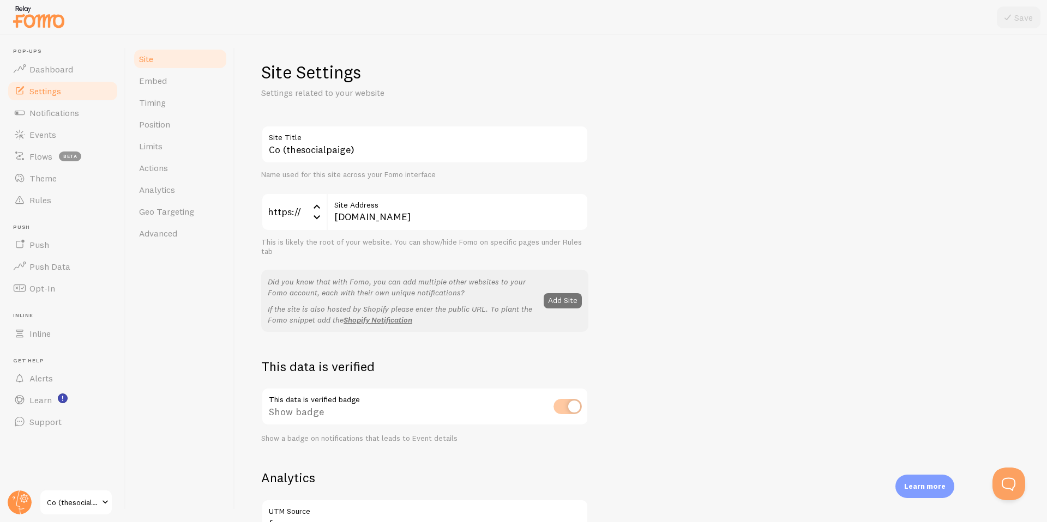
click at [640, 129] on div "Co (thesocialpaige) Site Title Name used for this site across your Fomo interfa…" at bounding box center [641, 494] width 760 height 738
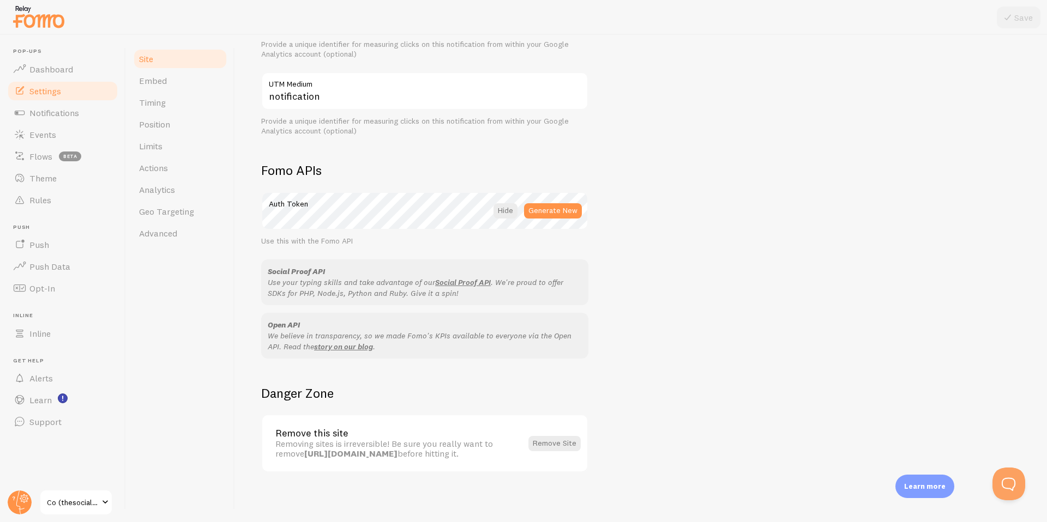
scroll to position [507, 0]
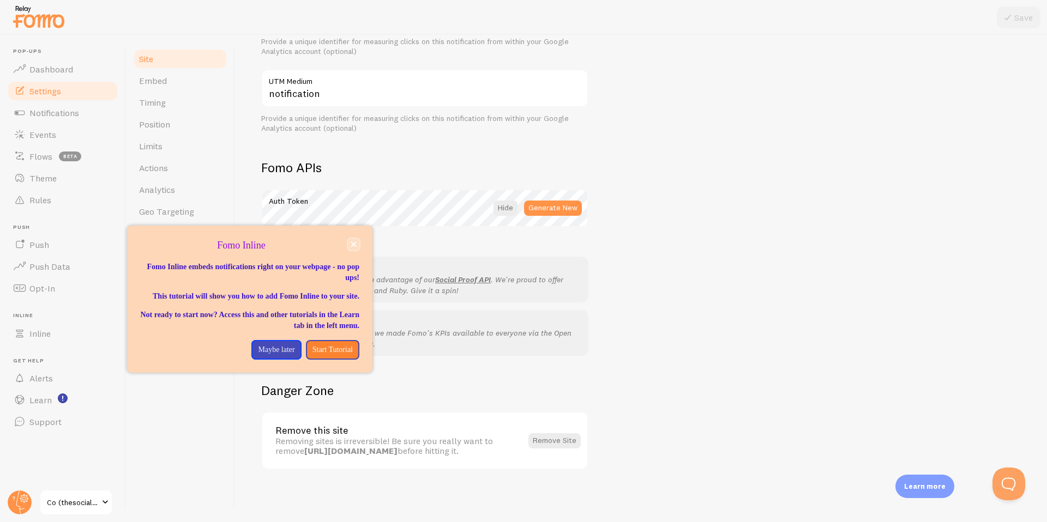
click at [350, 246] on button "close," at bounding box center [353, 244] width 11 height 11
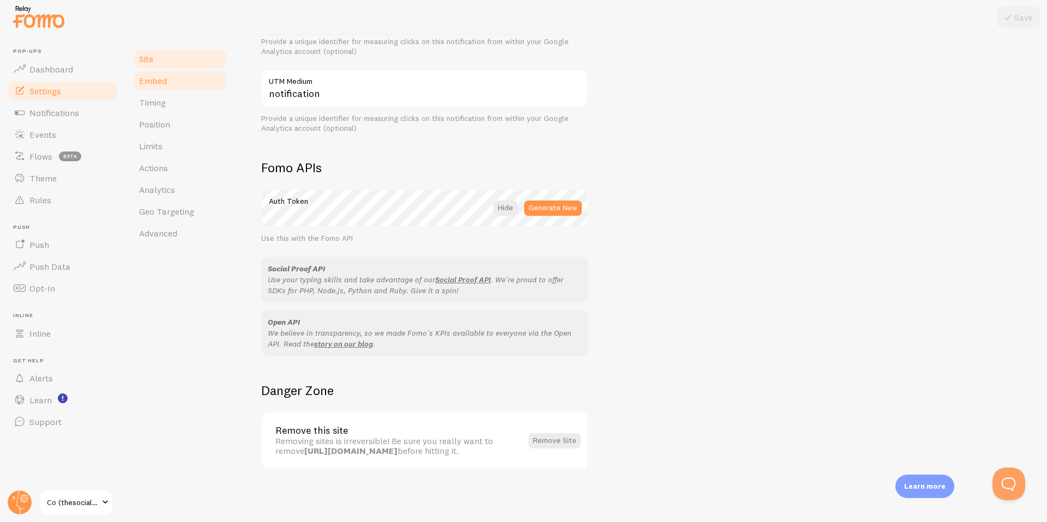
click at [151, 79] on span "Embed" at bounding box center [153, 80] width 28 height 11
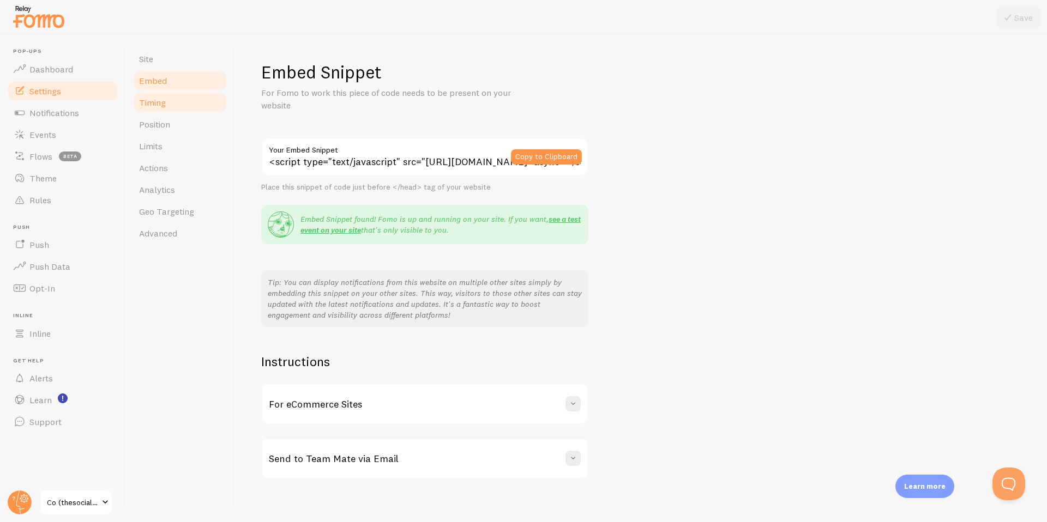
click at [157, 106] on span "Timing" at bounding box center [152, 102] width 27 height 11
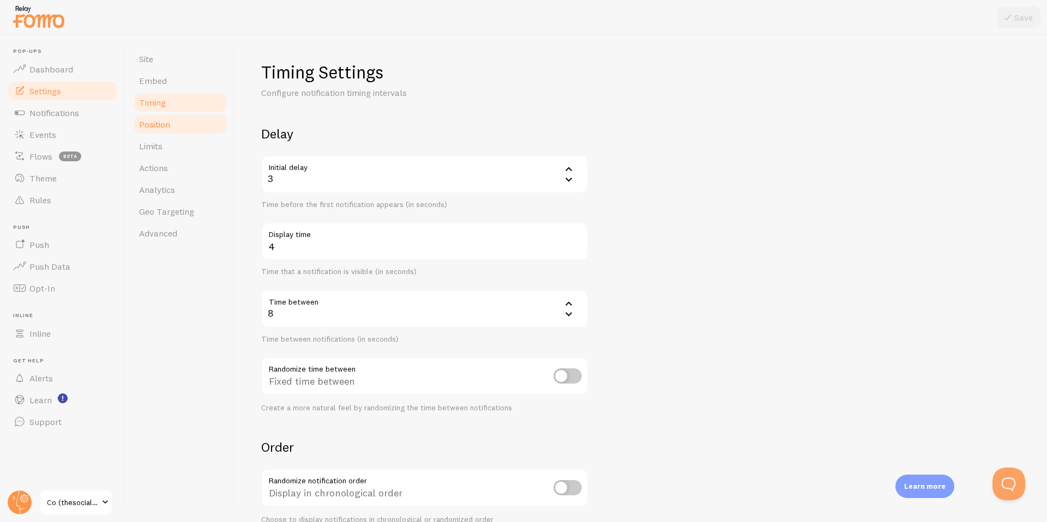
click at [162, 125] on span "Position" at bounding box center [154, 124] width 31 height 11
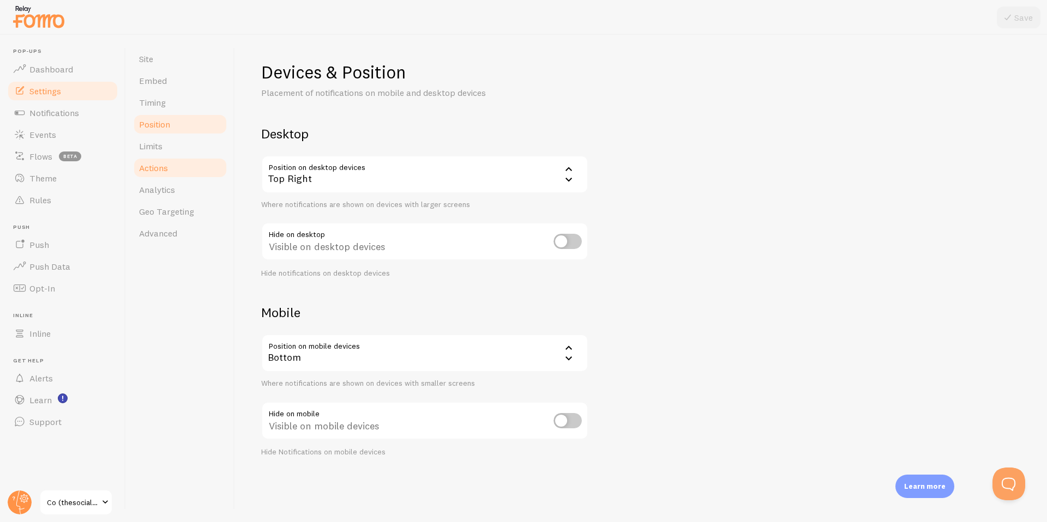
click at [167, 172] on span "Actions" at bounding box center [153, 167] width 29 height 11
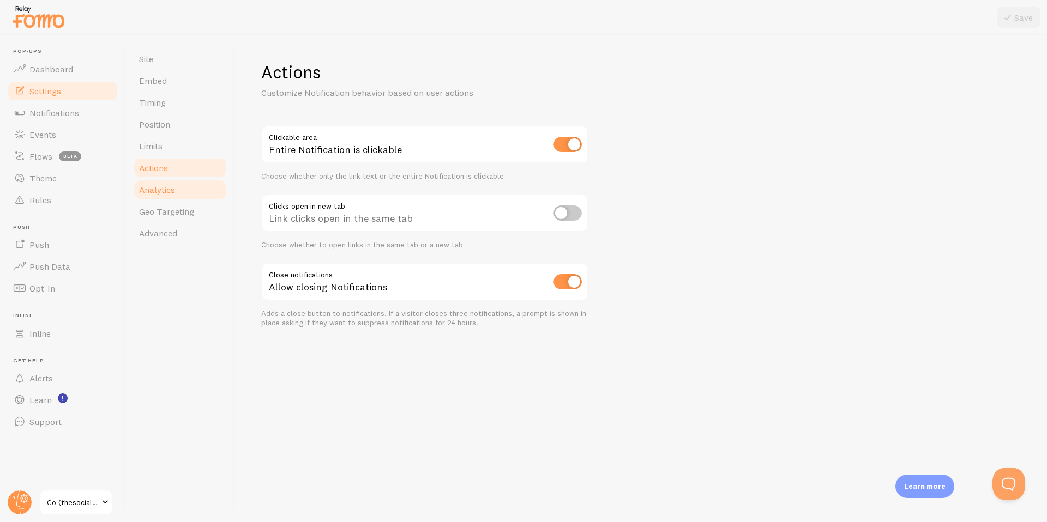
click at [169, 187] on span "Analytics" at bounding box center [157, 189] width 36 height 11
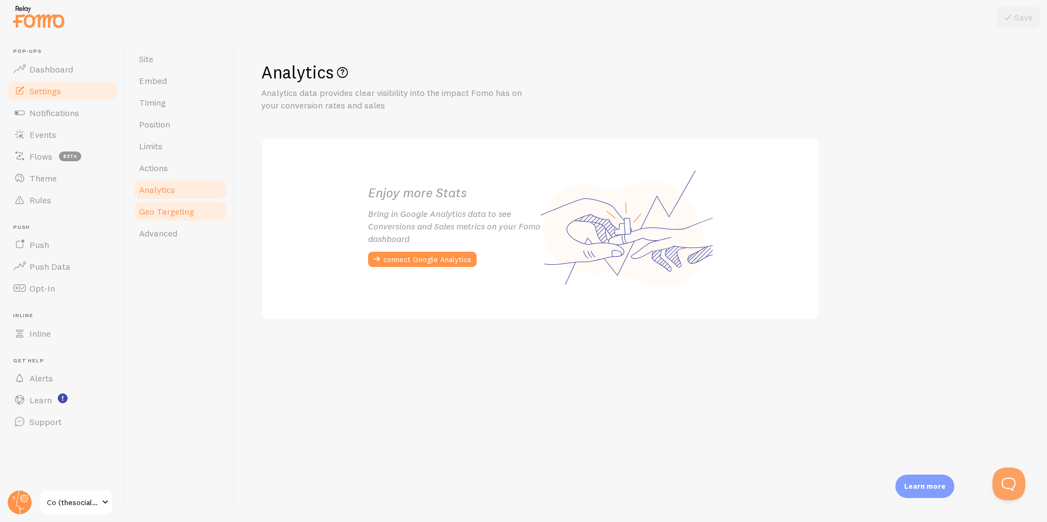
click at [170, 216] on span "Geo Targeting" at bounding box center [166, 211] width 55 height 11
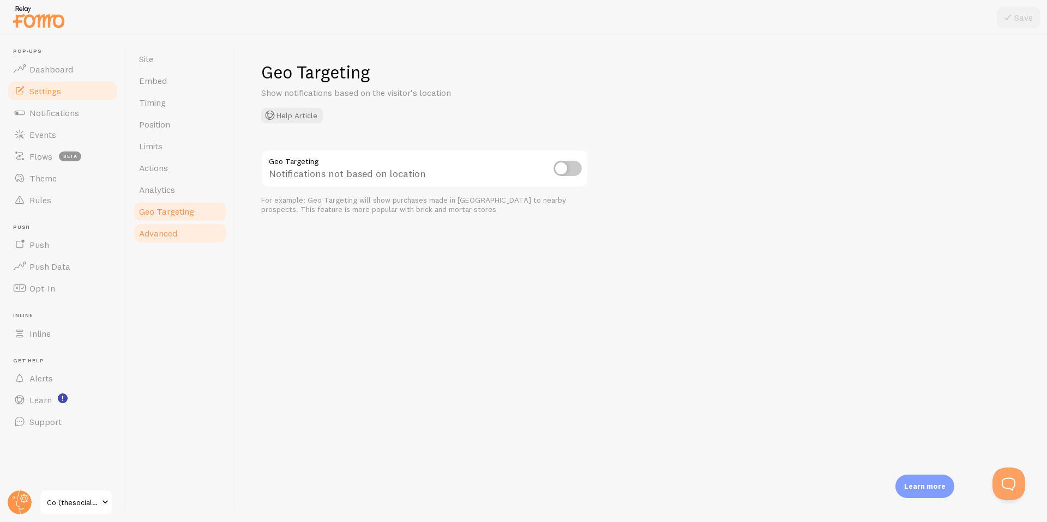
click at [164, 234] on span "Advanced" at bounding box center [158, 233] width 38 height 11
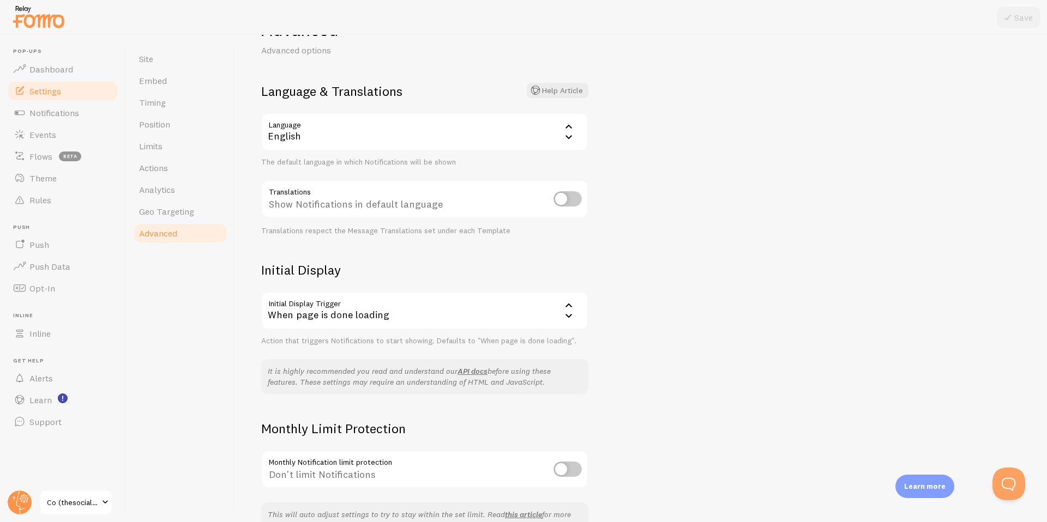
scroll to position [110, 0]
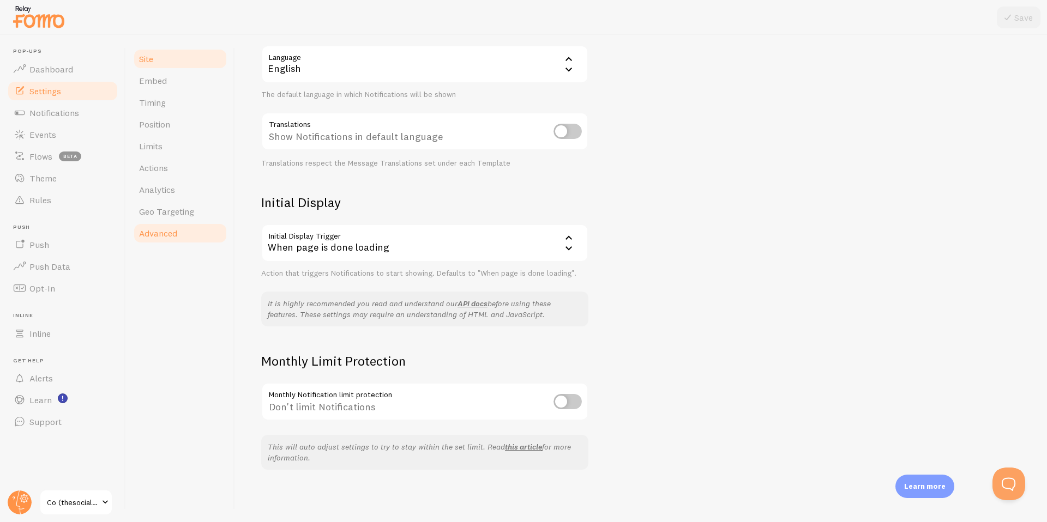
click at [151, 66] on link "Site" at bounding box center [179, 59] width 95 height 22
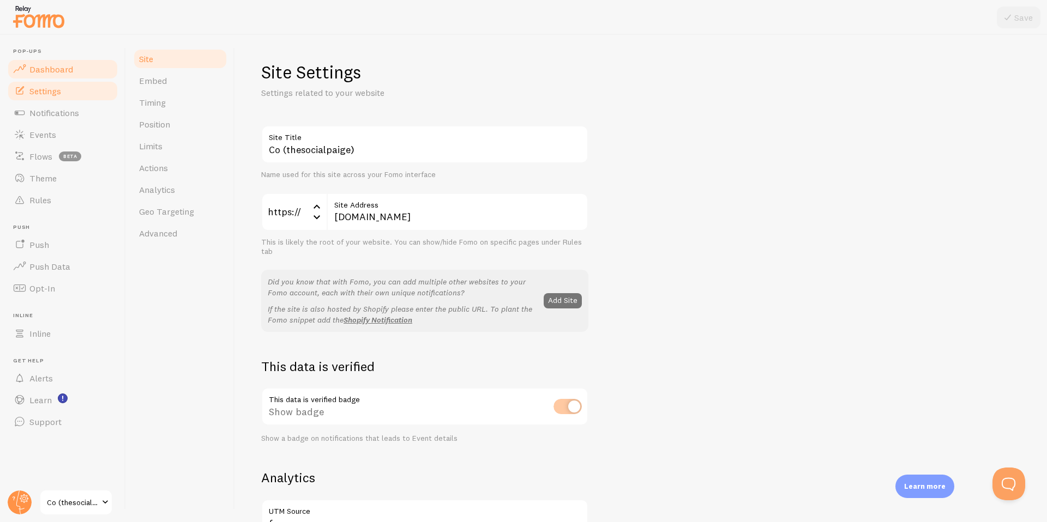
click at [49, 68] on span "Dashboard" at bounding box center [51, 69] width 44 height 11
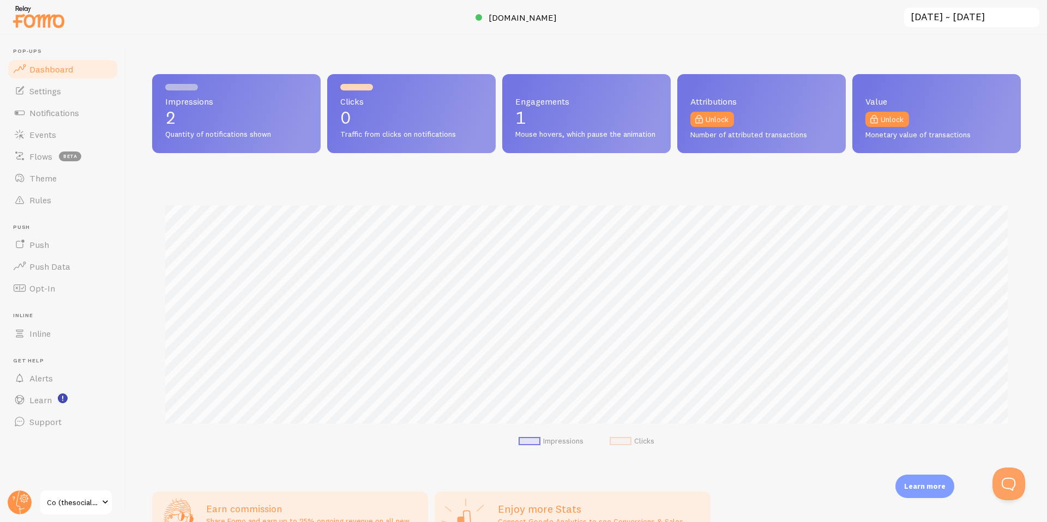
scroll to position [286, 869]
click at [40, 158] on span "Flows" at bounding box center [40, 156] width 23 height 11
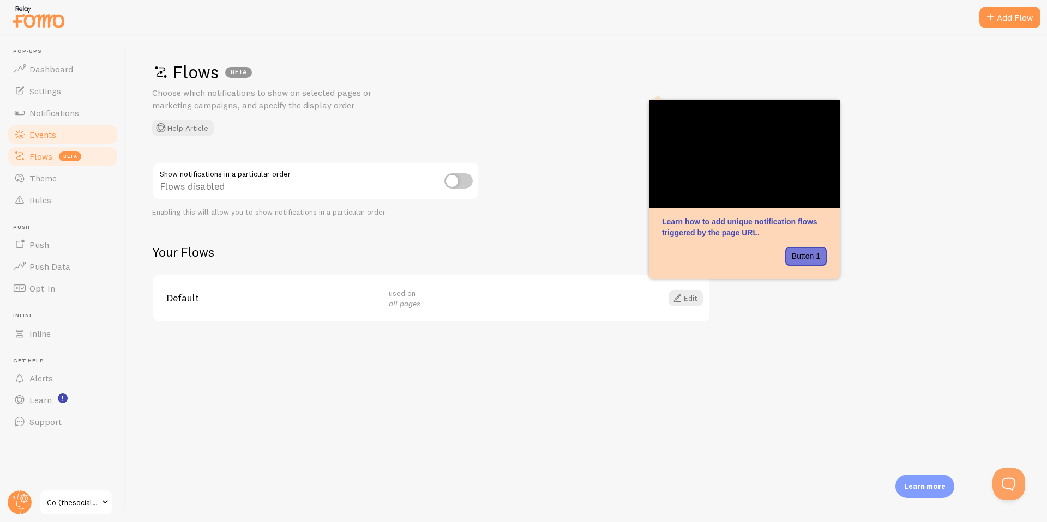
click at [42, 135] on span "Events" at bounding box center [42, 134] width 27 height 11
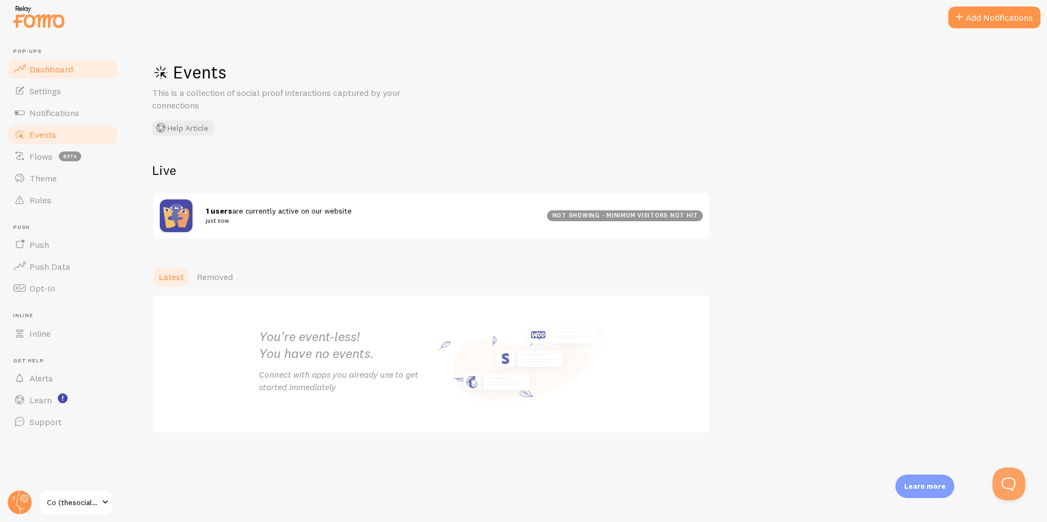
click at [56, 71] on span "Dashboard" at bounding box center [51, 69] width 44 height 11
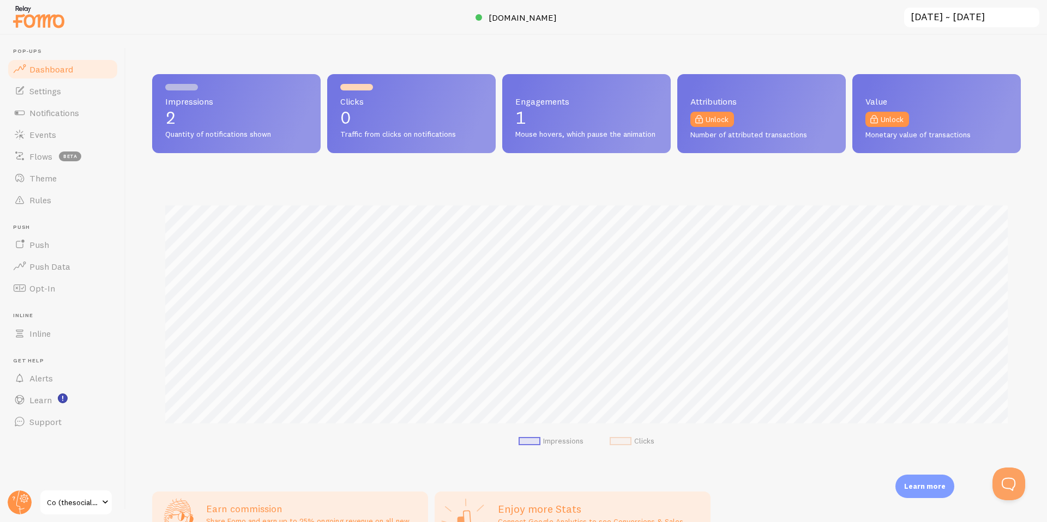
scroll to position [286, 869]
click at [523, 17] on span "[DOMAIN_NAME]" at bounding box center [523, 17] width 68 height 11
click at [50, 121] on link "Notifications" at bounding box center [63, 113] width 112 height 22
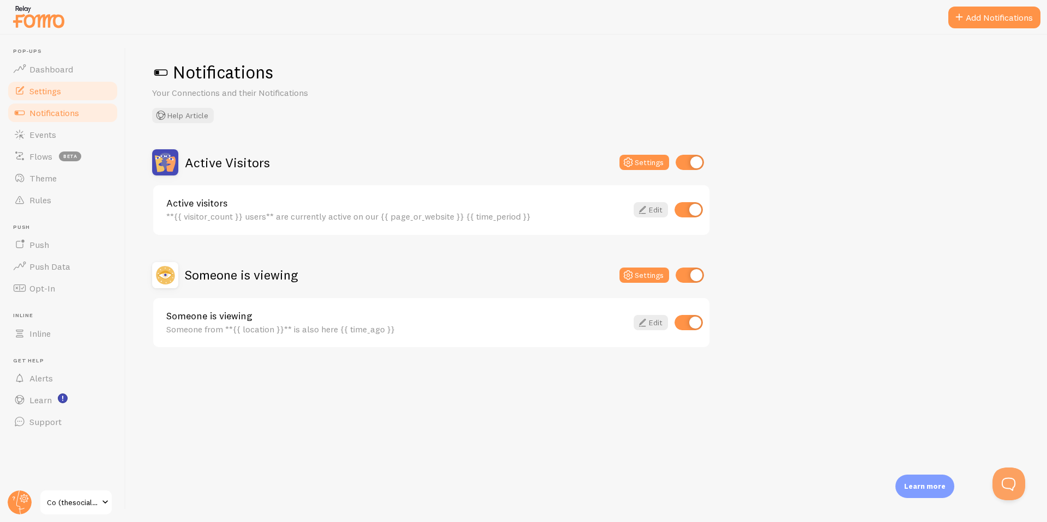
click at [56, 100] on link "Settings" at bounding box center [63, 91] width 112 height 22
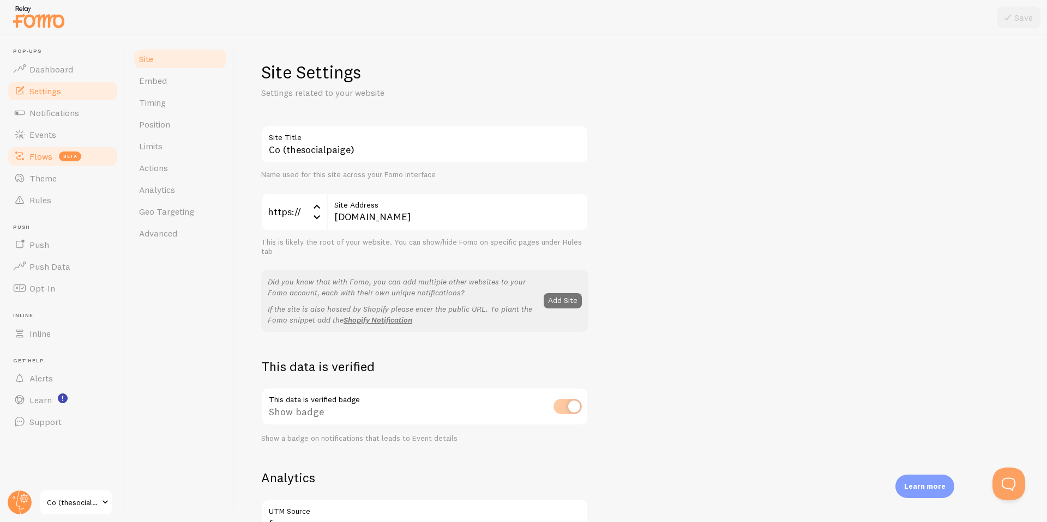
click at [38, 160] on span "Flows" at bounding box center [40, 156] width 23 height 11
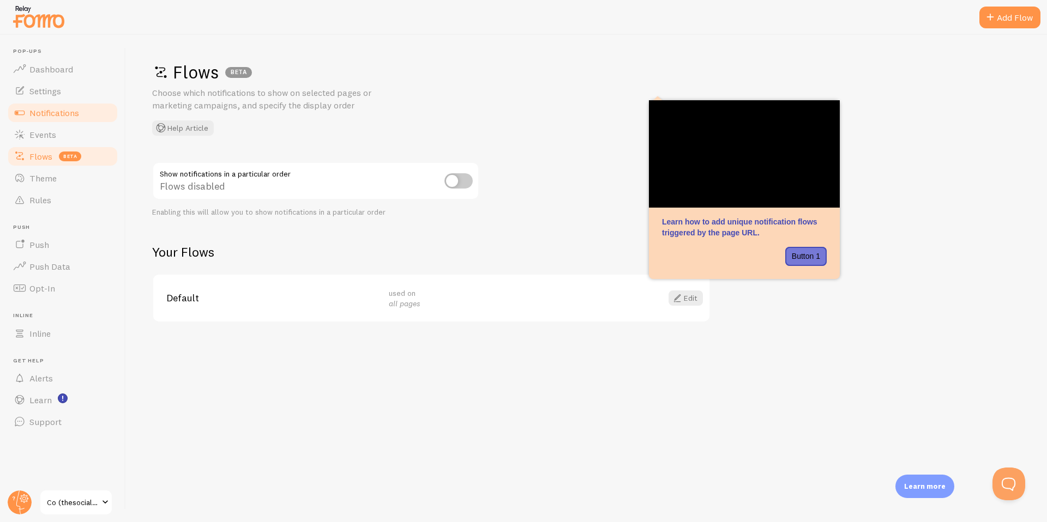
click at [59, 112] on span "Notifications" at bounding box center [54, 112] width 50 height 11
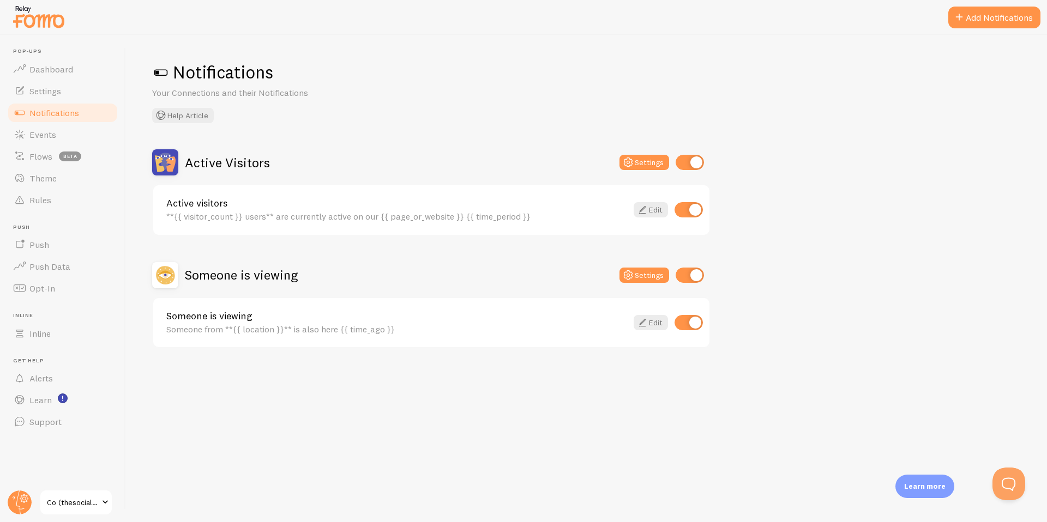
click at [688, 322] on input "checkbox" at bounding box center [688, 322] width 28 height 15
checkbox input "false"
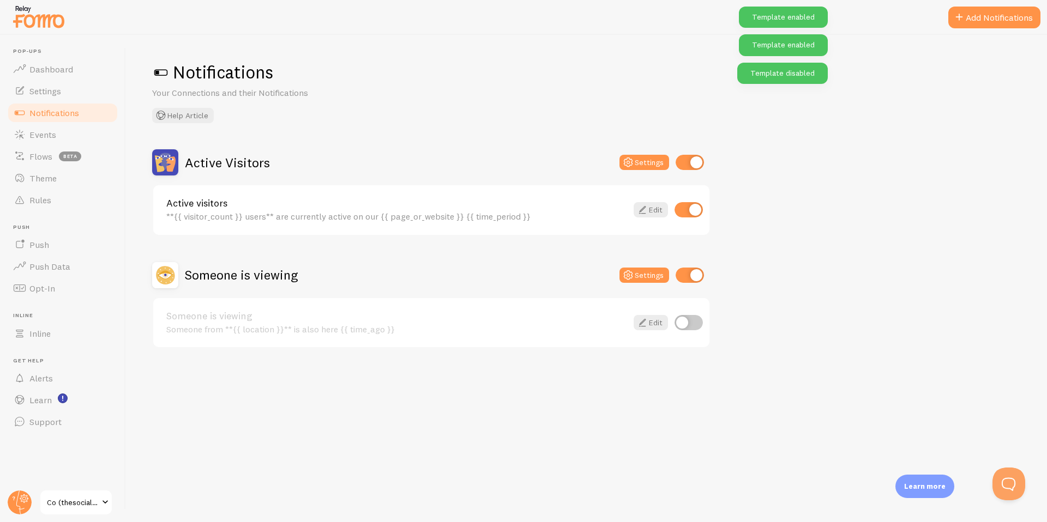
click at [685, 165] on input "checkbox" at bounding box center [690, 162] width 28 height 15
checkbox input "false"
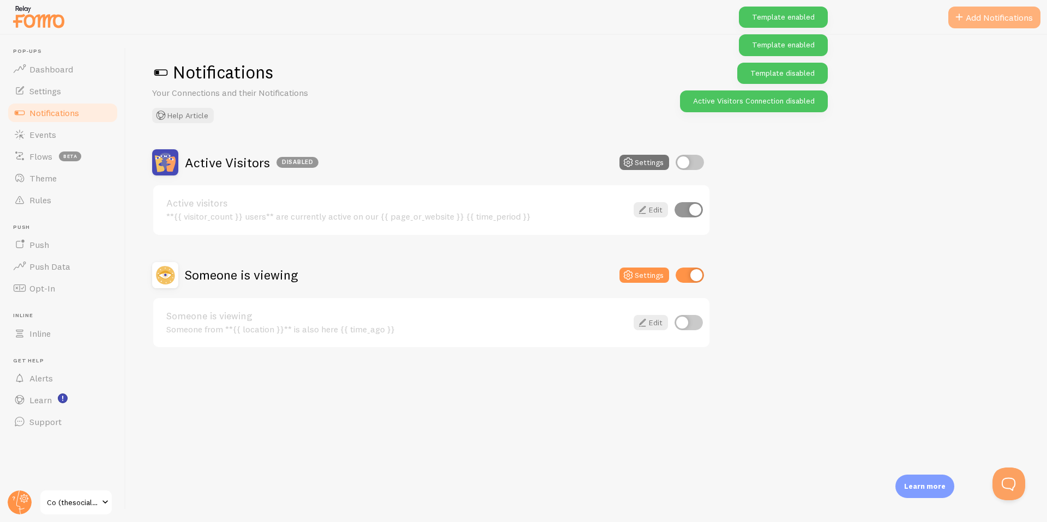
click at [984, 18] on button "Add Notifications" at bounding box center [994, 18] width 92 height 22
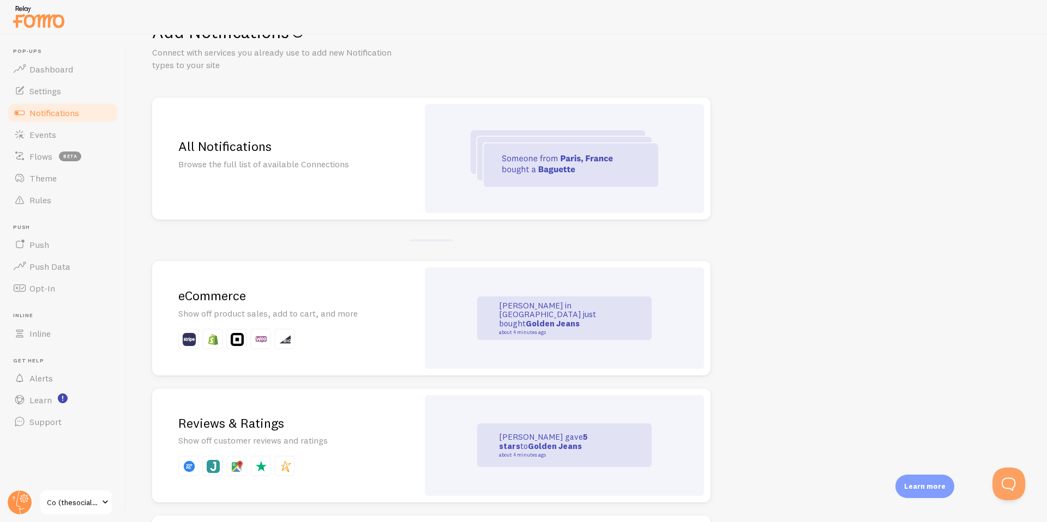
scroll to position [1, 0]
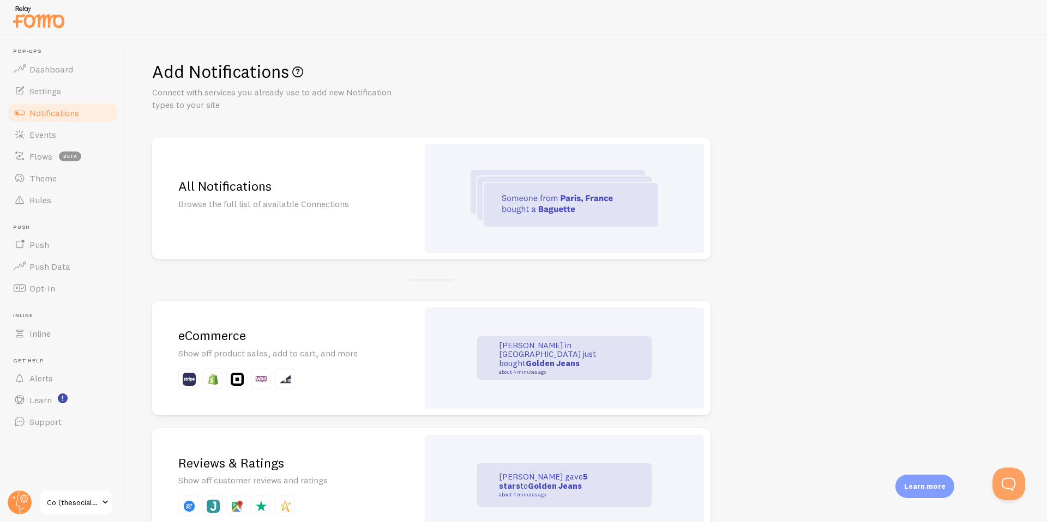
click at [344, 205] on p "Browse the full list of available Connections" at bounding box center [285, 204] width 214 height 13
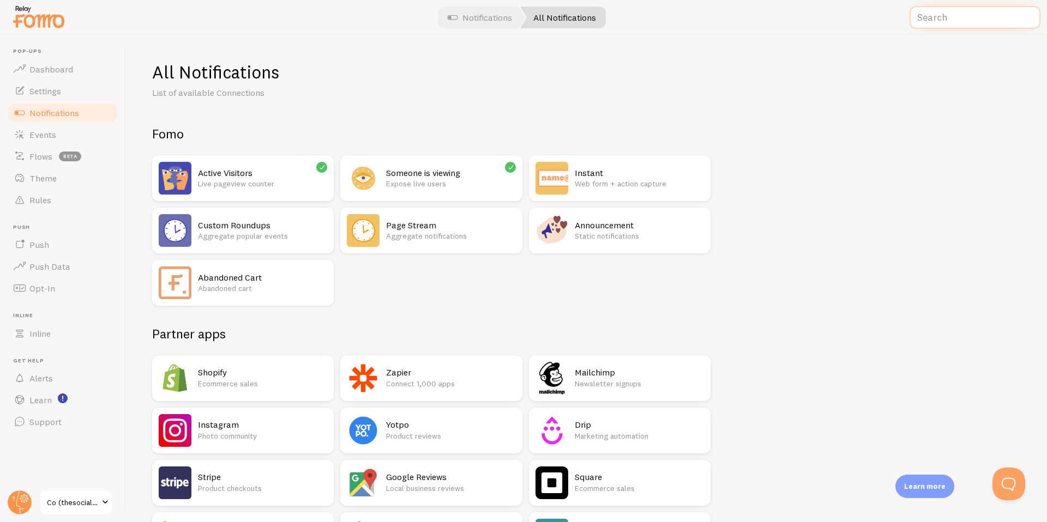
click at [969, 22] on input "text" at bounding box center [974, 17] width 131 height 23
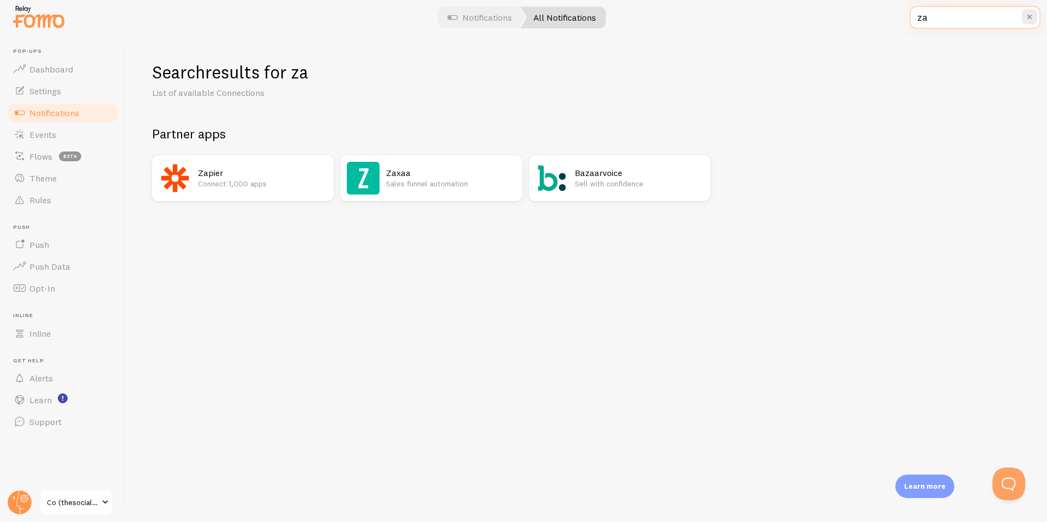
type input "za"
click at [250, 192] on div "Zapier Connect 1,000 apps" at bounding box center [262, 178] width 129 height 33
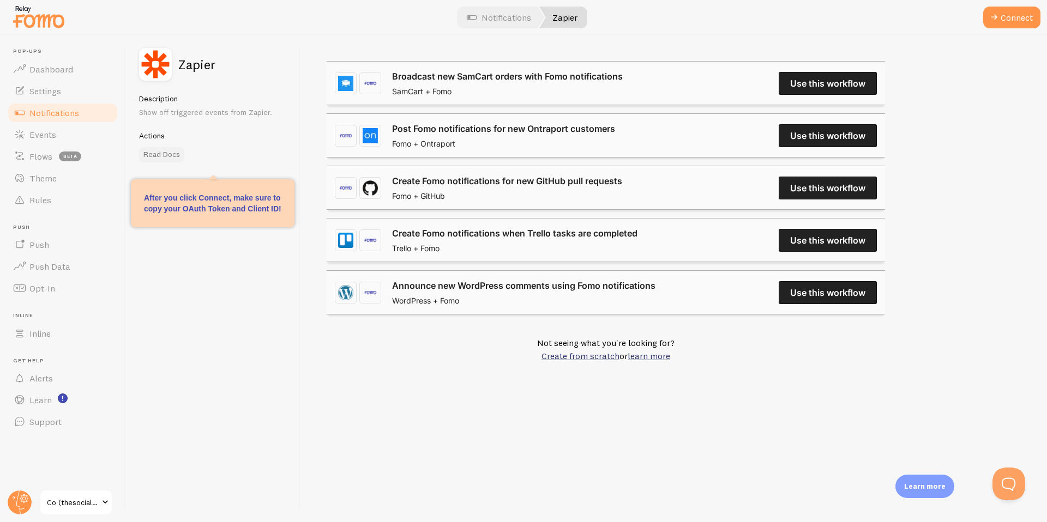
click at [171, 155] on link "Read Docs" at bounding box center [161, 154] width 45 height 15
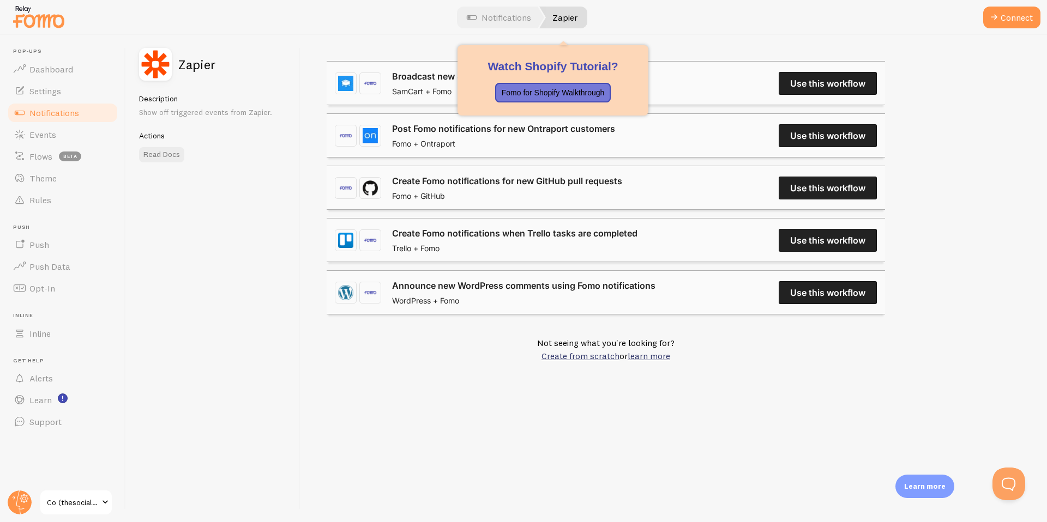
click at [559, 17] on link "Zapier" at bounding box center [563, 18] width 48 height 22
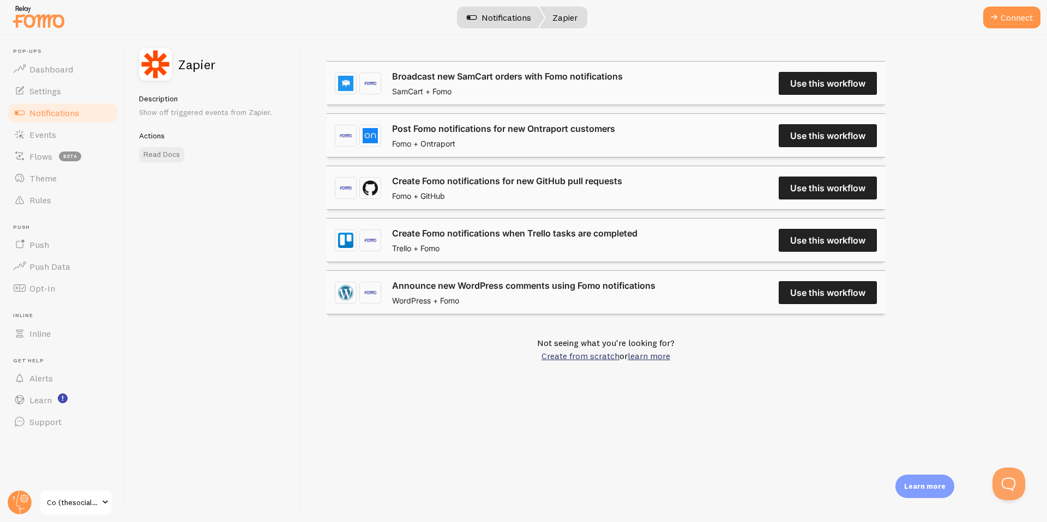
click at [501, 19] on link "Notifications" at bounding box center [499, 18] width 91 height 22
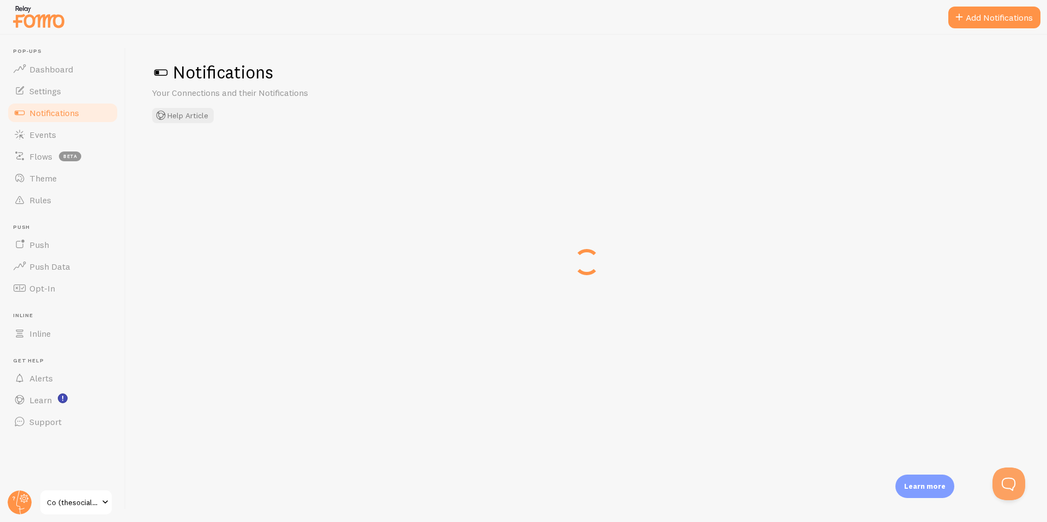
checkbox input "false"
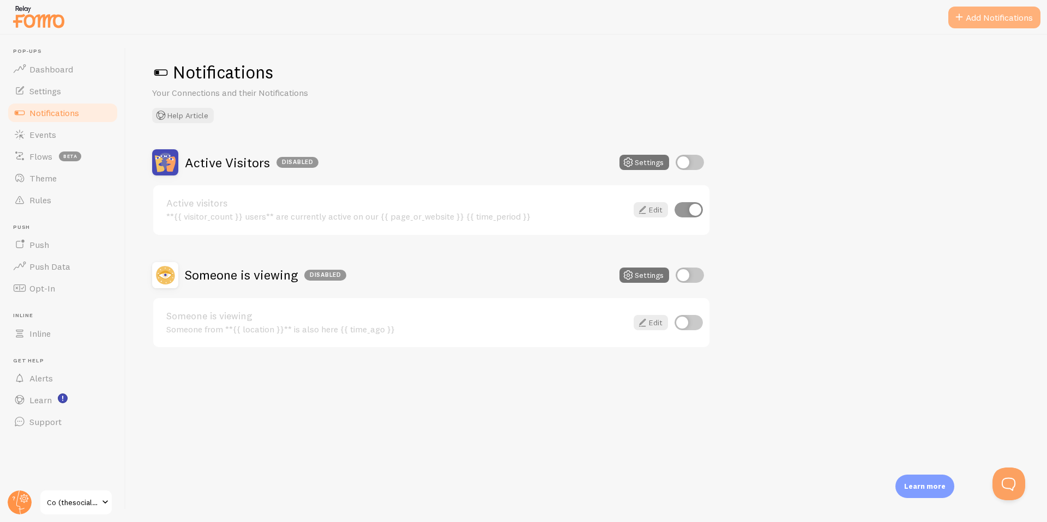
click at [973, 25] on button "Add Notifications" at bounding box center [994, 18] width 92 height 22
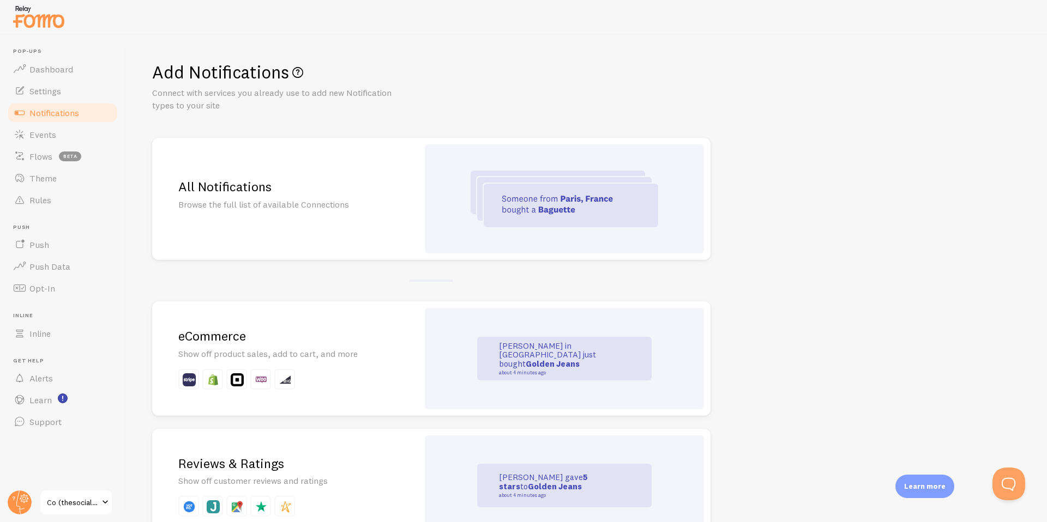
click at [310, 197] on div "All Notifications Browse the full list of available Connections" at bounding box center [285, 199] width 266 height 122
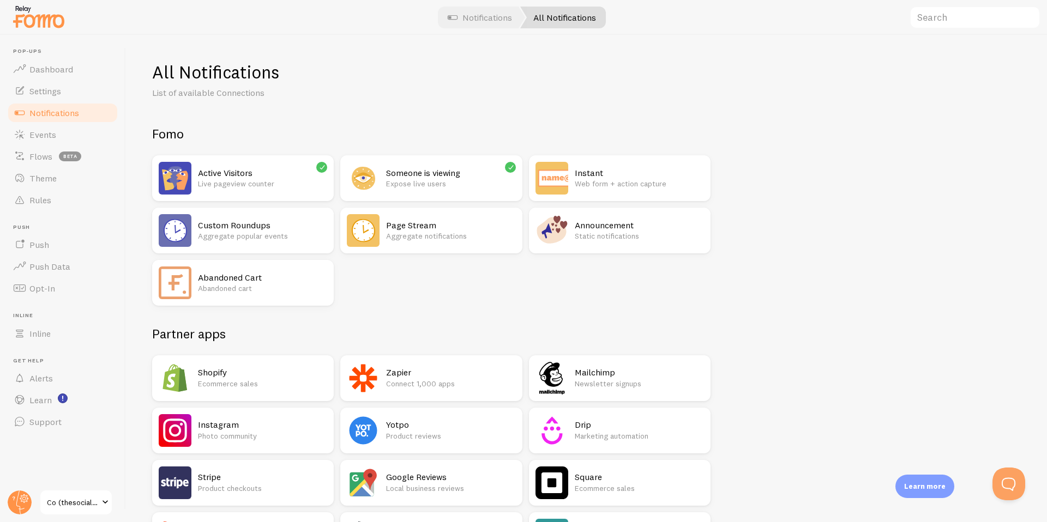
click at [397, 384] on p "Connect 1,000 apps" at bounding box center [450, 383] width 129 height 11
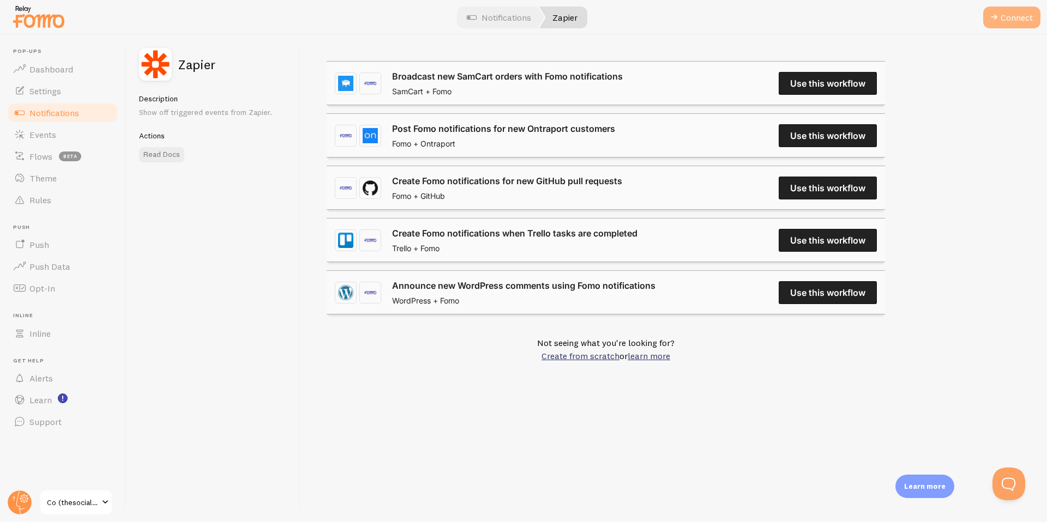
click at [1019, 20] on button "Connect" at bounding box center [1011, 18] width 57 height 22
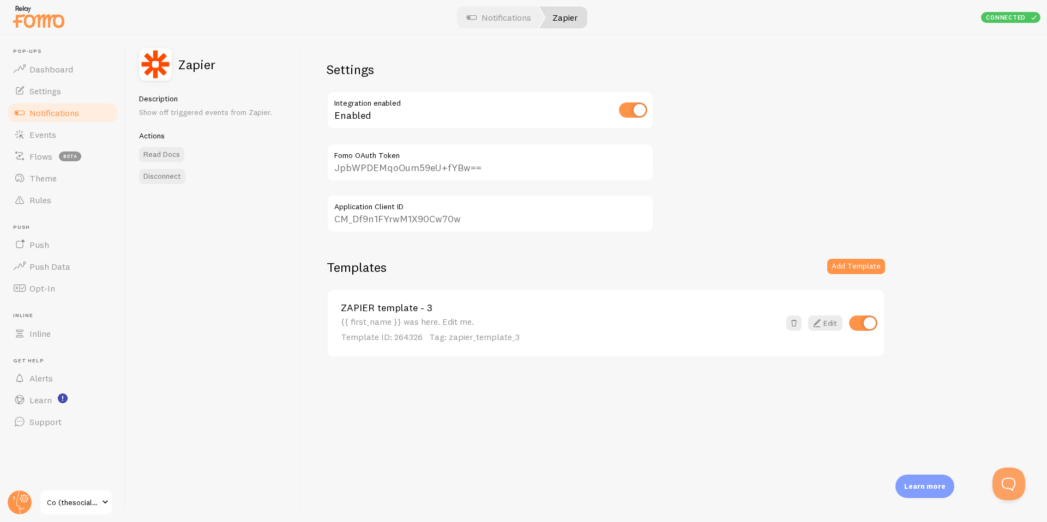
click at [371, 219] on input "CM_Df9n1FYrwM1X90Cw70w" at bounding box center [490, 214] width 327 height 38
click at [397, 164] on input "JpbWPDEMqoOum59eU+fYBw==" at bounding box center [490, 162] width 327 height 38
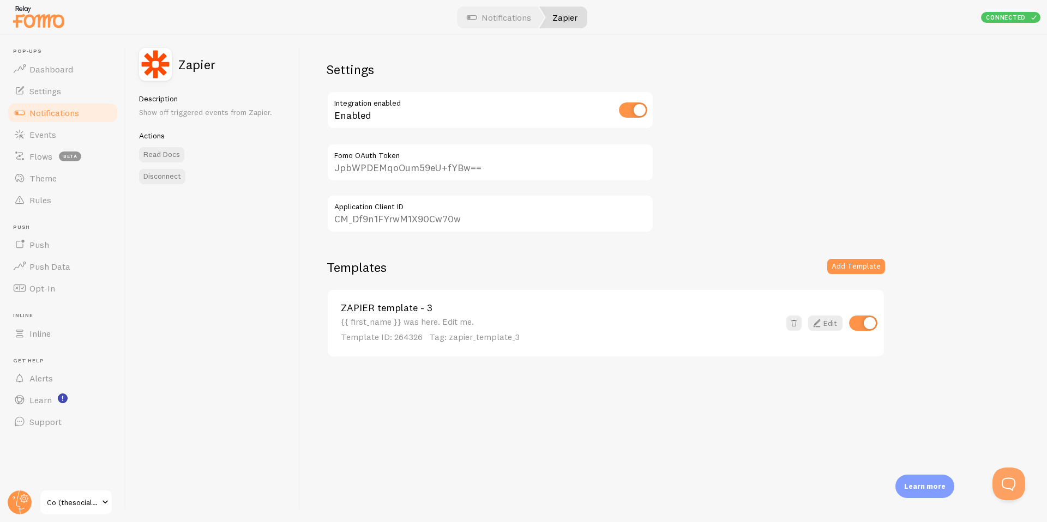
click at [397, 164] on input "JpbWPDEMqoOum59eU+fYBw==" at bounding box center [490, 162] width 327 height 38
click at [400, 222] on input "CM_Df9n1FYrwM1X90Cw70w" at bounding box center [490, 214] width 327 height 38
click at [732, 143] on div "Settings Integration enabled Enabled JpbWPDEMqoOum59eU+fYBw== Fomo OAuth Token …" at bounding box center [673, 278] width 746 height 487
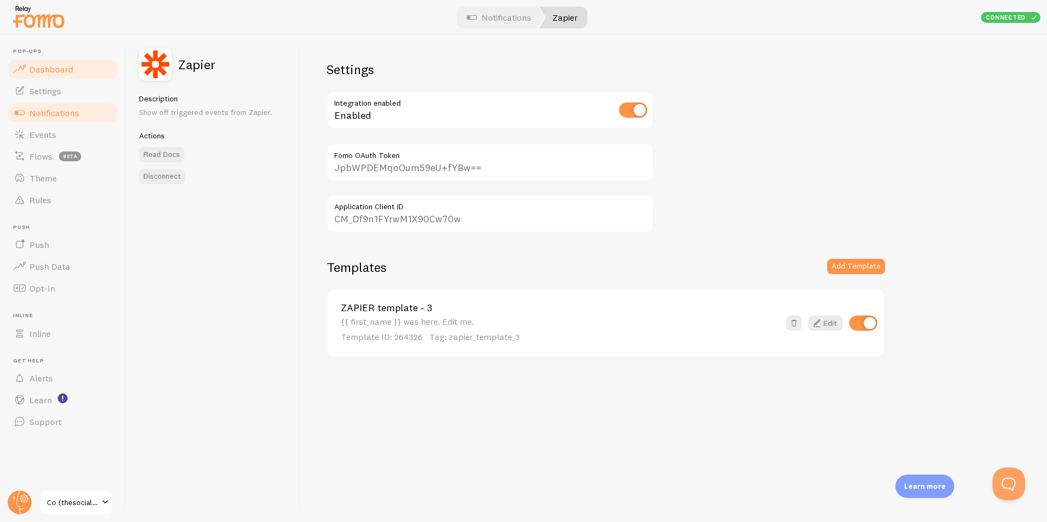
click at [44, 66] on span "Dashboard" at bounding box center [51, 69] width 44 height 11
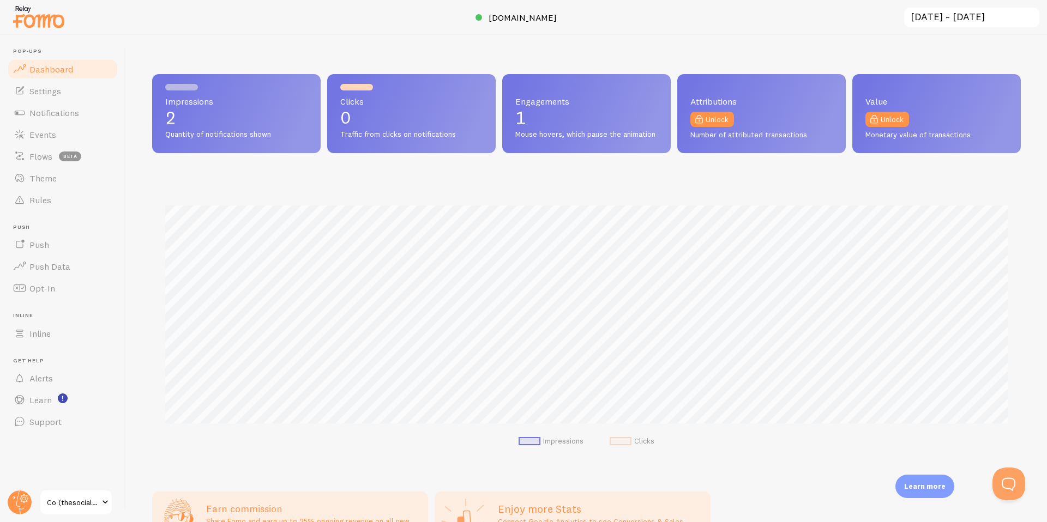
scroll to position [286, 869]
click at [46, 137] on span "Events" at bounding box center [42, 134] width 27 height 11
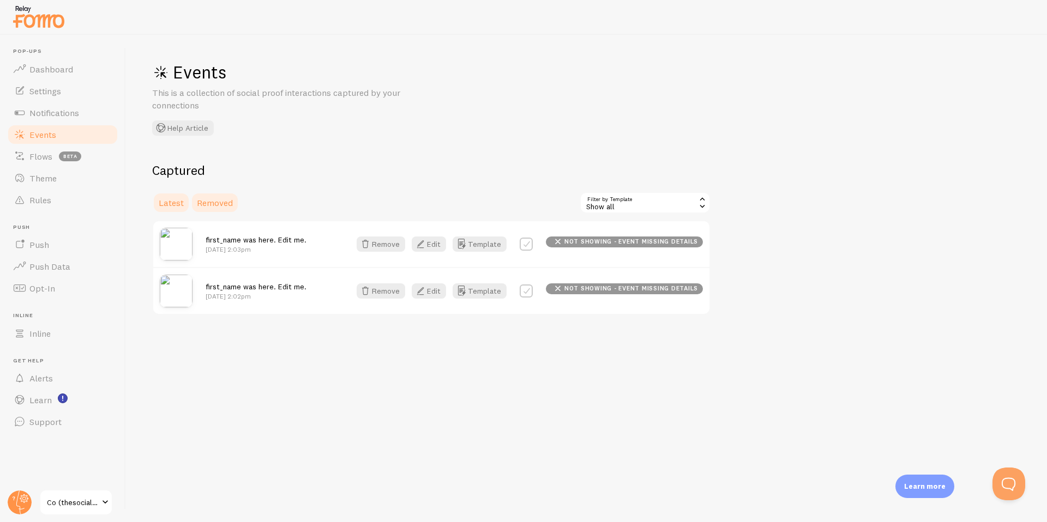
click at [219, 204] on span "Removed" at bounding box center [215, 202] width 36 height 11
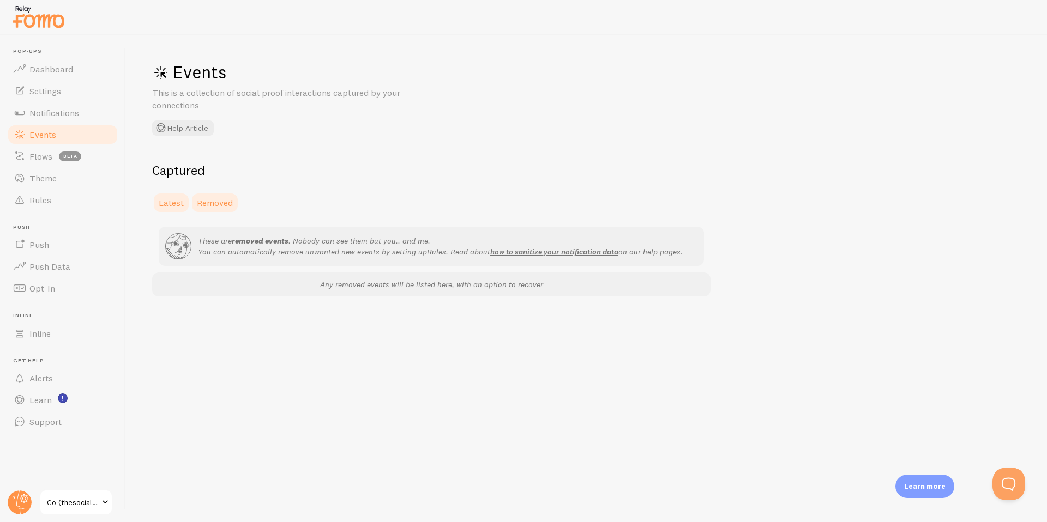
click at [164, 200] on span "Latest" at bounding box center [171, 202] width 25 height 11
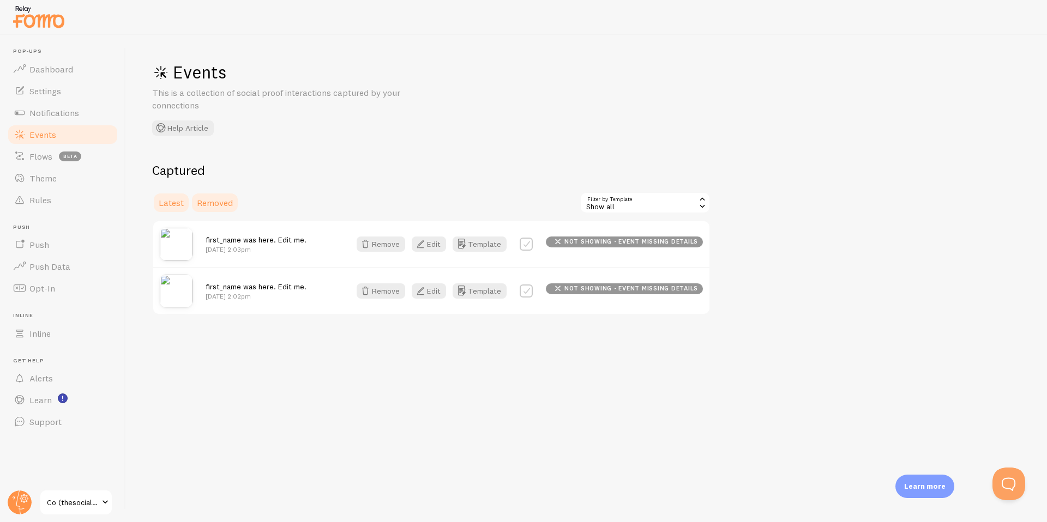
click at [215, 204] on span "Removed" at bounding box center [215, 202] width 36 height 11
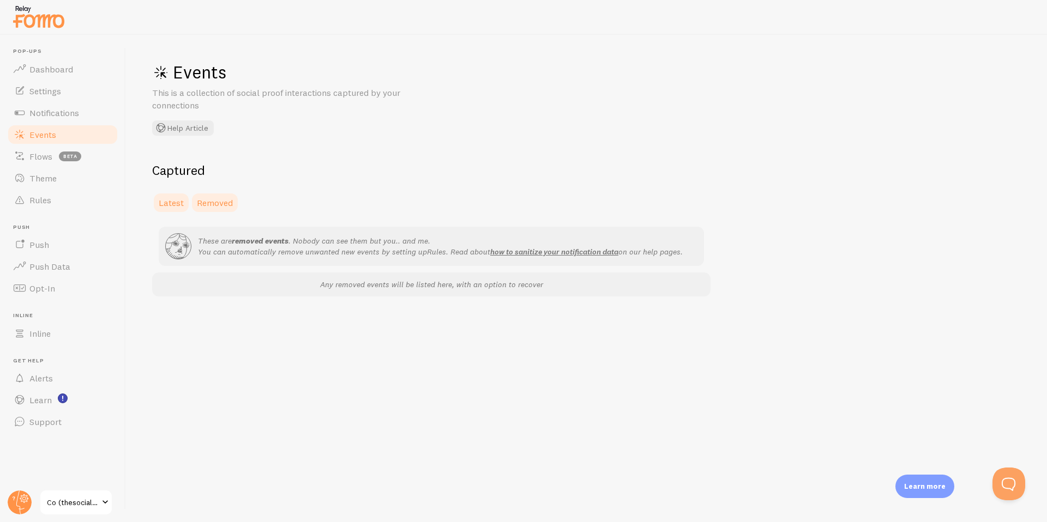
click at [170, 202] on span "Latest" at bounding box center [171, 202] width 25 height 11
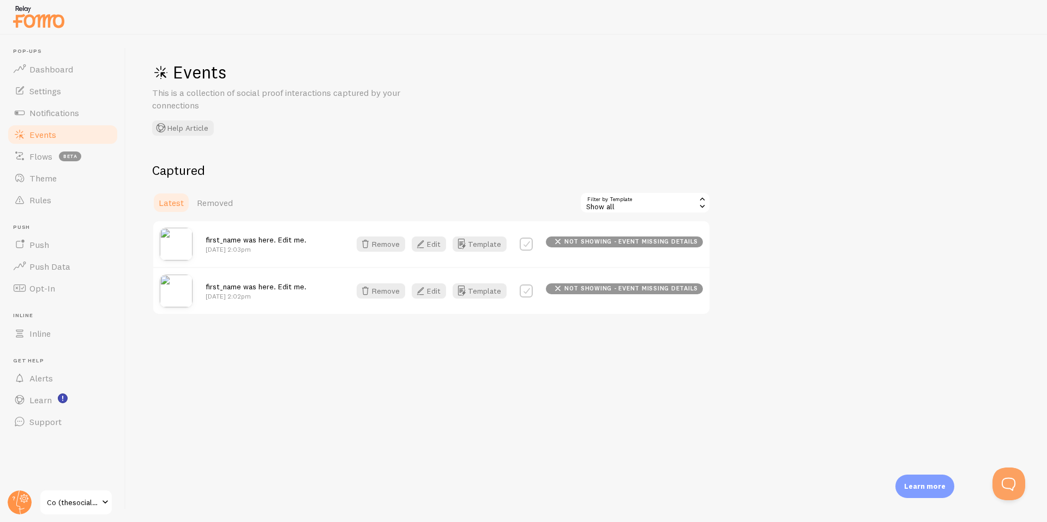
click at [530, 243] on label at bounding box center [526, 244] width 13 height 13
click at [531, 245] on label at bounding box center [526, 244] width 13 height 13
click at [531, 244] on label at bounding box center [526, 244] width 13 height 13
checkbox input "false"
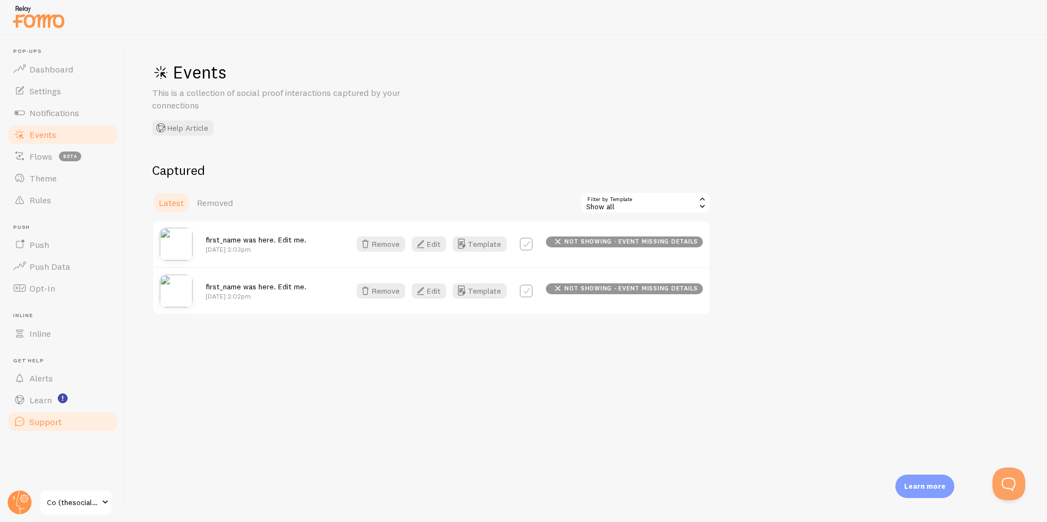
click at [54, 423] on span "Support" at bounding box center [45, 422] width 32 height 11
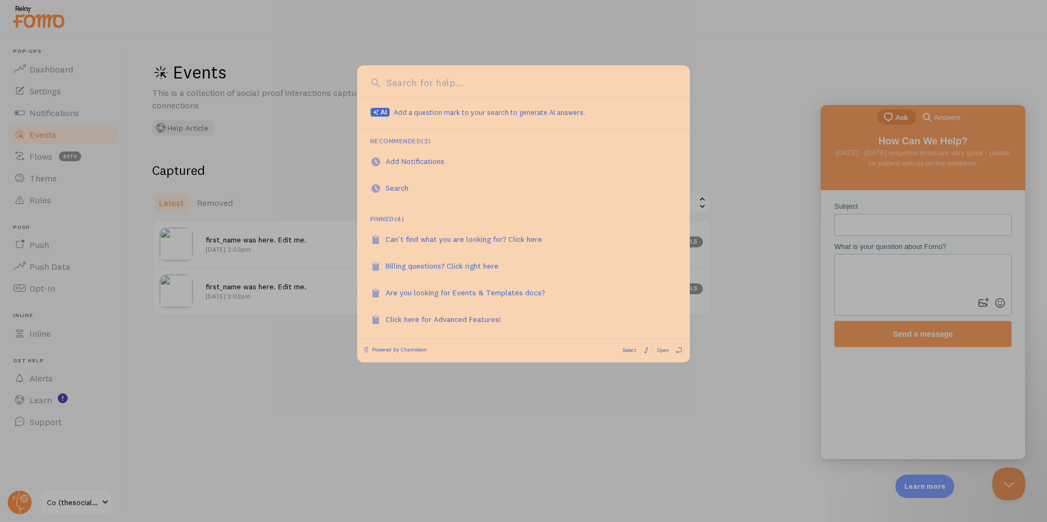
click at [65, 100] on div at bounding box center [523, 261] width 1047 height 522
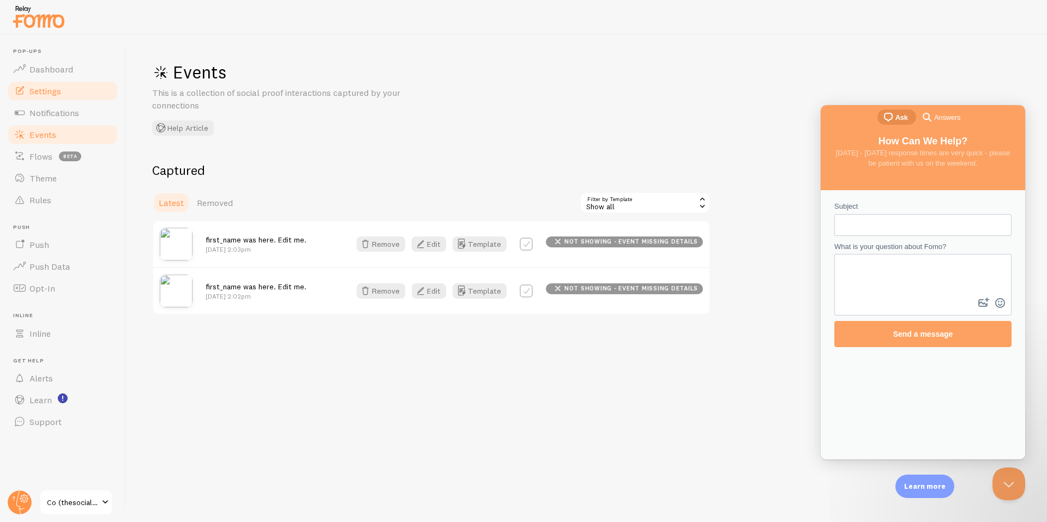
click at [52, 93] on span "Settings" at bounding box center [45, 91] width 32 height 11
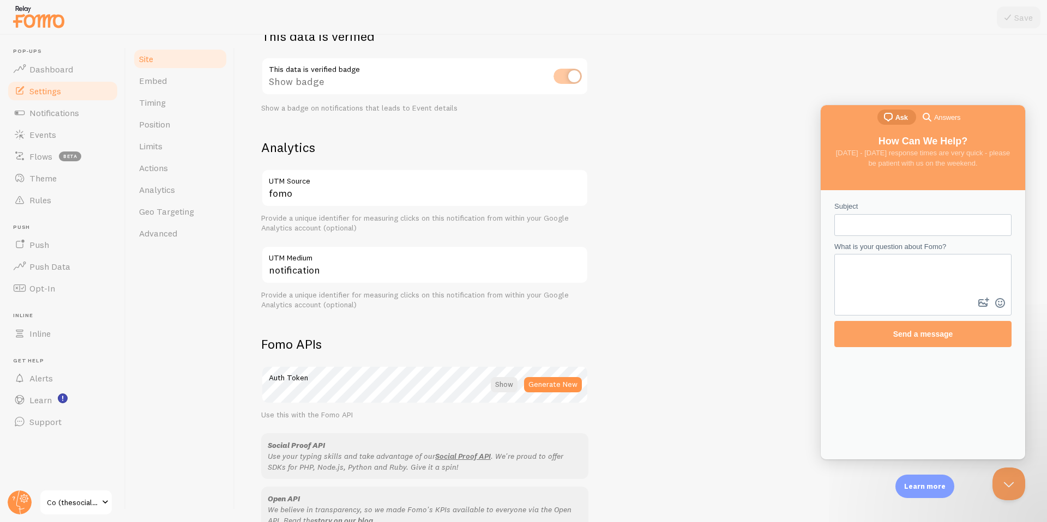
scroll to position [507, 0]
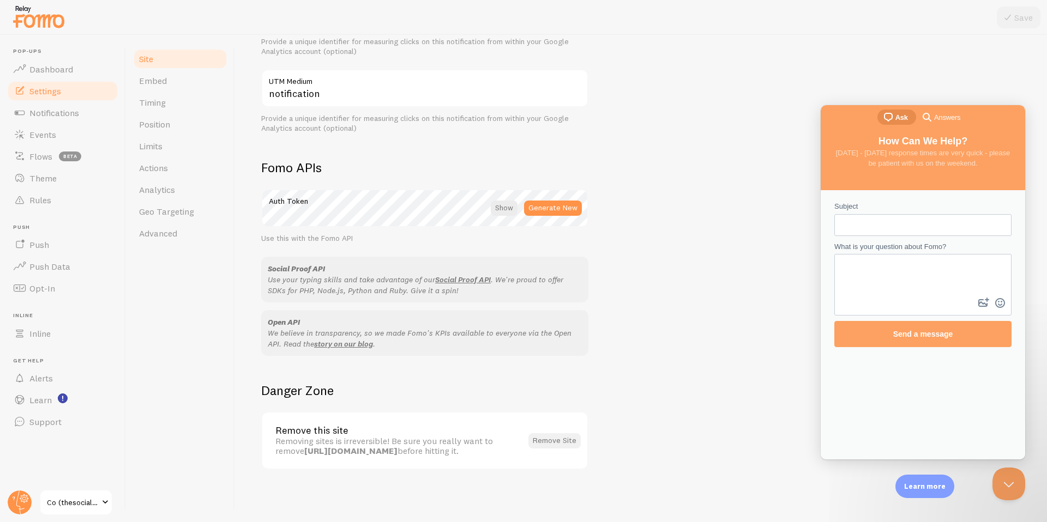
click at [552, 442] on button "Remove Site" at bounding box center [554, 440] width 52 height 15
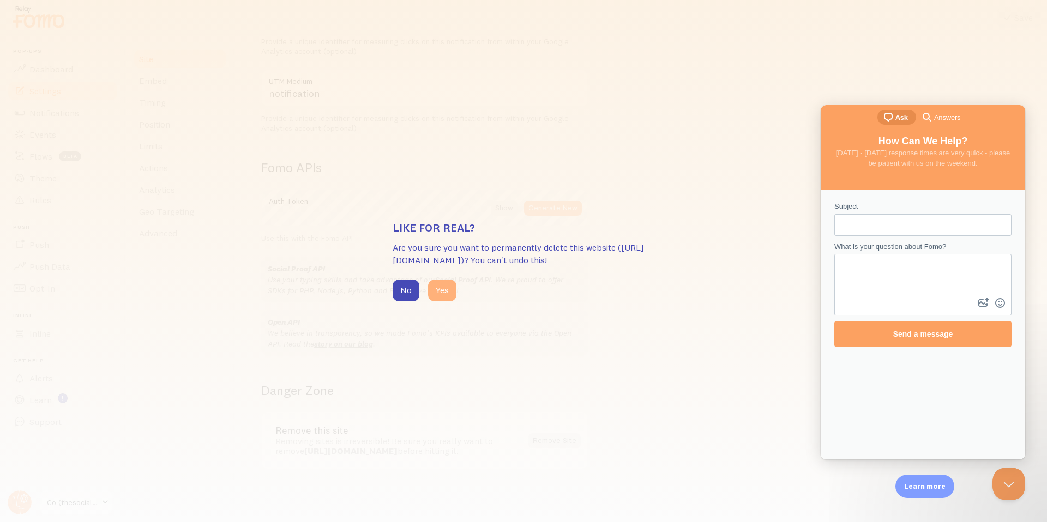
click at [444, 290] on button "Yes" at bounding box center [442, 291] width 28 height 22
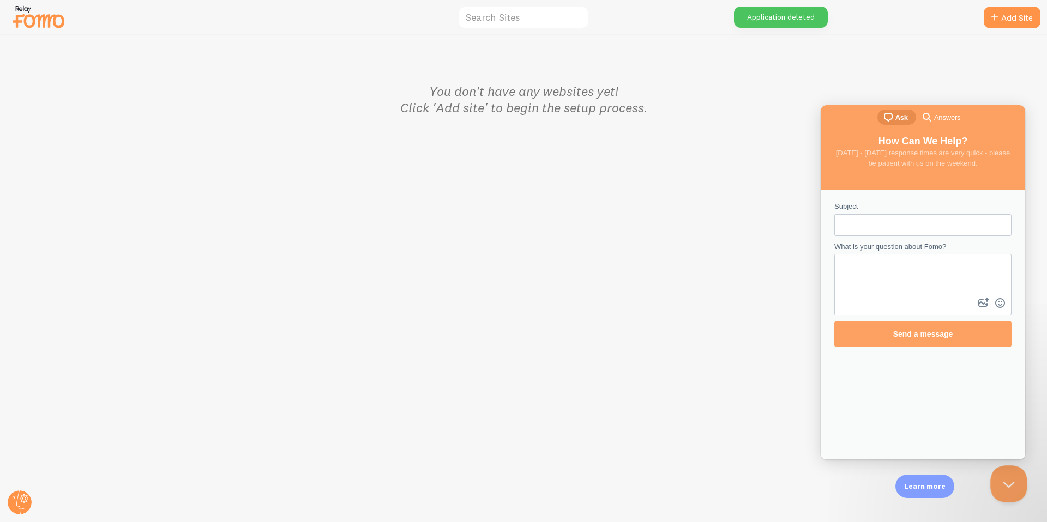
click at [1009, 484] on button "Close Beacon popover" at bounding box center [1006, 482] width 33 height 33
